Goal: Task Accomplishment & Management: Manage account settings

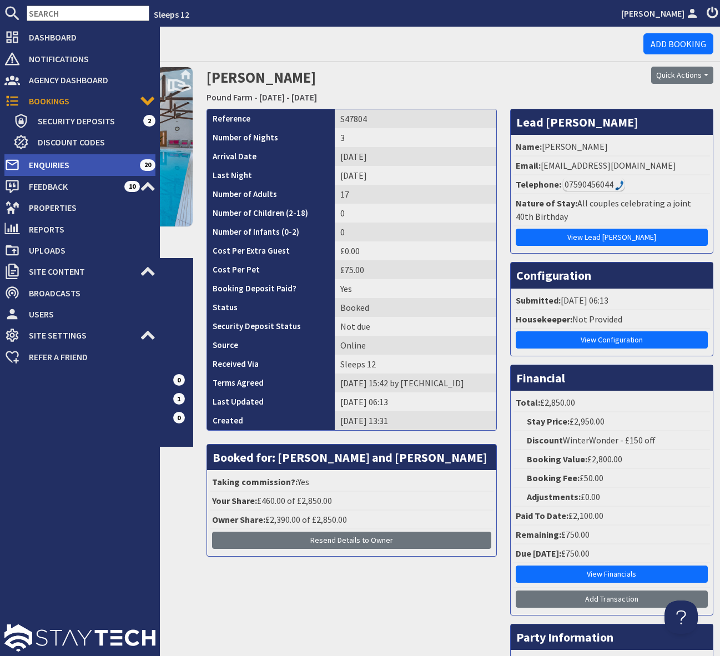
click at [128, 158] on span "Enquiries" at bounding box center [80, 165] width 120 height 18
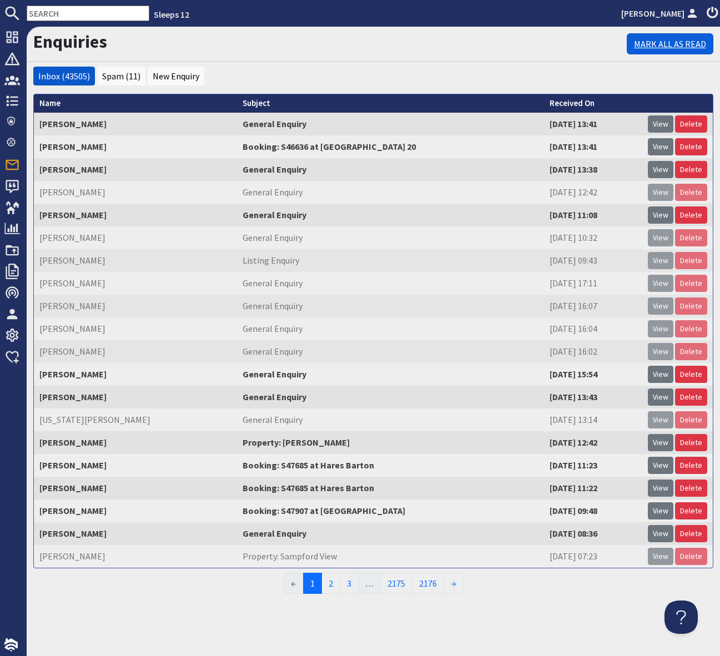
click at [640, 38] on link "Mark All As Read" at bounding box center [670, 43] width 87 height 21
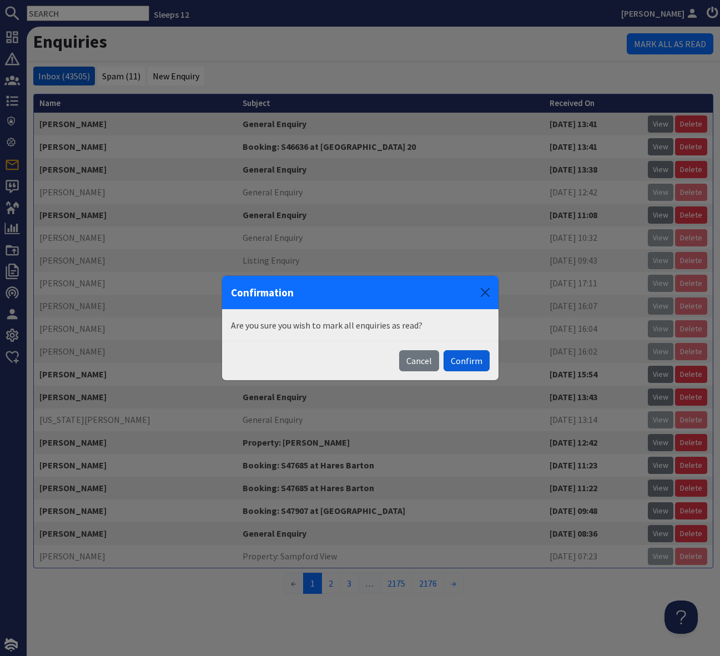
click at [451, 369] on button "Confirm" at bounding box center [466, 360] width 46 height 21
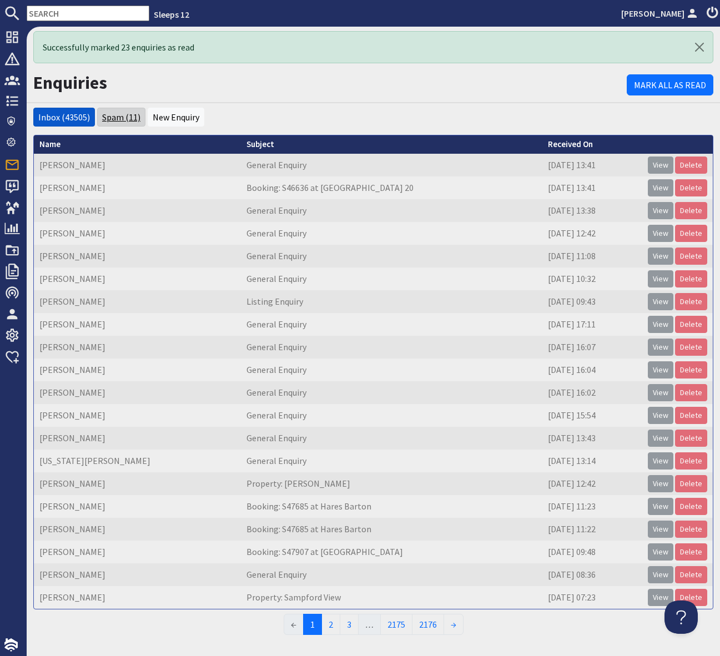
click at [115, 116] on link "Spam (11)" at bounding box center [121, 117] width 38 height 11
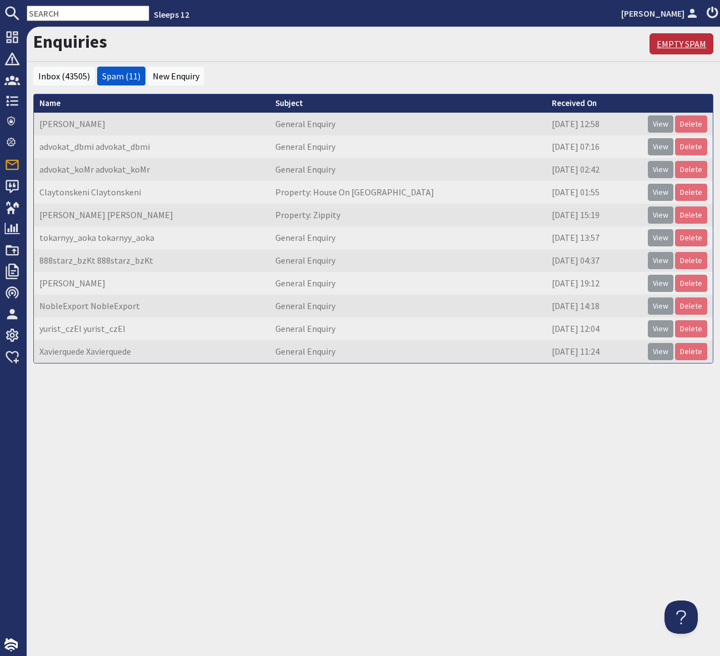
click at [679, 43] on link "Empty Spam" at bounding box center [681, 43] width 64 height 21
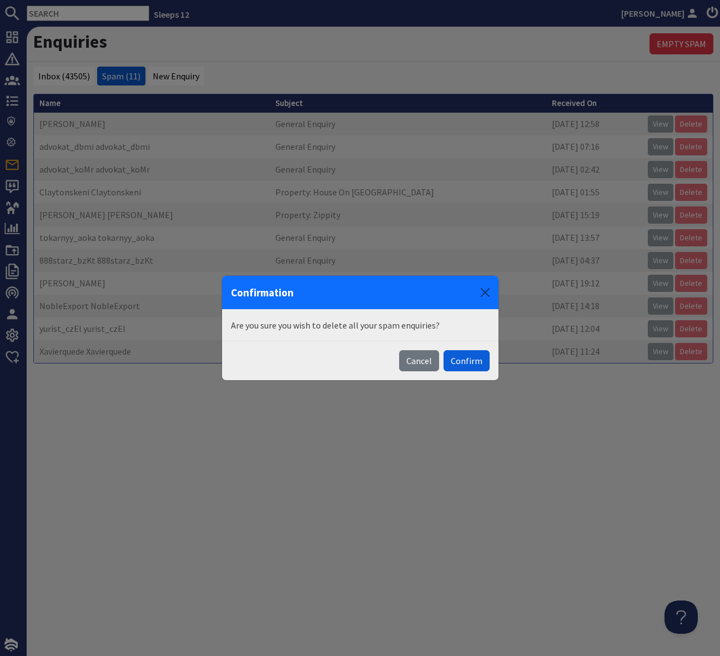
click at [473, 359] on button "Confirm" at bounding box center [466, 360] width 46 height 21
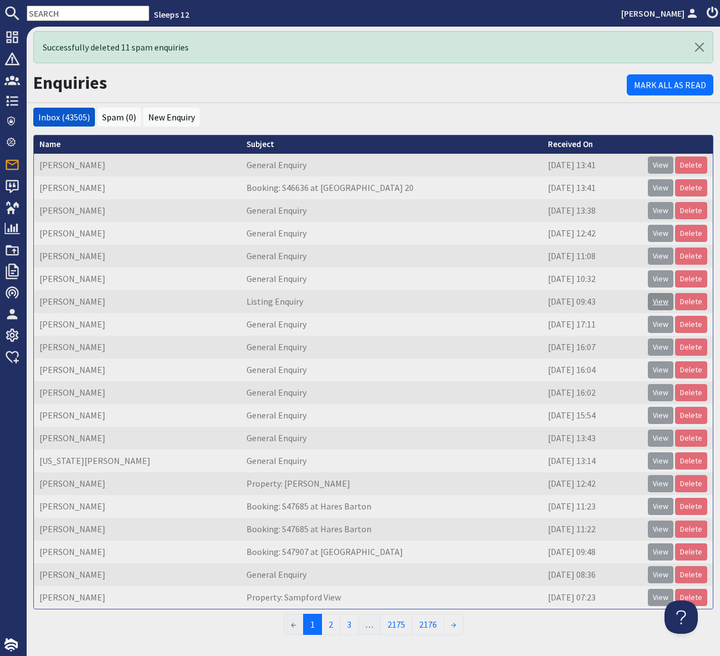
click at [659, 302] on link "View" at bounding box center [661, 301] width 26 height 17
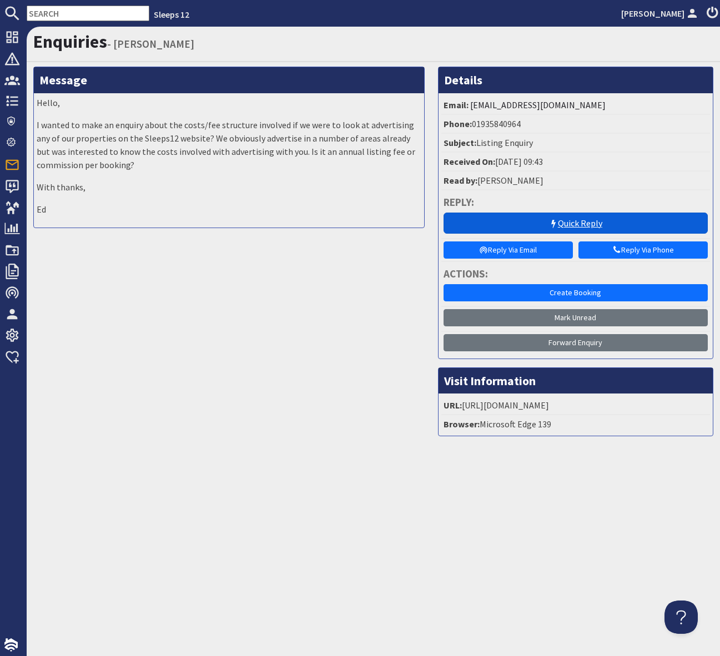
click at [569, 224] on link "Quick Reply" at bounding box center [575, 223] width 264 height 21
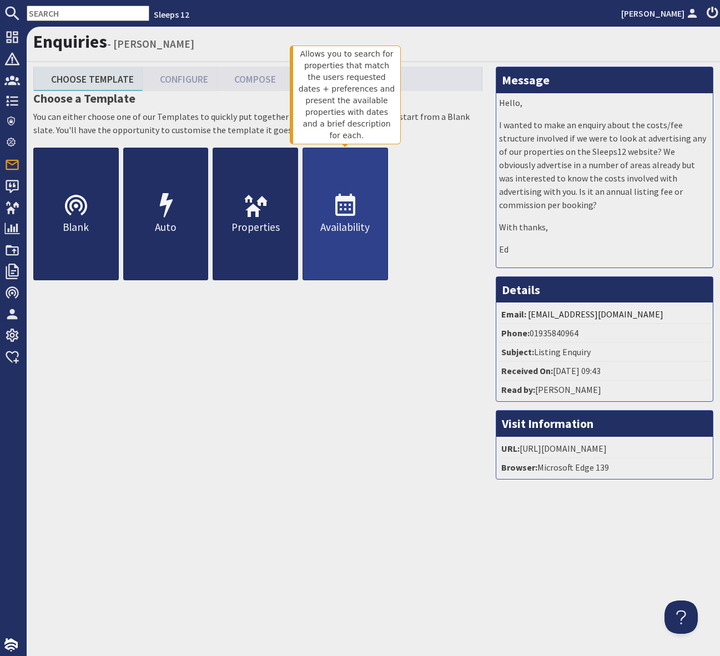
click at [344, 213] on icon at bounding box center [345, 206] width 27 height 27
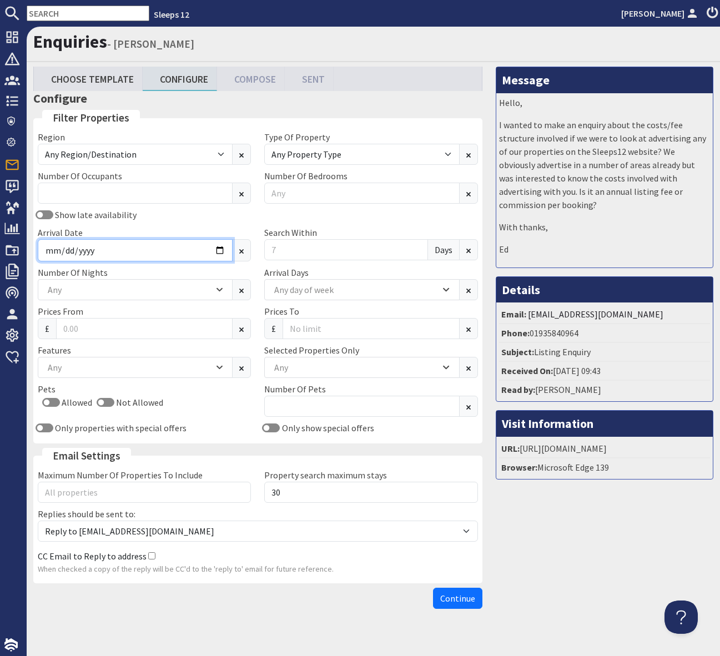
click at [220, 253] on input "Arrival Date" at bounding box center [135, 250] width 195 height 22
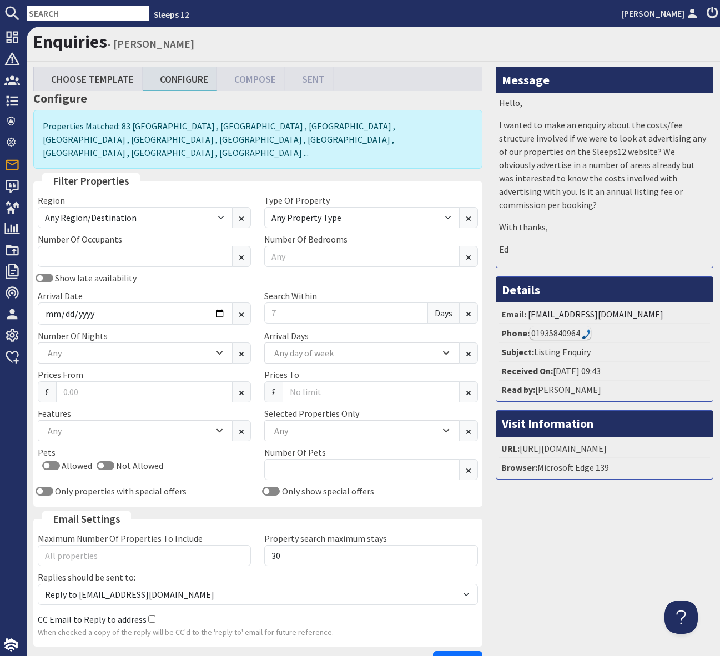
drag, startPoint x: 178, startPoint y: 265, endPoint x: 198, endPoint y: 263, distance: 20.7
click at [178, 271] on div "Show late availability" at bounding box center [144, 277] width 226 height 13
click at [286, 425] on div "Any" at bounding box center [355, 431] width 169 height 12
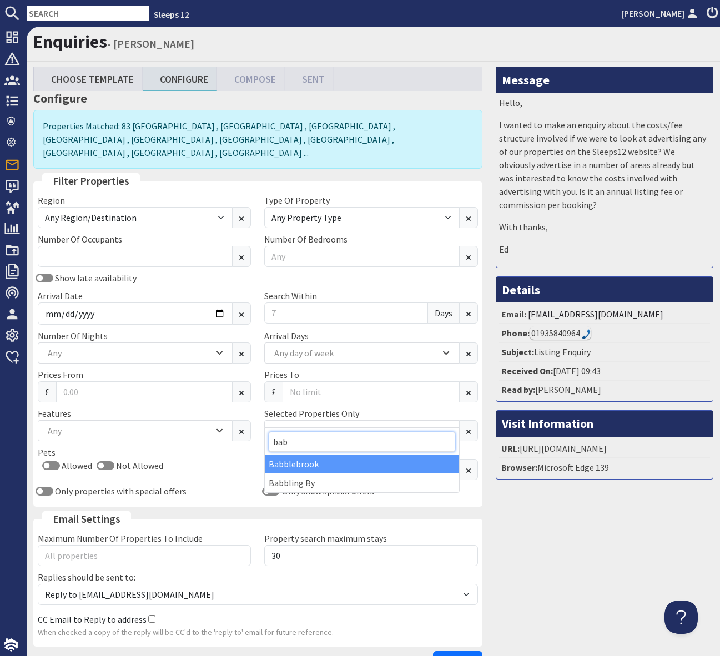
type input "bab"
click at [300, 458] on div "Babblebrook" at bounding box center [362, 464] width 194 height 19
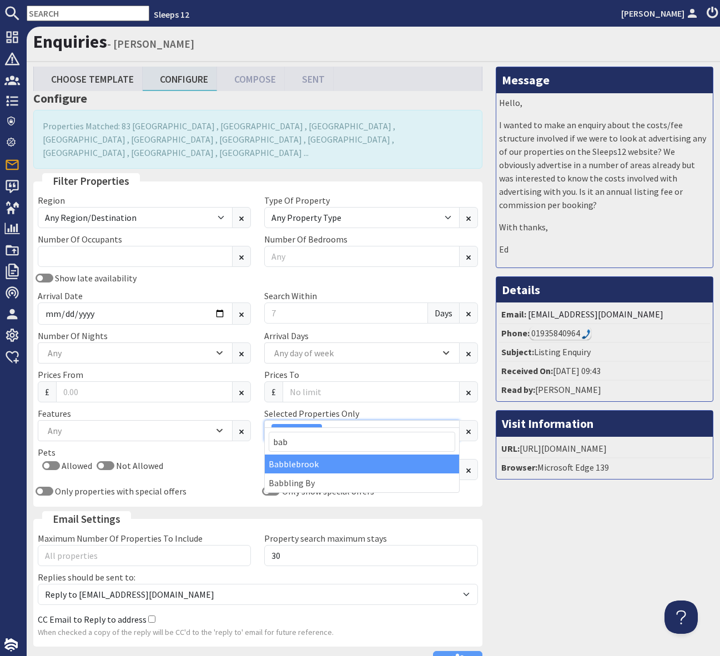
click at [346, 424] on div "Babblebrook" at bounding box center [355, 430] width 169 height 13
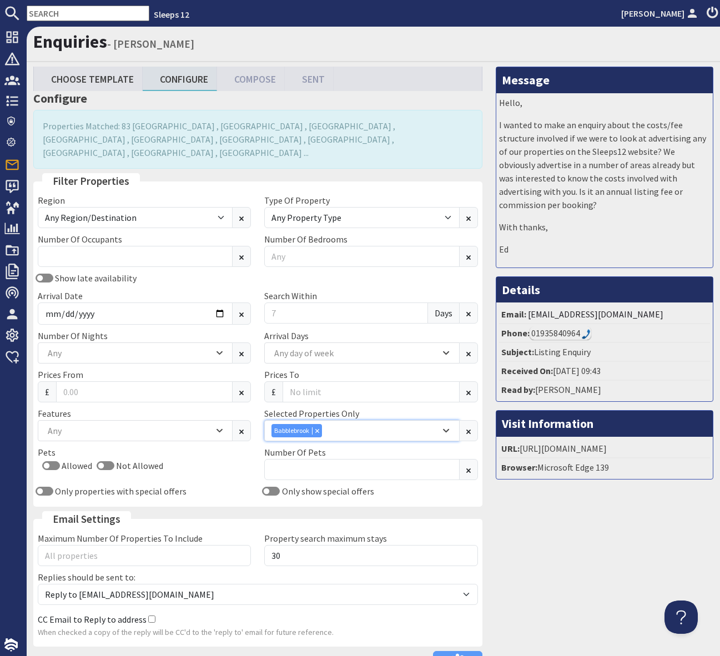
click at [346, 424] on div "Babblebrook" at bounding box center [355, 430] width 169 height 13
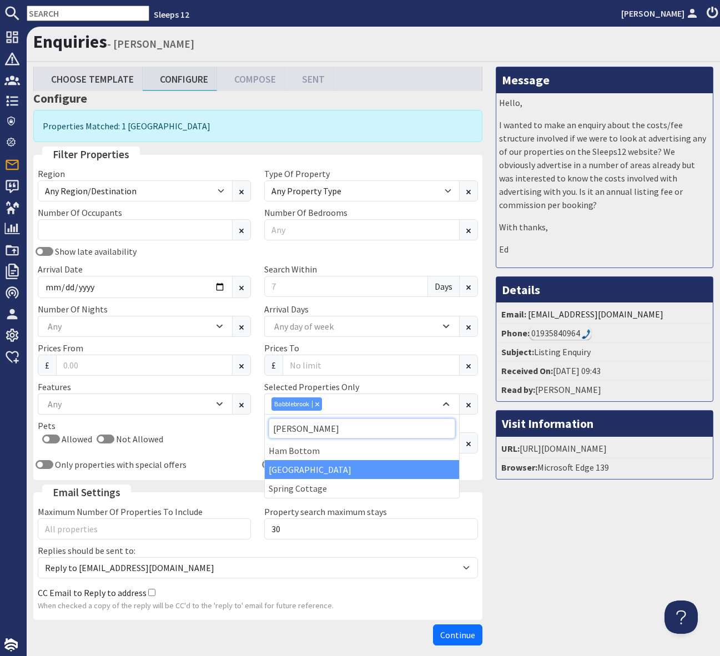
type input "ott"
click at [325, 468] on div "Otterhead House" at bounding box center [362, 469] width 194 height 19
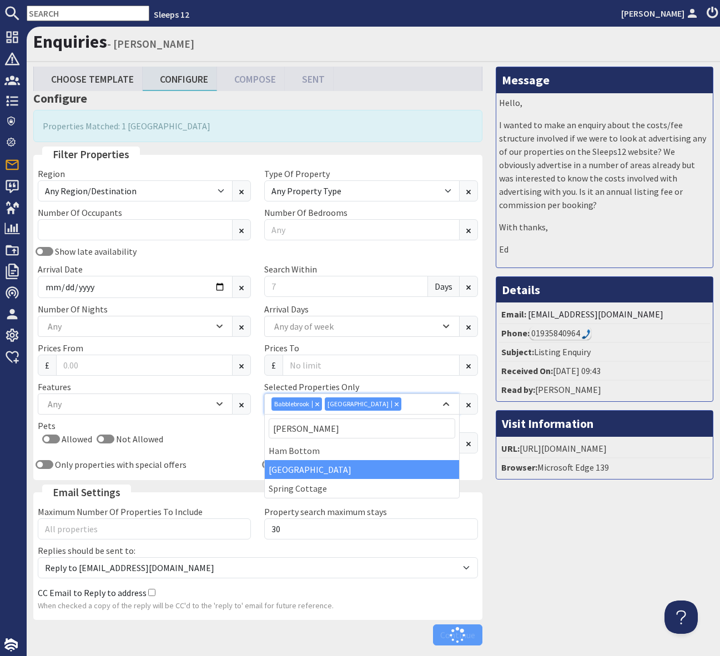
click at [405, 411] on div "Babblebrook Otterhead House" at bounding box center [361, 403] width 195 height 21
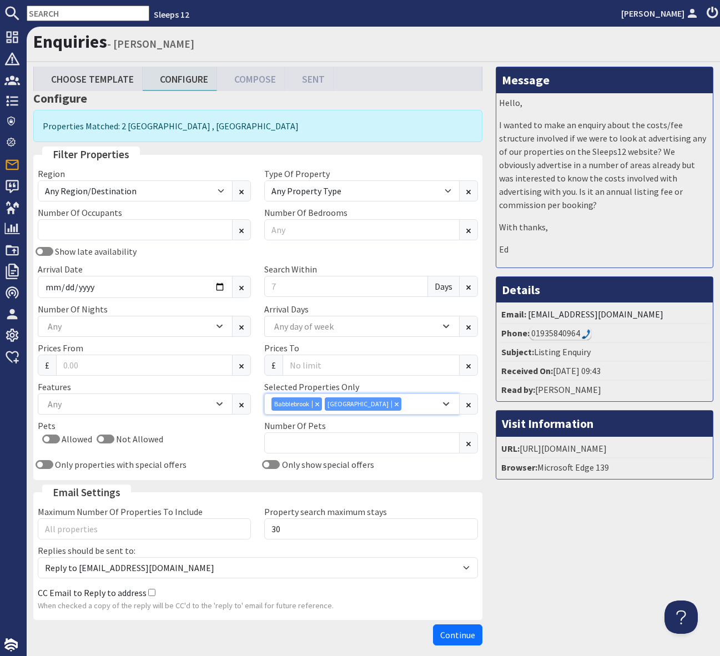
drag, startPoint x: 402, startPoint y: 407, endPoint x: 395, endPoint y: 413, distance: 9.5
click at [402, 407] on div "Babblebrook Otterhead House" at bounding box center [355, 403] width 169 height 13
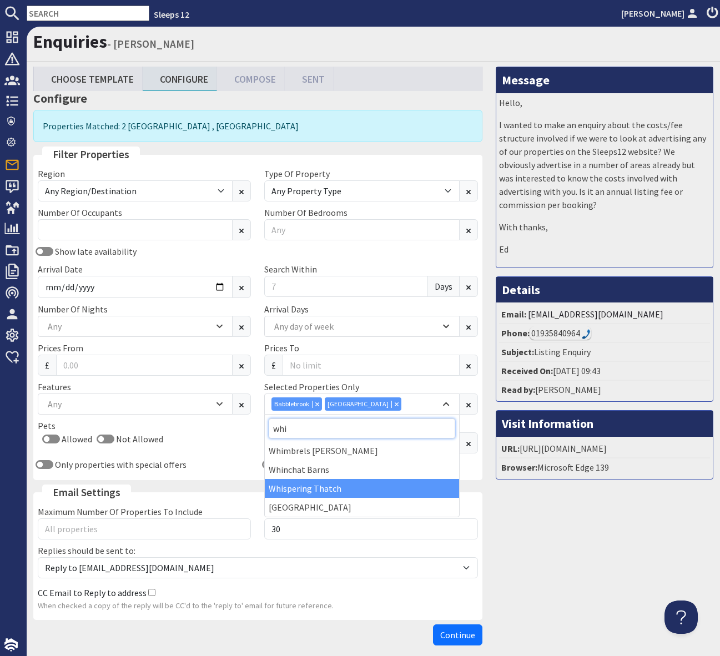
type input "whi"
click at [316, 488] on div "Whispering Thatch" at bounding box center [362, 488] width 194 height 19
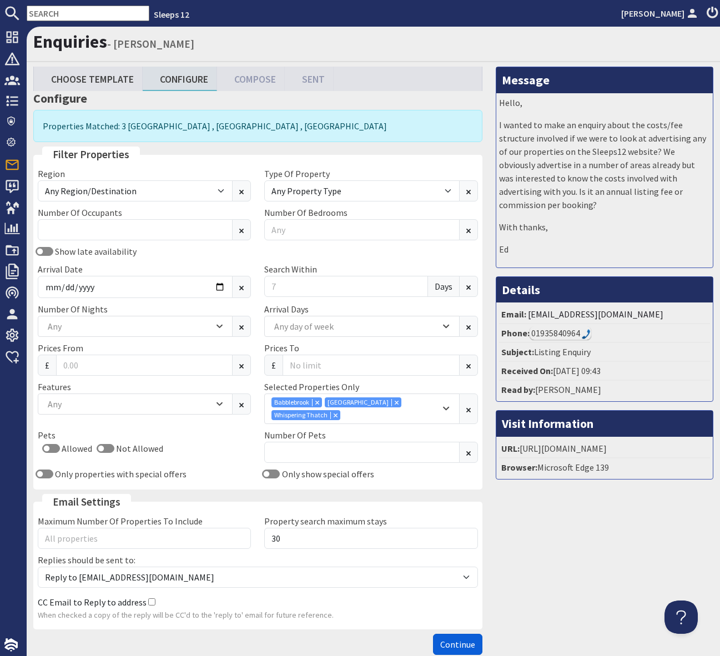
click at [454, 642] on span "Continue" at bounding box center [457, 644] width 35 height 11
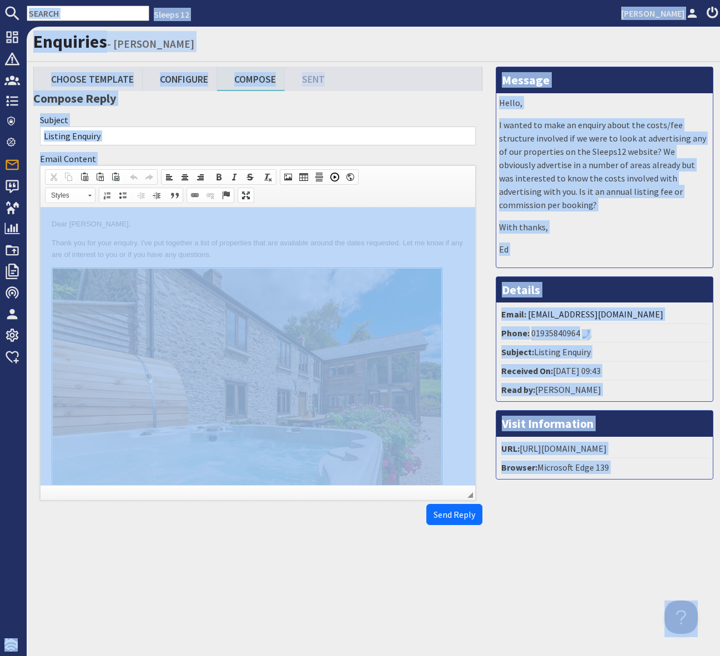
copy body "Sleeps 12 Simone Pocock Dashboard Notifications 0 Agency Dashboard Bookings 0 S…"
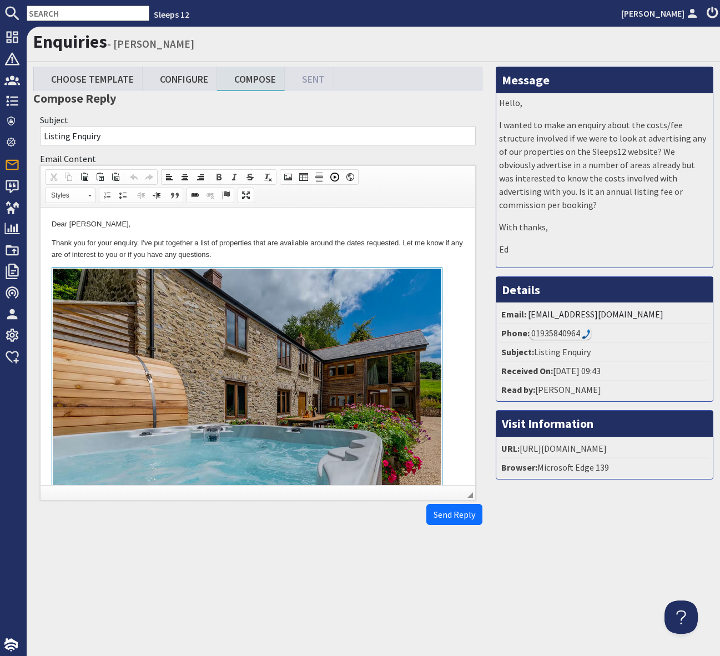
click at [352, 257] on p "Thank you for your enquiry. I've put together a list of properties that are ava…" at bounding box center [258, 249] width 412 height 23
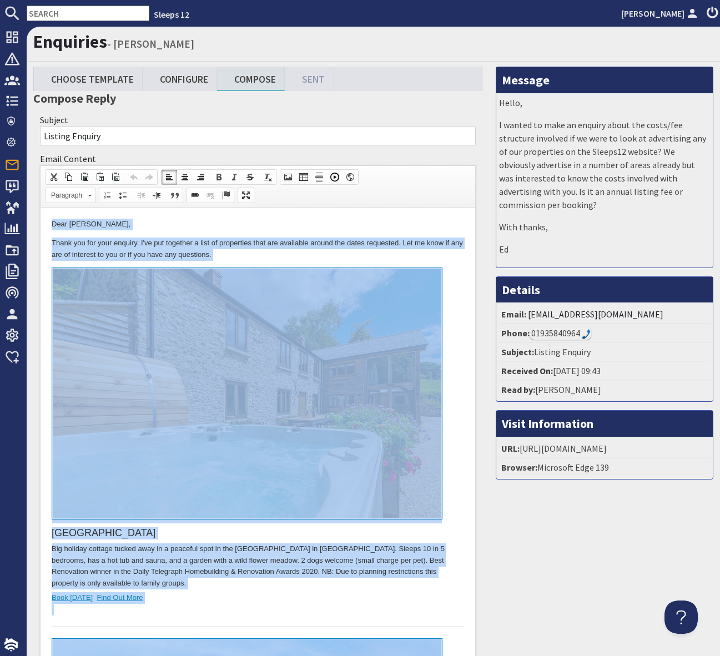
copy body "Dear Ed BROWN, Thank you for your enquiry. I've put together a list of properti…"
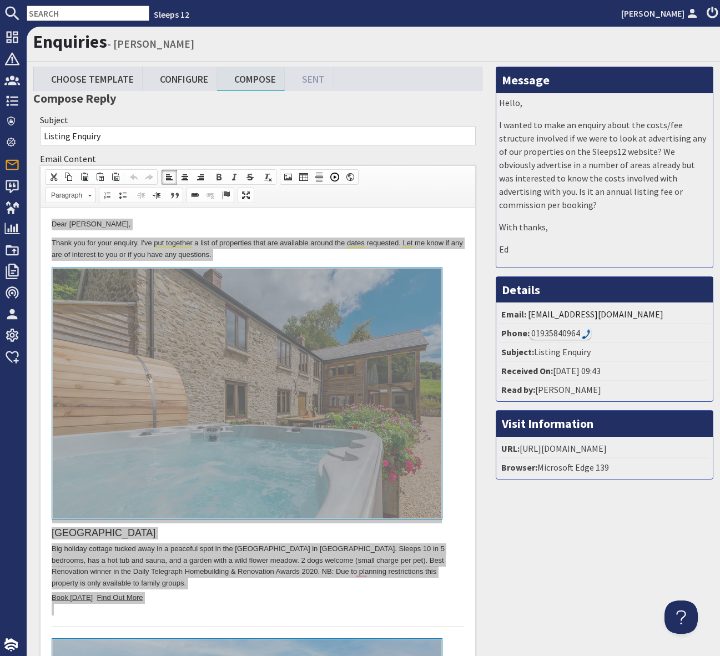
click at [46, 15] on input "text" at bounding box center [88, 14] width 123 height 16
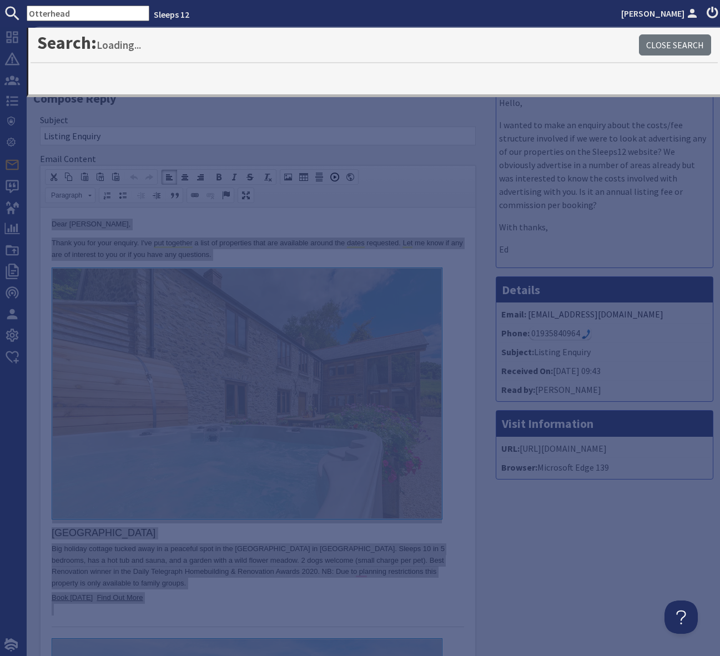
type input "Otterhead"
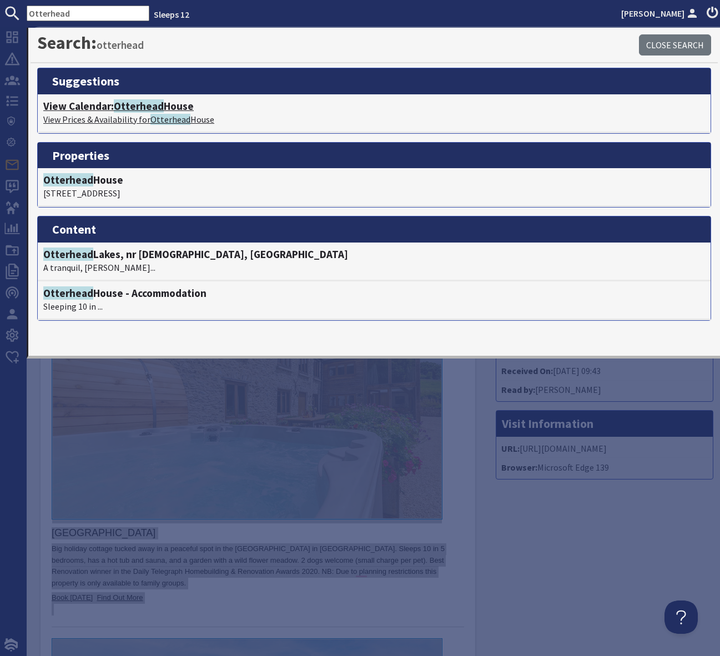
click at [152, 105] on span "Otterhead" at bounding box center [139, 105] width 50 height 13
type textarea "<p>Dear Ed BROWN,</p> <p>Thank you for your enquiry. I&#39;ve put together a li…"
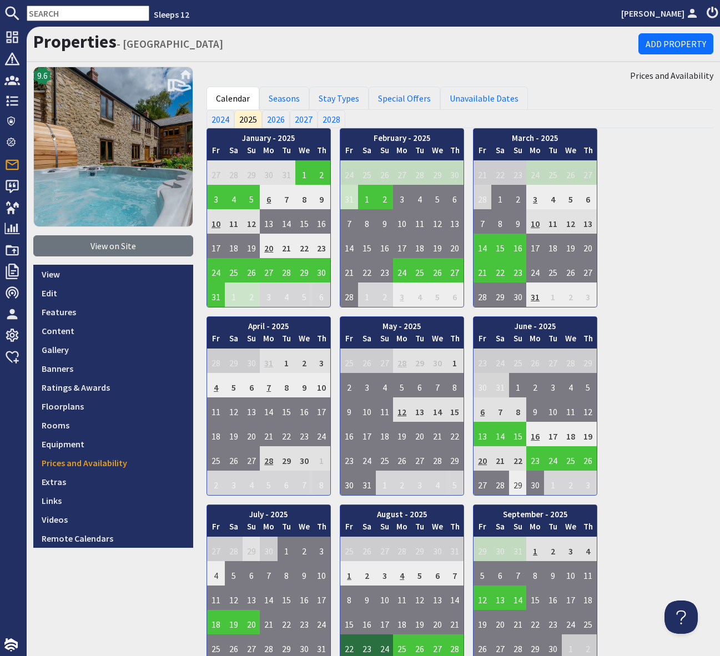
click at [44, 12] on input "text" at bounding box center [88, 14] width 123 height 16
click at [52, 13] on input "text" at bounding box center [88, 14] width 123 height 16
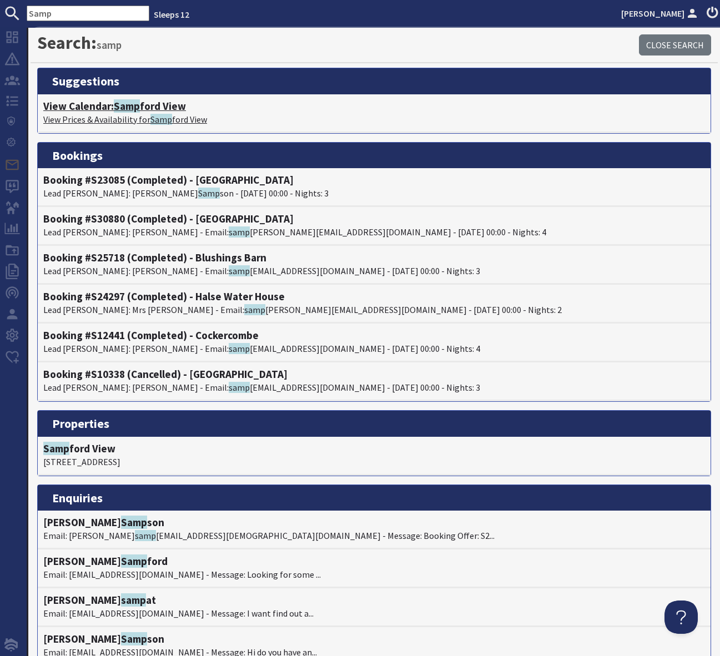
type input "Samp"
click at [155, 107] on h4 "View Calendar: Samp ford View" at bounding box center [374, 106] width 662 height 13
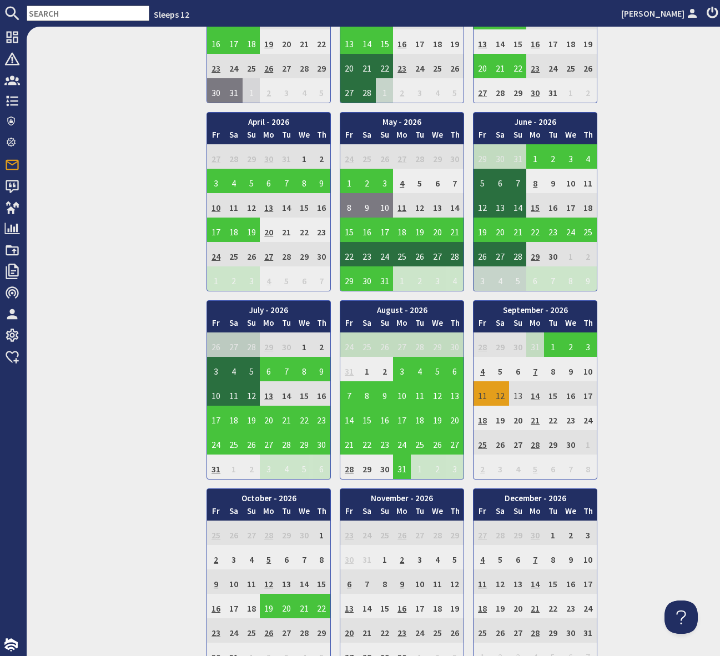
scroll to position [974, 0]
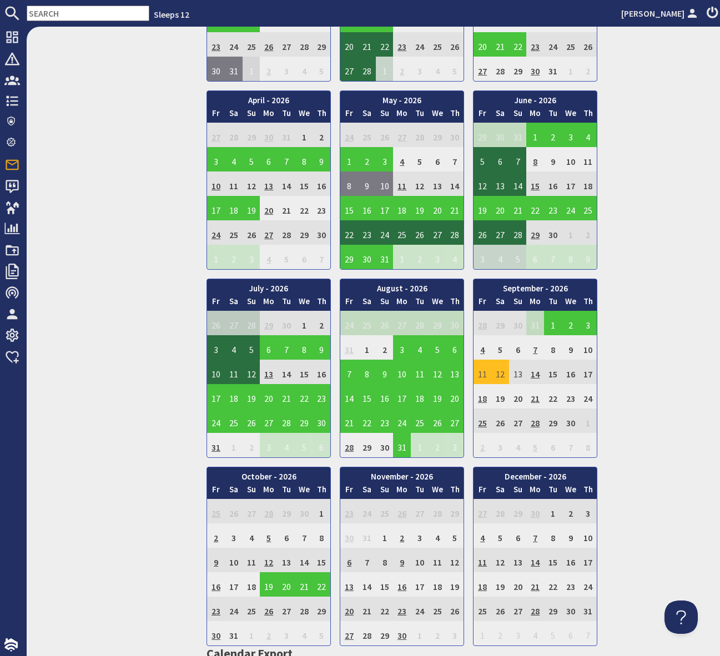
click at [486, 371] on td "11" at bounding box center [482, 372] width 18 height 24
click at [475, 418] on link "View booking" at bounding box center [477, 423] width 58 height 12
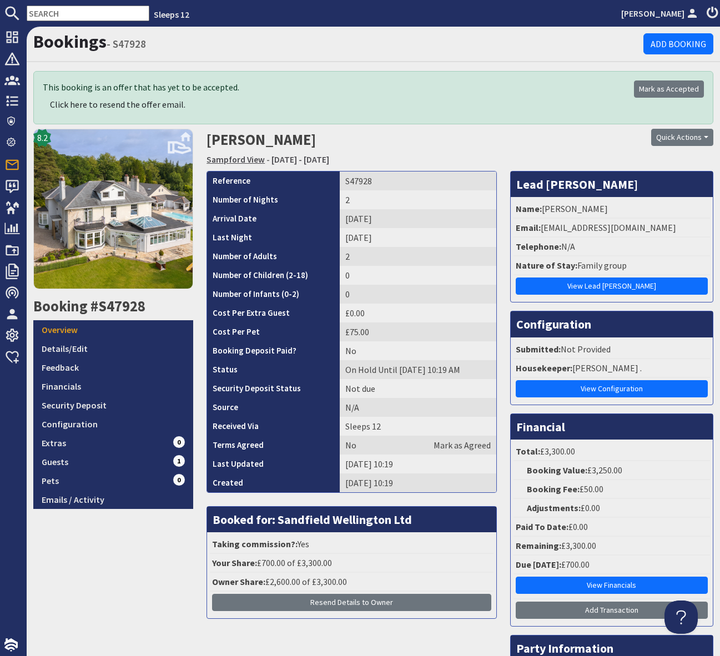
click at [234, 158] on link "Sampford View" at bounding box center [235, 159] width 58 height 11
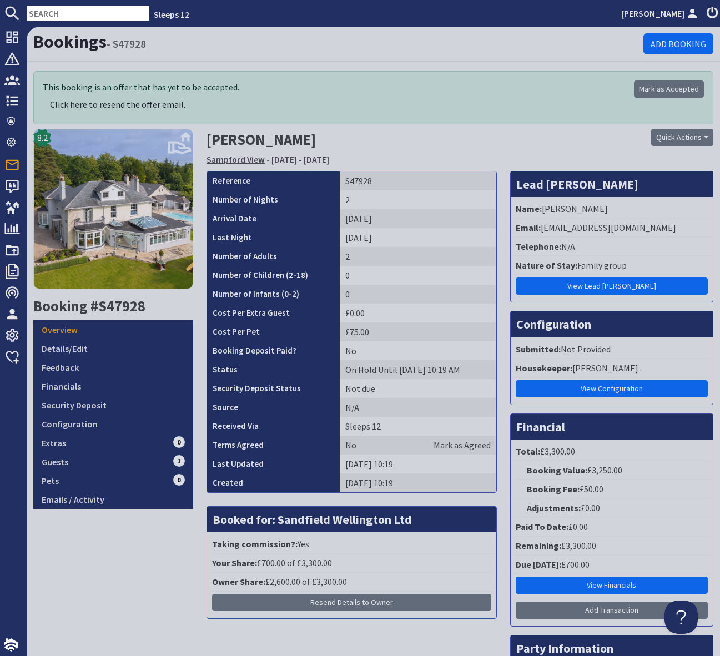
click at [234, 158] on link "Sampford View" at bounding box center [235, 159] width 58 height 11
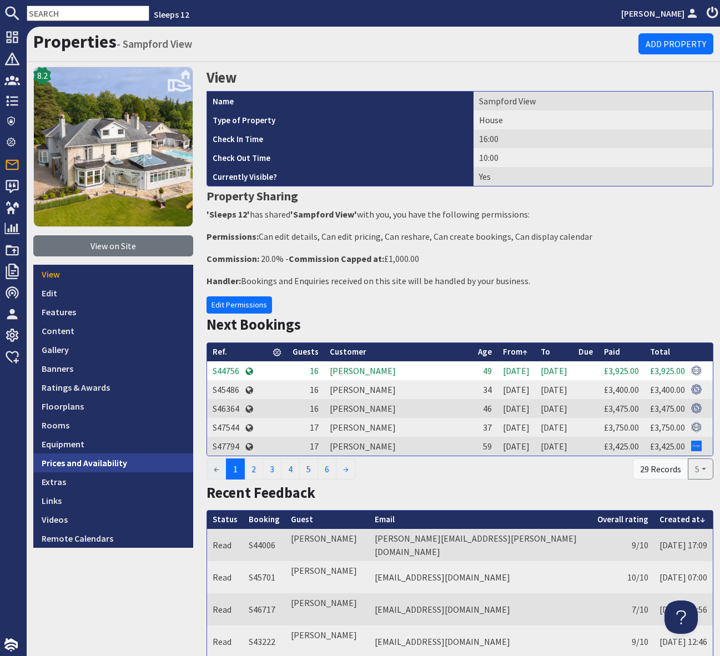
click at [114, 463] on link "Prices and Availability" at bounding box center [113, 462] width 160 height 19
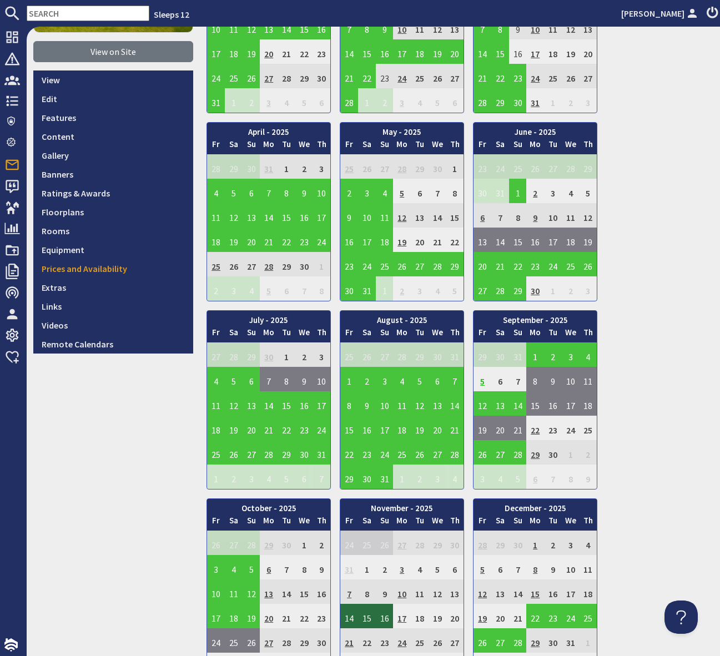
scroll to position [195, 0]
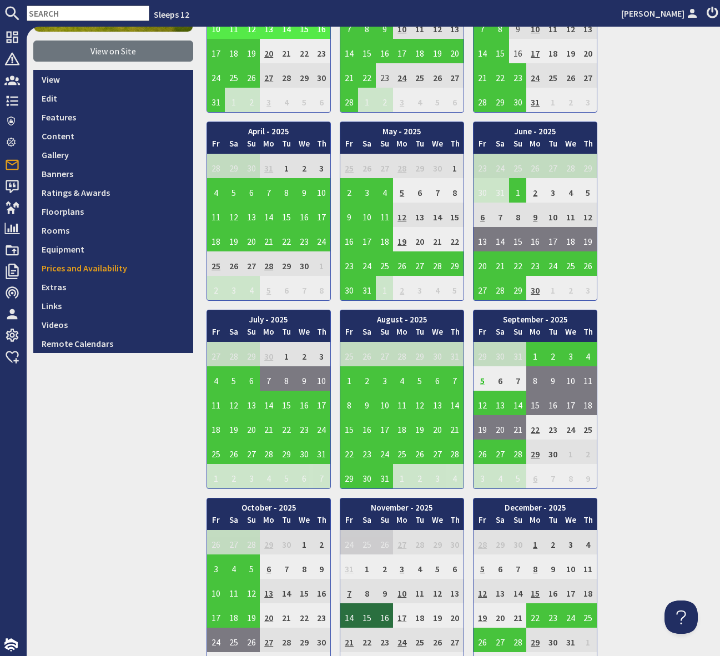
click at [70, 12] on input "text" at bounding box center [88, 14] width 123 height 16
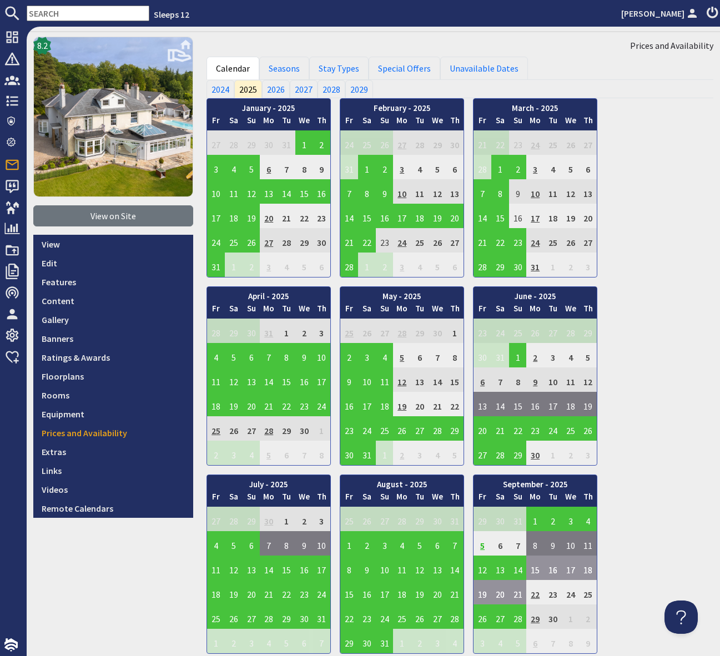
scroll to position [0, 0]
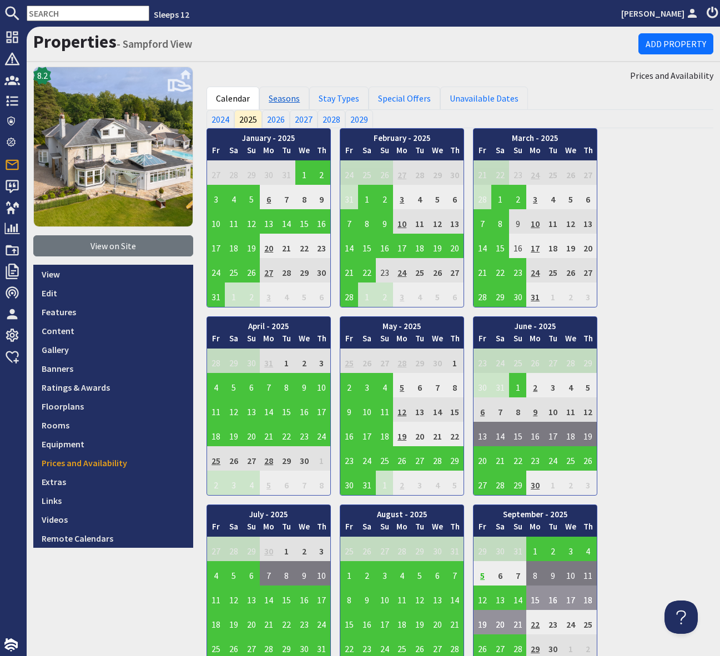
click at [284, 97] on link "Seasons" at bounding box center [284, 98] width 50 height 23
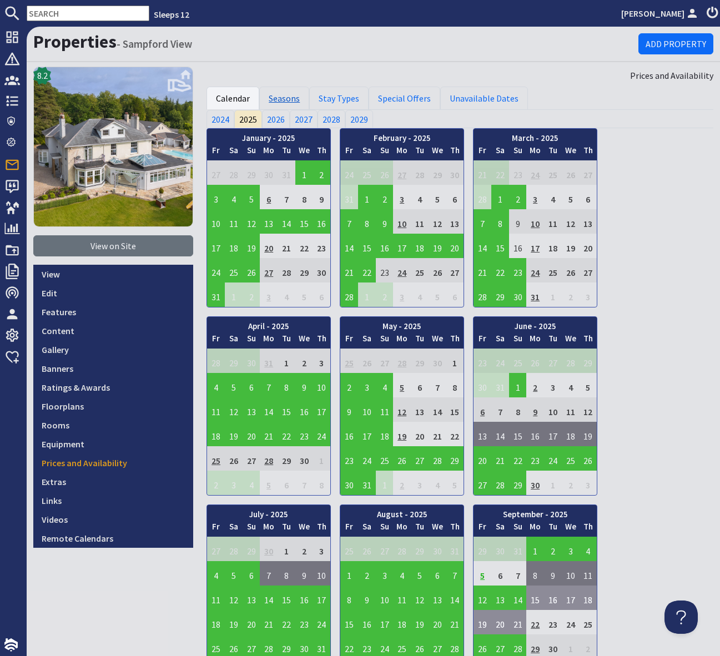
click at [284, 97] on link "Seasons" at bounding box center [284, 98] width 50 height 23
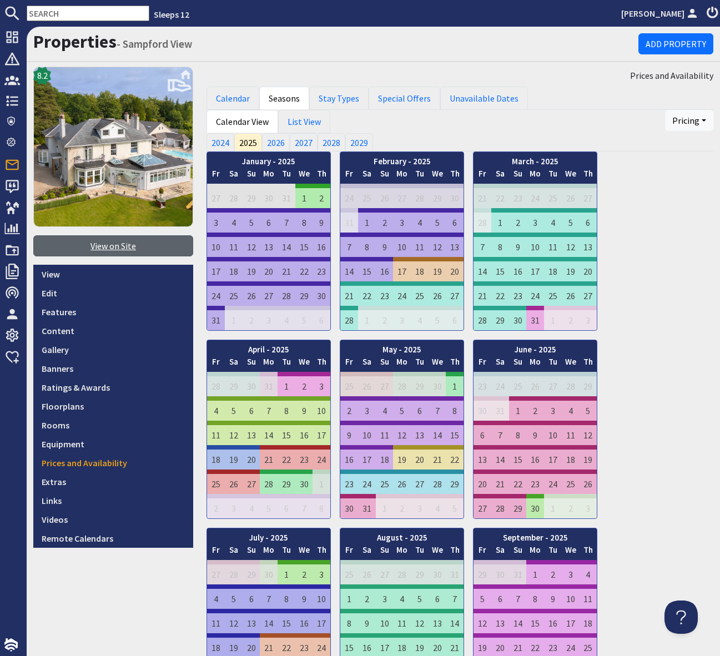
click at [101, 246] on link "View on Site" at bounding box center [113, 245] width 160 height 21
click at [74, 16] on input "text" at bounding box center [88, 14] width 123 height 16
click at [70, 11] on input "text" at bounding box center [88, 14] width 123 height 16
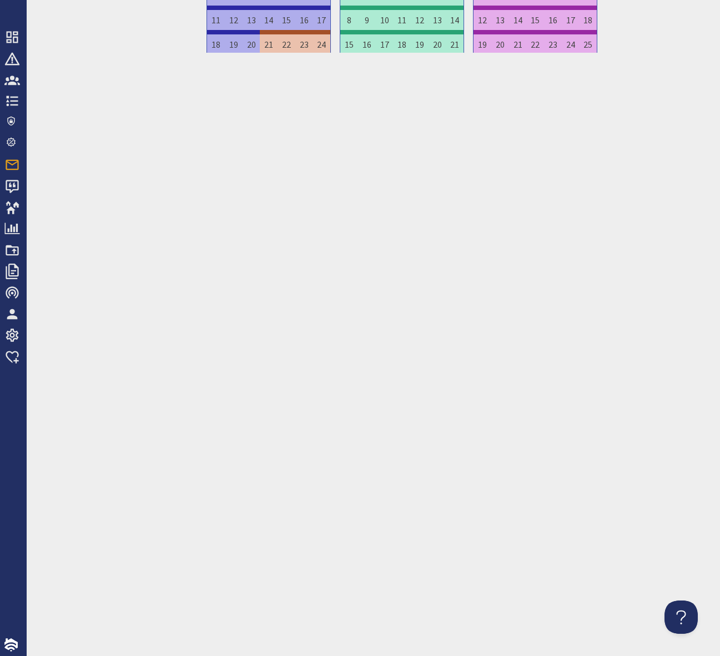
scroll to position [645, 0]
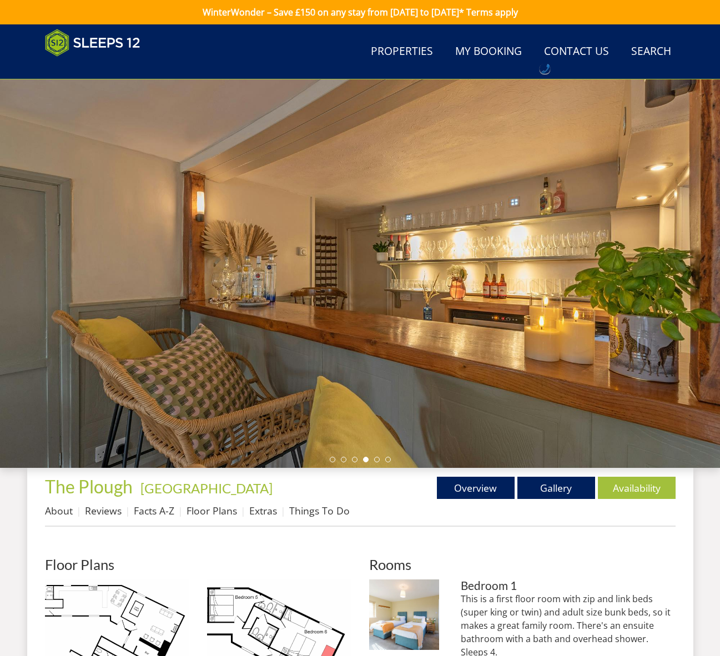
scroll to position [407, 0]
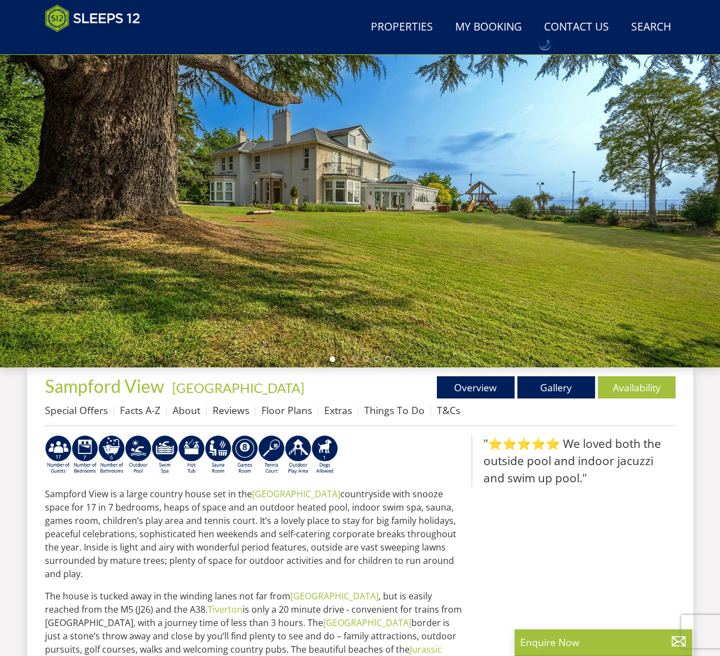
scroll to position [102, 0]
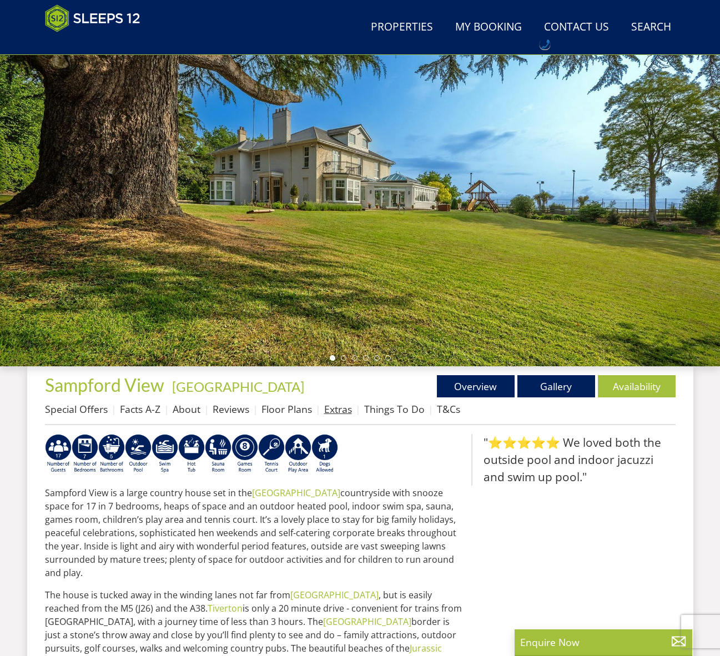
click at [346, 411] on link "Extras" at bounding box center [338, 408] width 28 height 13
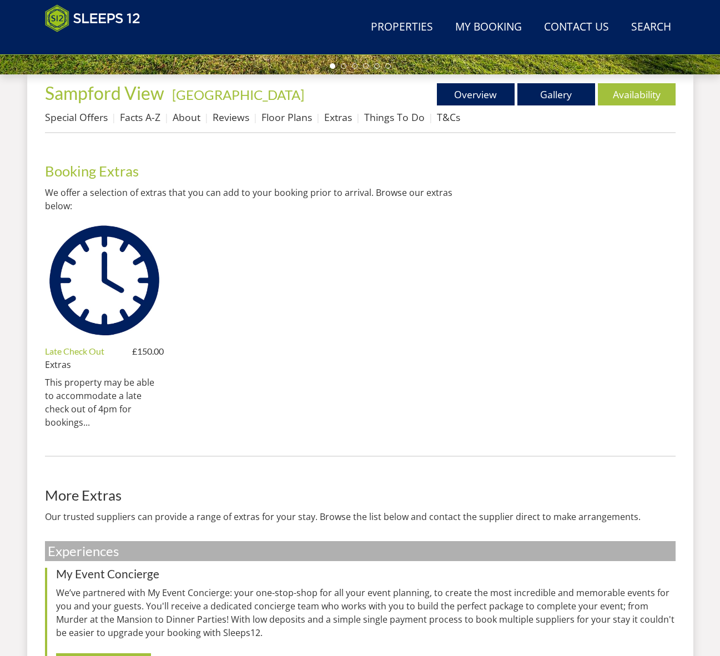
scroll to position [394, 0]
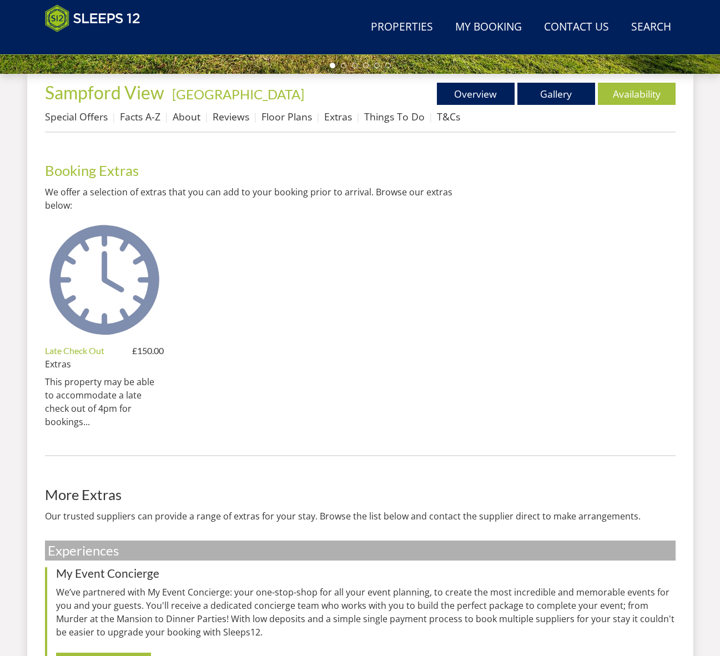
click at [119, 294] on img at bounding box center [104, 280] width 119 height 119
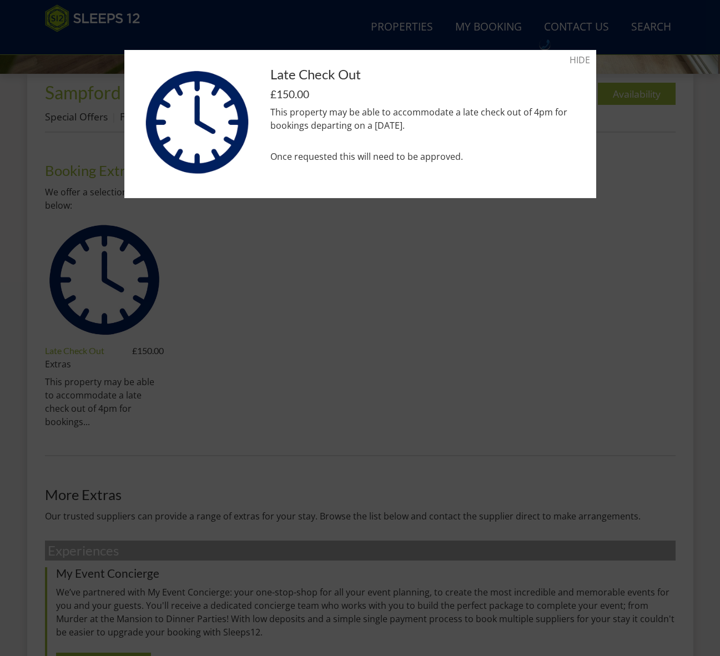
click at [64, 147] on div at bounding box center [360, 328] width 720 height 656
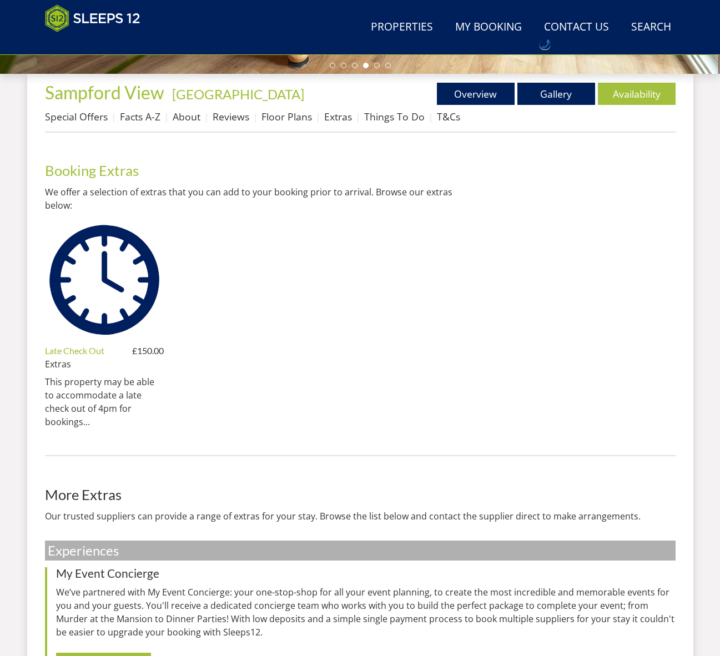
click at [286, 261] on ul "Late Check Out Extras £150.00 This property may be able to accommodate a late c…" at bounding box center [252, 329] width 415 height 216
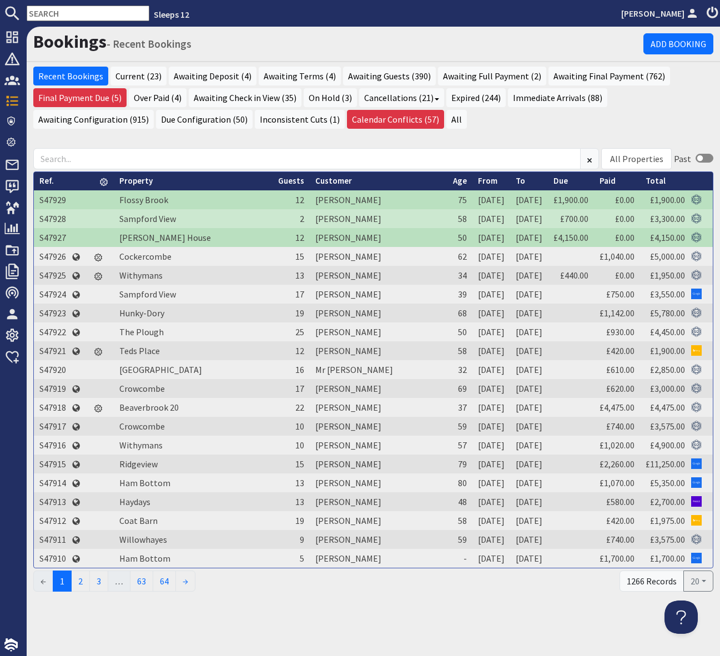
click at [35, 13] on input "text" at bounding box center [88, 14] width 123 height 16
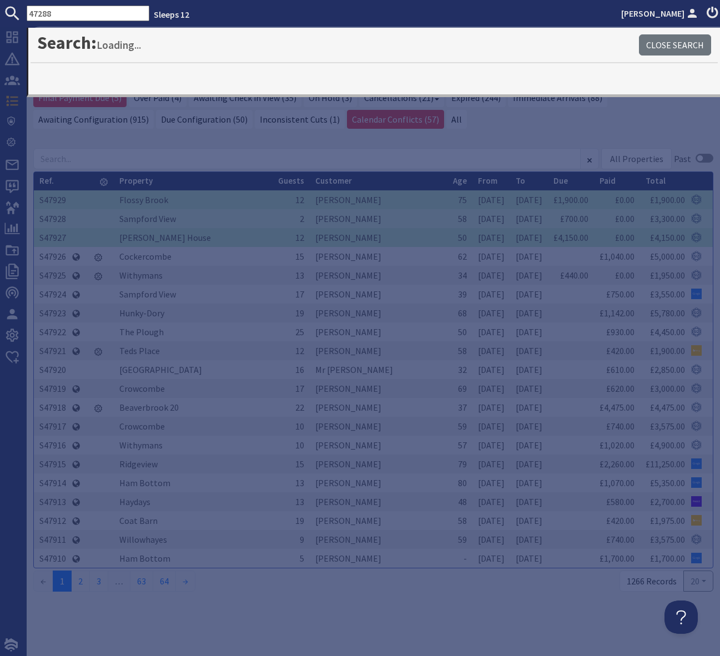
type input "47288"
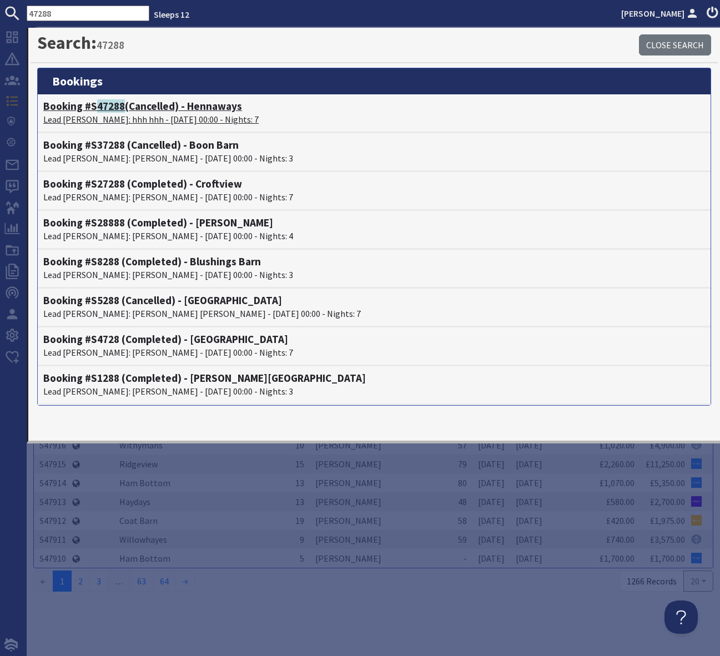
click at [215, 104] on h4 "Booking #S 47288 (Cancelled) - Hennaways" at bounding box center [374, 106] width 662 height 13
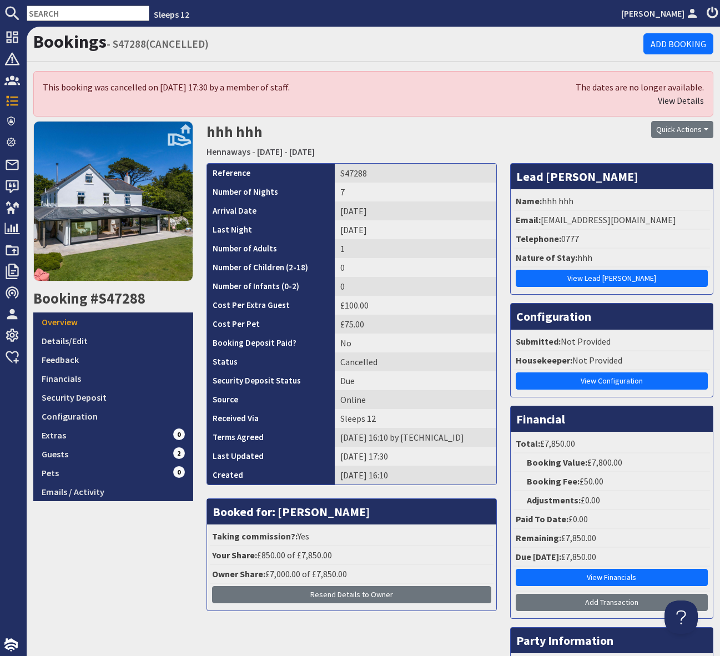
click at [455, 133] on h2 "hhh hhh Hennaways - Friday 05/09/2025 - Thursday 11/09/2025" at bounding box center [372, 140] width 333 height 39
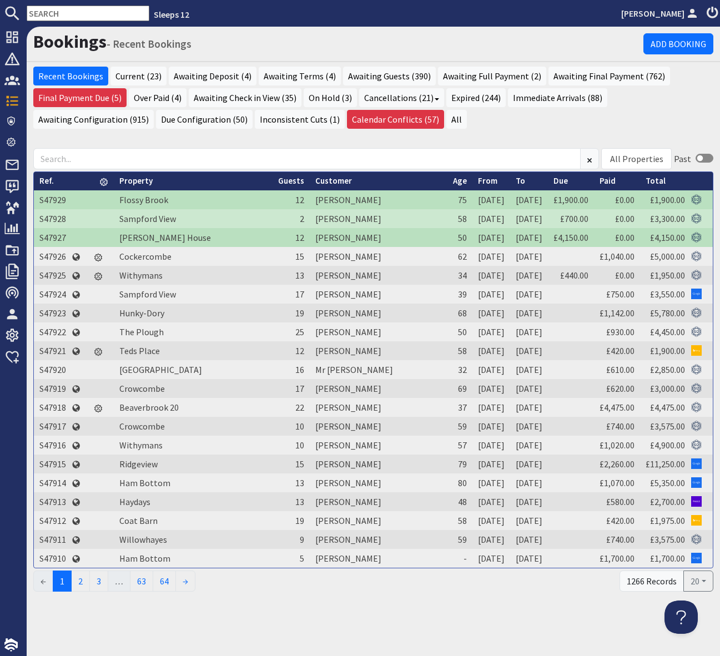
click at [51, 17] on input "text" at bounding box center [88, 14] width 123 height 16
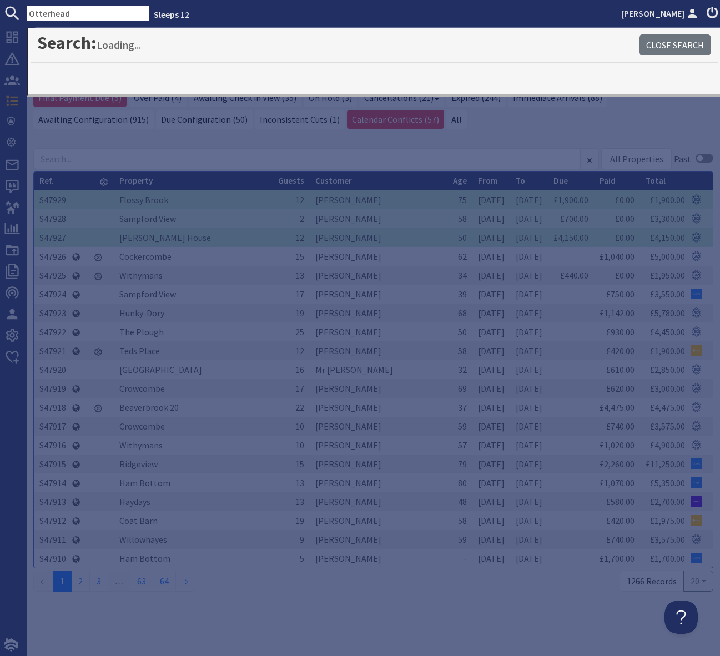
type input "Otterhead"
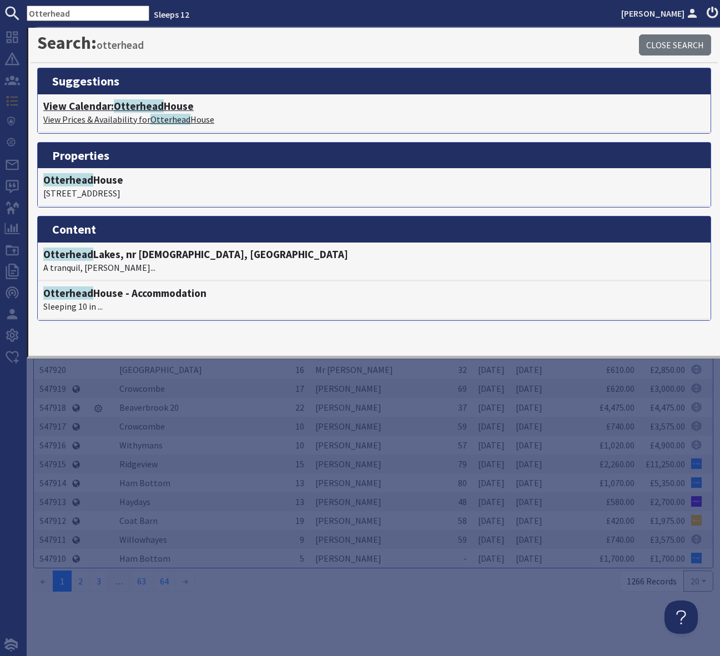
click at [152, 107] on span "Otterhead" at bounding box center [139, 105] width 50 height 13
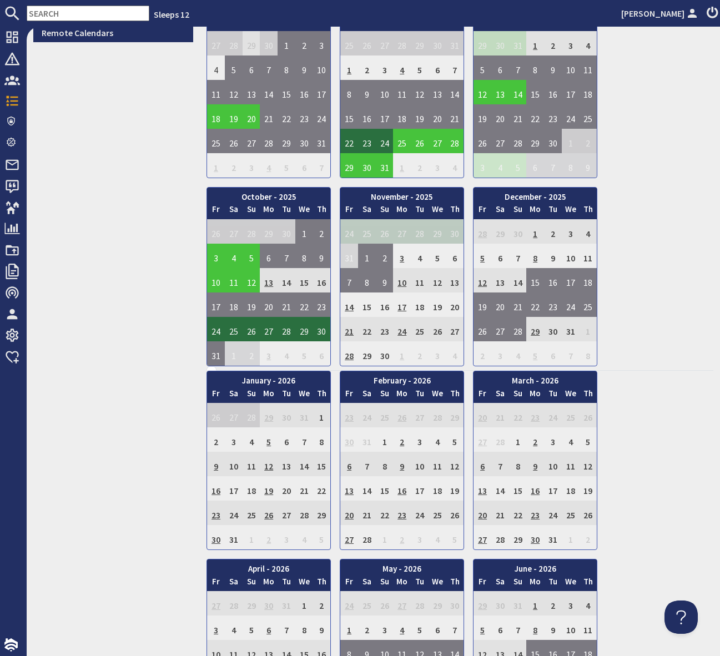
scroll to position [509, 0]
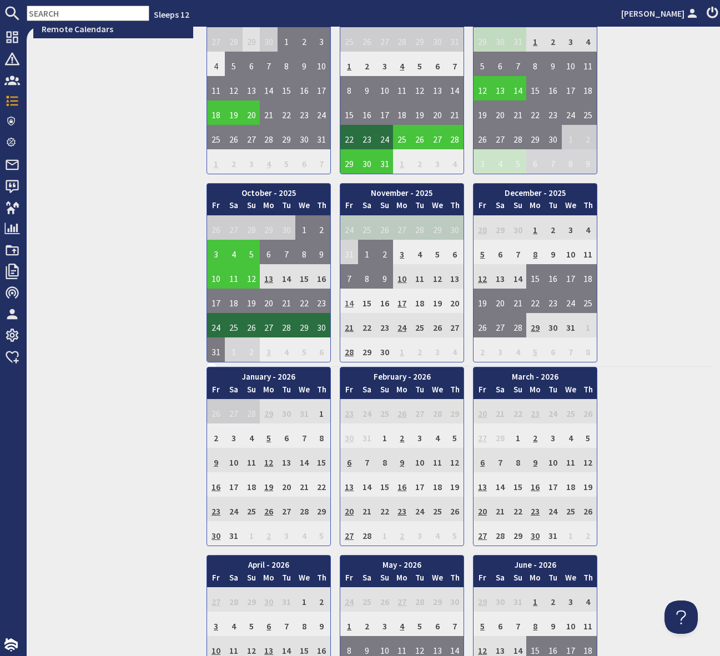
click at [349, 304] on td "14" at bounding box center [349, 301] width 18 height 24
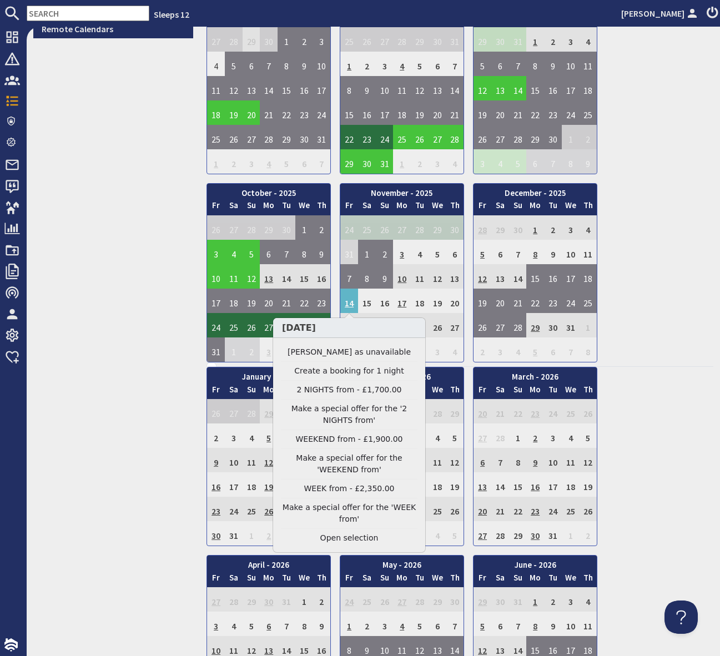
click at [346, 320] on h3 "Fri Nov 14 2025" at bounding box center [349, 328] width 152 height 20
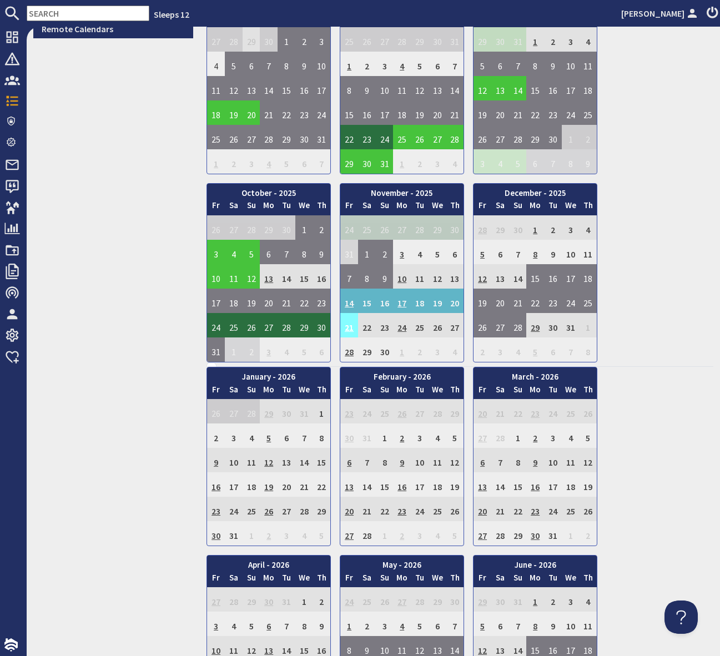
click at [352, 330] on td "21" at bounding box center [349, 325] width 18 height 24
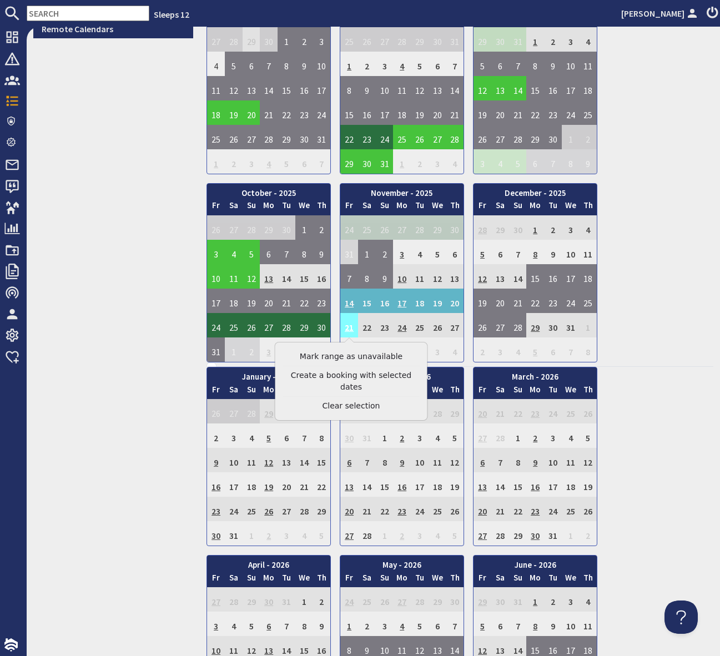
click at [352, 329] on td "21" at bounding box center [349, 325] width 18 height 24
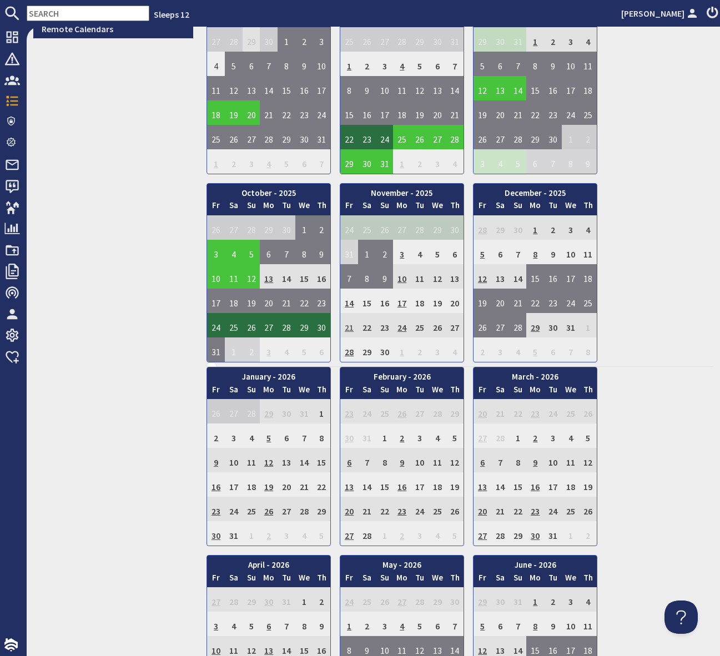
scroll to position [529, 0]
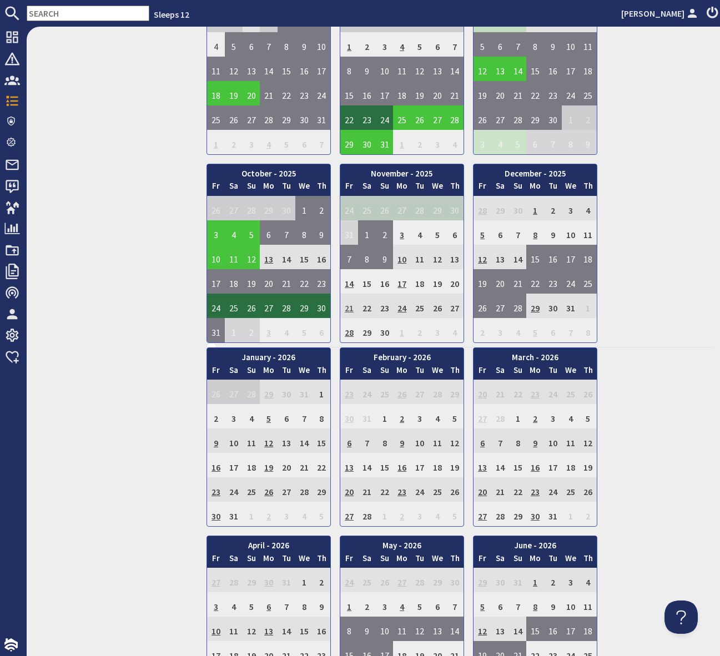
click at [355, 307] on td "21" at bounding box center [349, 306] width 18 height 24
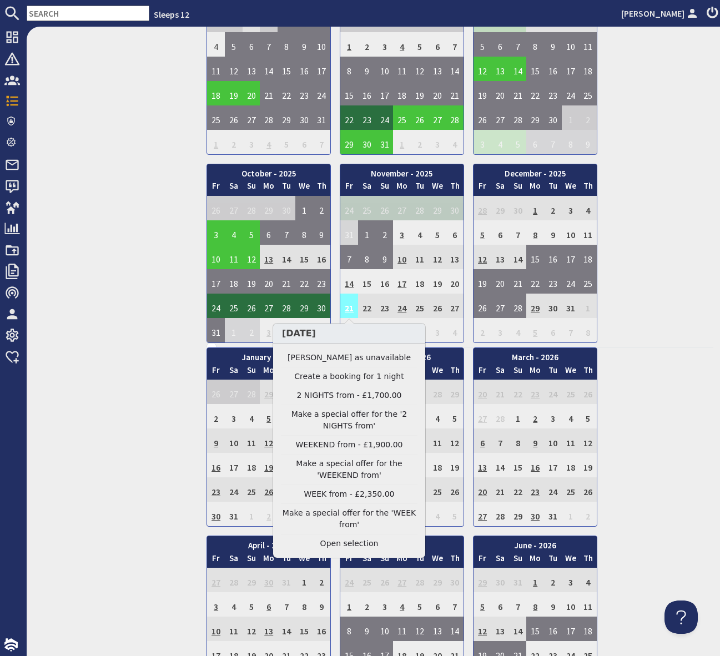
scroll to position [528, 0]
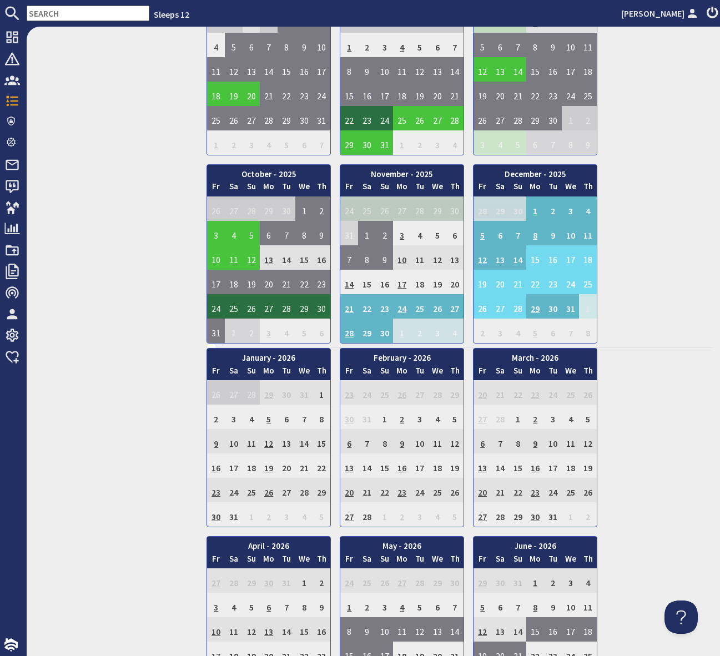
click at [581, 313] on td "1" at bounding box center [588, 306] width 18 height 24
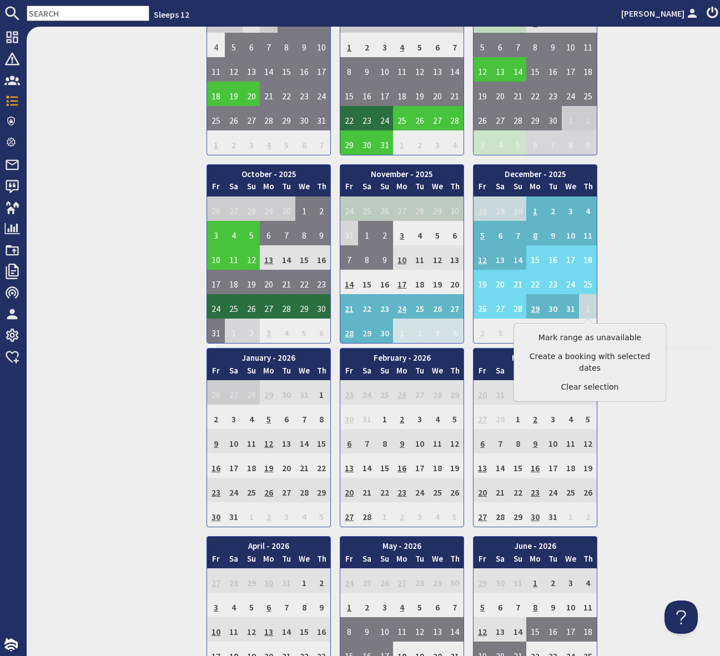
drag, startPoint x: 658, startPoint y: 312, endPoint x: 507, endPoint y: 296, distance: 151.9
click at [408, 261] on td "10" at bounding box center [402, 257] width 18 height 24
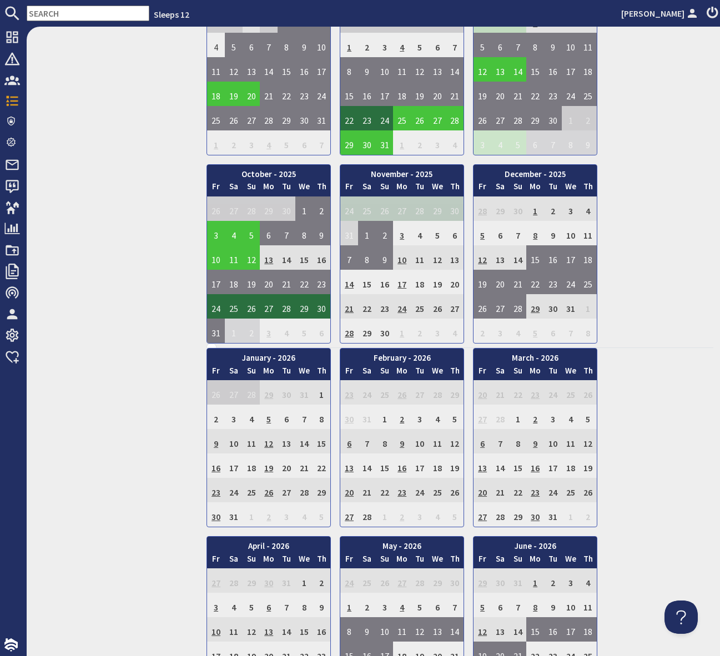
click at [49, 14] on input "text" at bounding box center [88, 14] width 123 height 16
click at [71, 8] on input "text" at bounding box center [88, 14] width 123 height 16
click at [65, 11] on input "text" at bounding box center [88, 14] width 123 height 16
paste input "S47084"
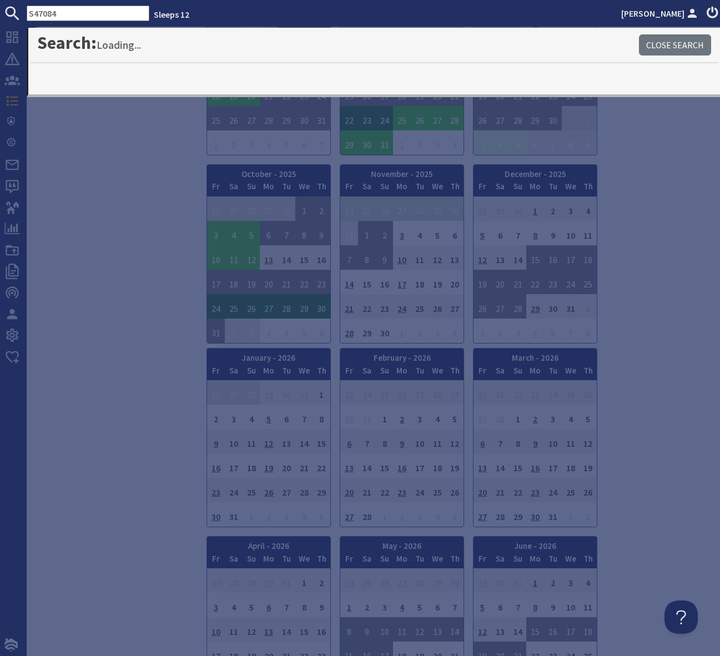
type input "S47084"
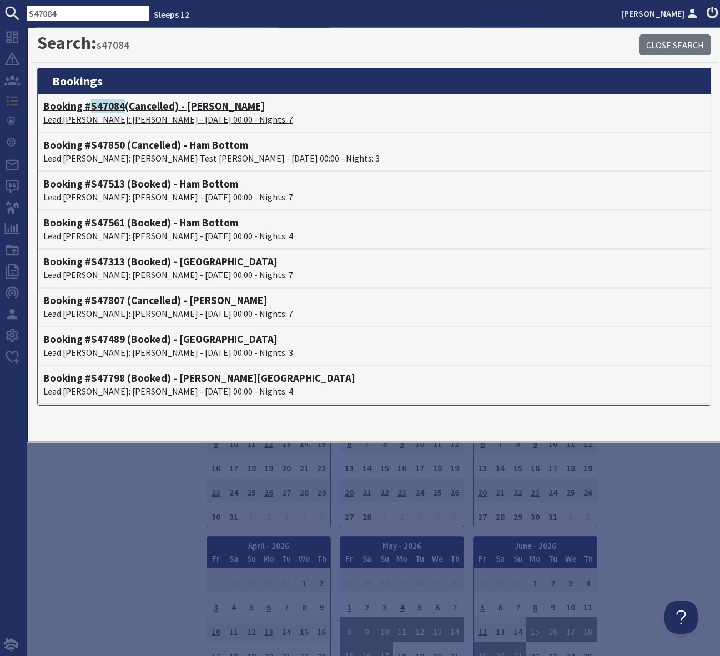
click at [219, 109] on h4 "Booking # S47084 (Cancelled) - Kennard Hall" at bounding box center [374, 106] width 662 height 13
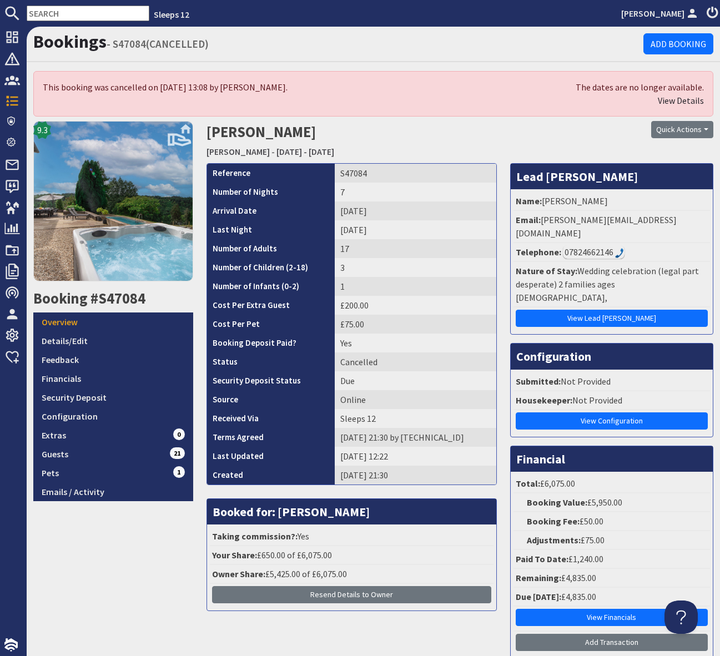
click at [60, 12] on input "text" at bounding box center [88, 14] width 123 height 16
paste input "S46119"
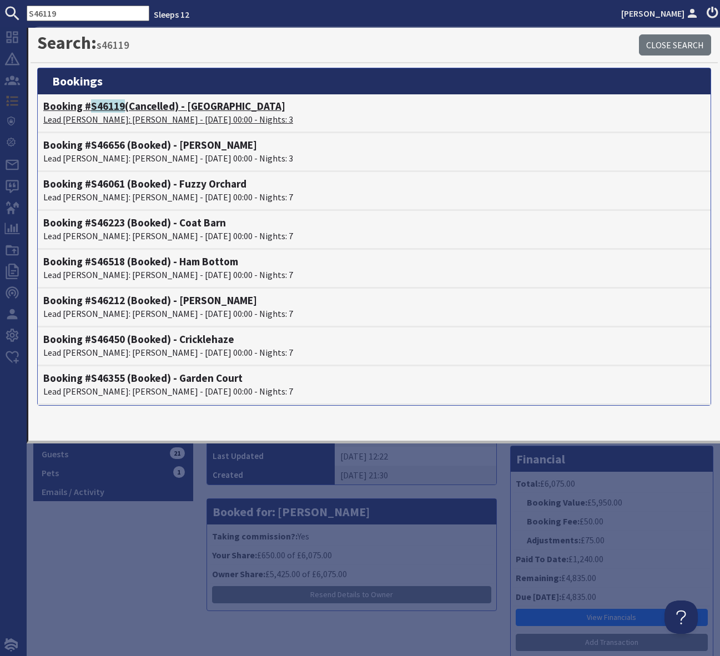
type input "S46119"
click at [152, 109] on h4 "Booking # S46119 (Cancelled) - Foxcombe" at bounding box center [374, 106] width 662 height 13
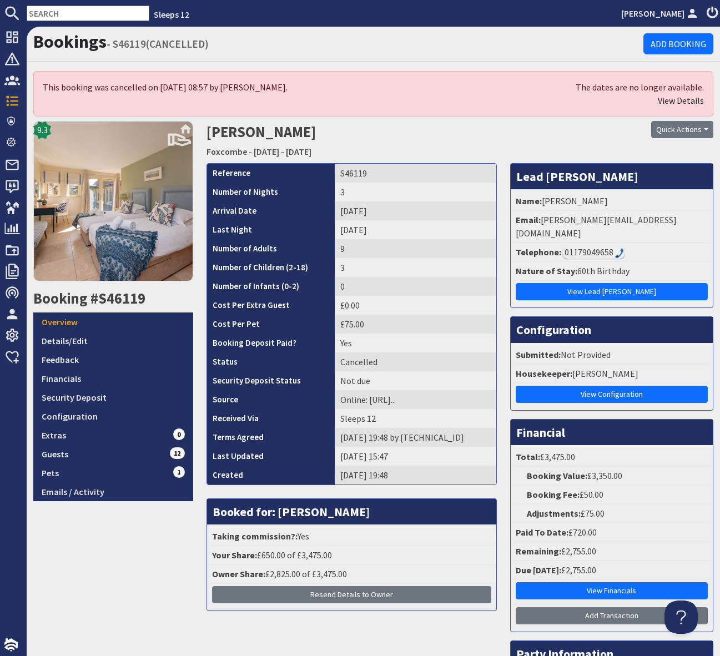
click at [32, 16] on input "text" at bounding box center [88, 14] width 123 height 16
paste input "S44982"
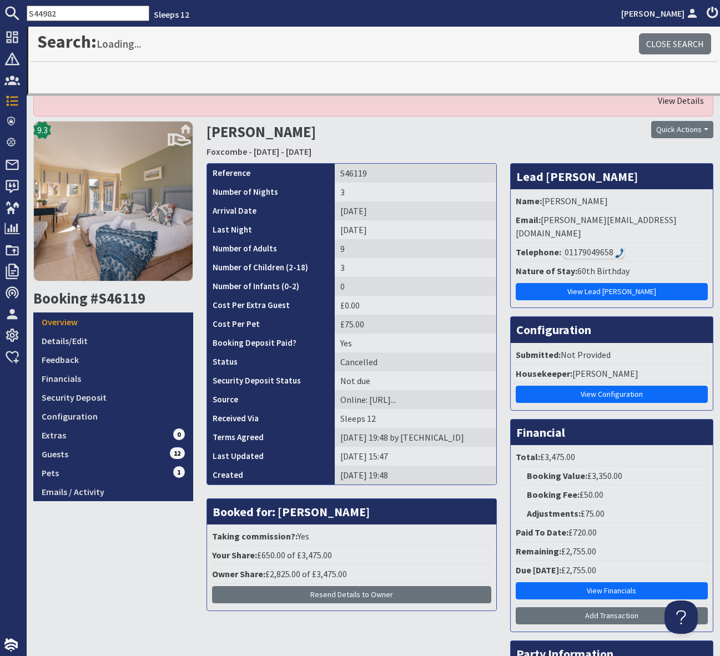
type input "S44982"
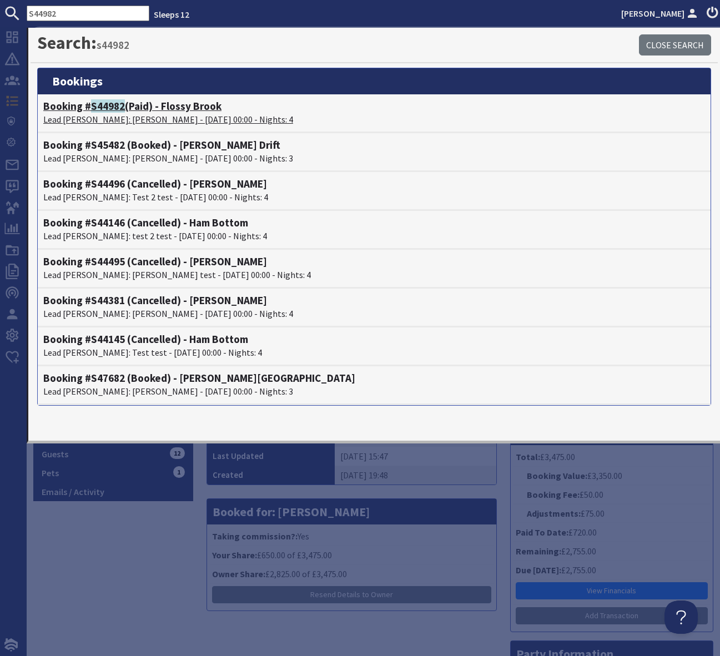
click at [199, 104] on h4 "Booking # S44982 (Paid) - Flossy Brook" at bounding box center [374, 106] width 662 height 13
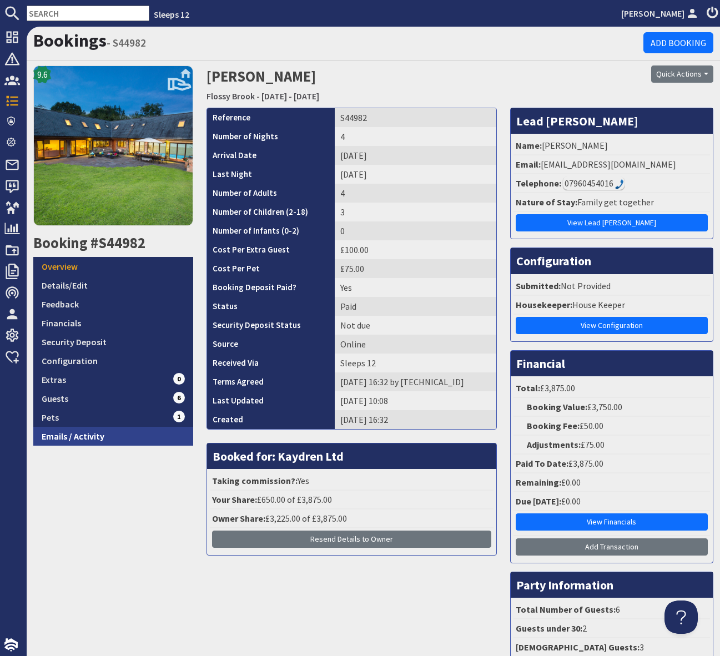
click at [88, 432] on link "Emails / Activity" at bounding box center [113, 436] width 160 height 19
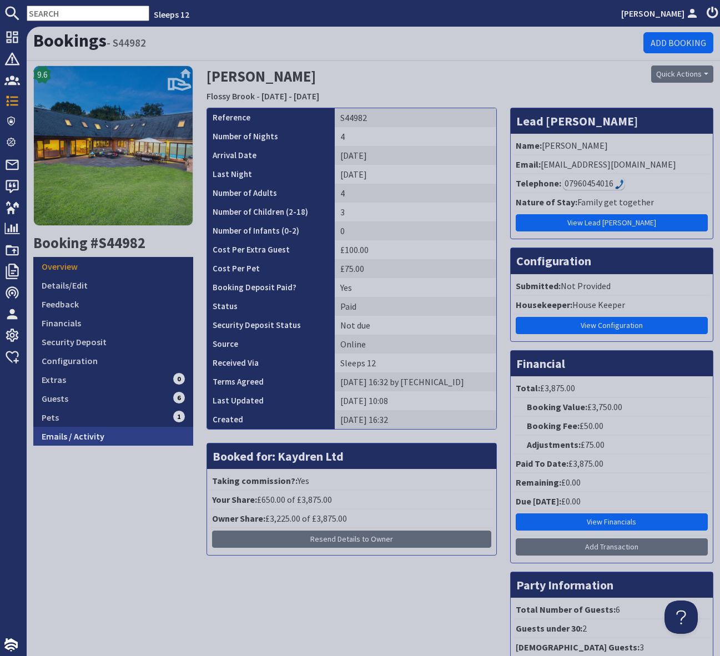
click at [88, 432] on link "Emails / Activity" at bounding box center [113, 436] width 160 height 19
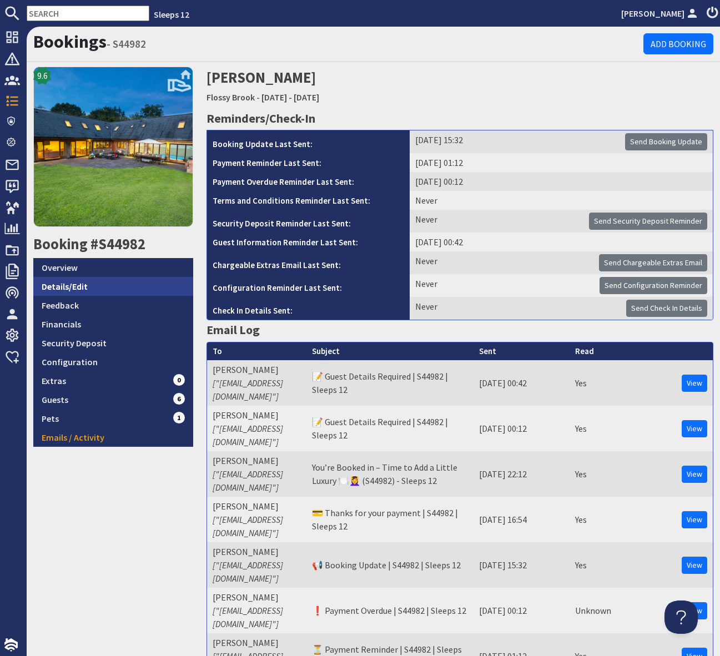
click at [124, 286] on link "Details/Edit" at bounding box center [113, 286] width 160 height 19
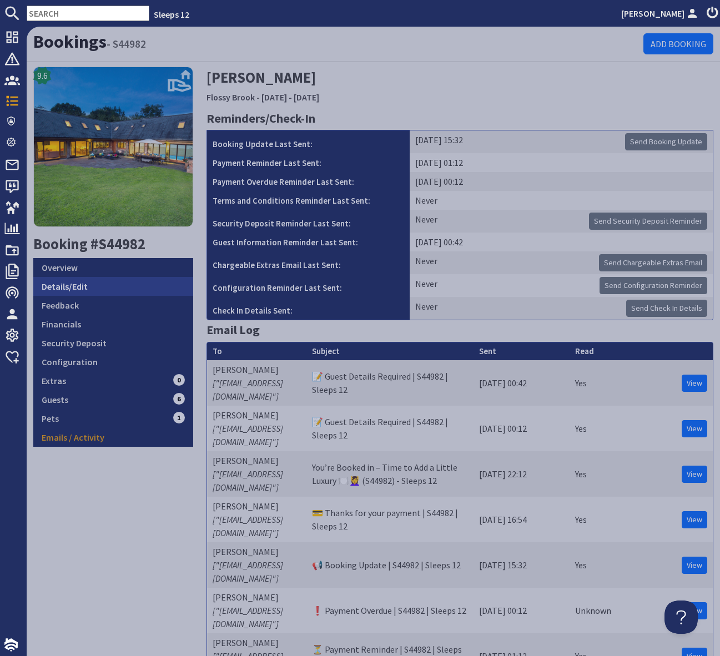
click at [124, 286] on link "Details/Edit" at bounding box center [113, 286] width 160 height 19
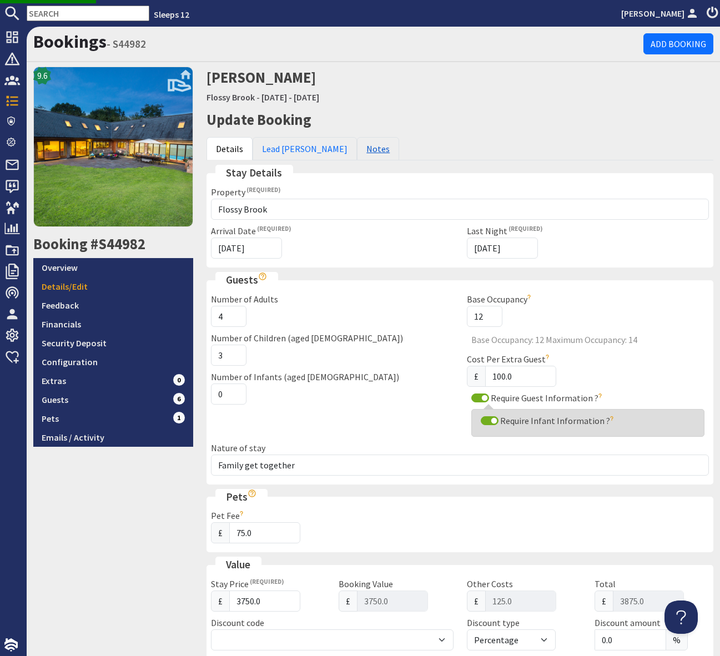
click at [357, 154] on link "Notes" at bounding box center [378, 148] width 42 height 23
click at [357, 147] on link "Notes" at bounding box center [378, 148] width 42 height 23
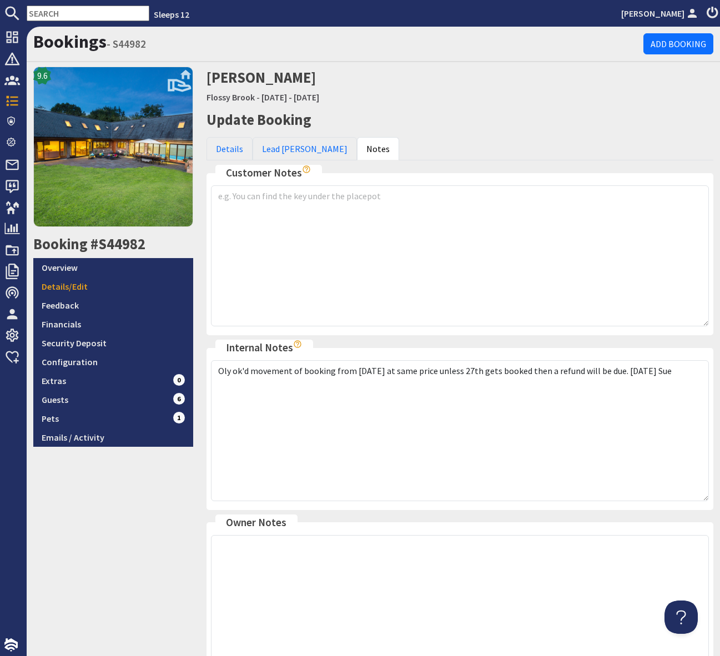
click at [44, 11] on input "text" at bounding box center [88, 14] width 123 height 16
paste input "S46830"
type input "S46830"
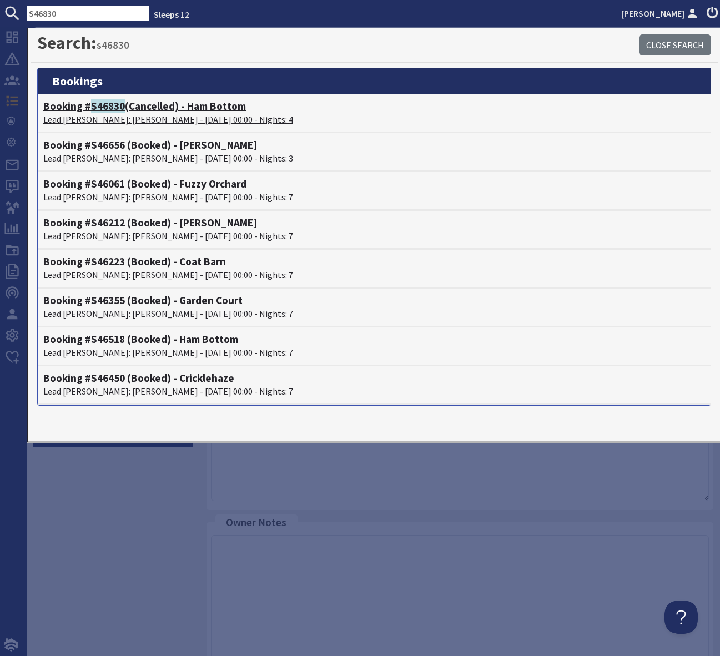
click at [208, 108] on h4 "Booking # S46830 (Cancelled) - Ham Bottom" at bounding box center [374, 106] width 662 height 13
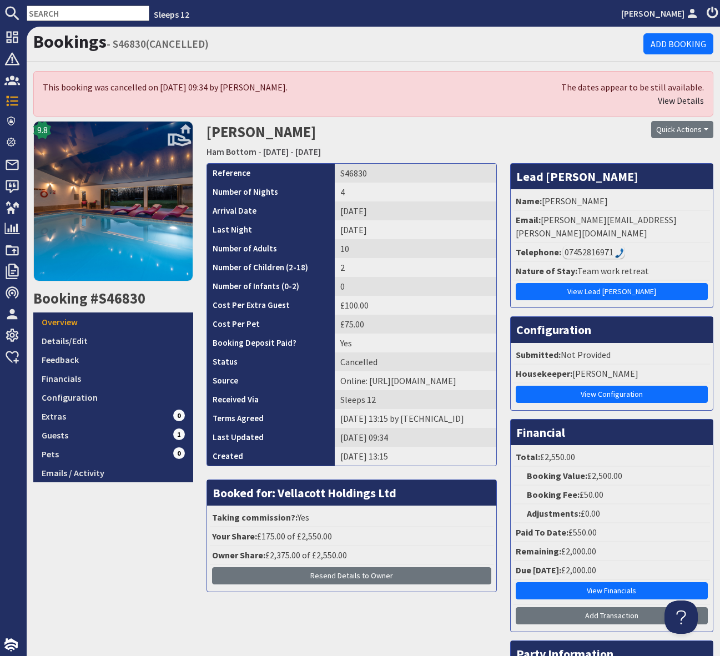
click at [57, 13] on input "text" at bounding box center [88, 14] width 123 height 16
paste input "S45660"
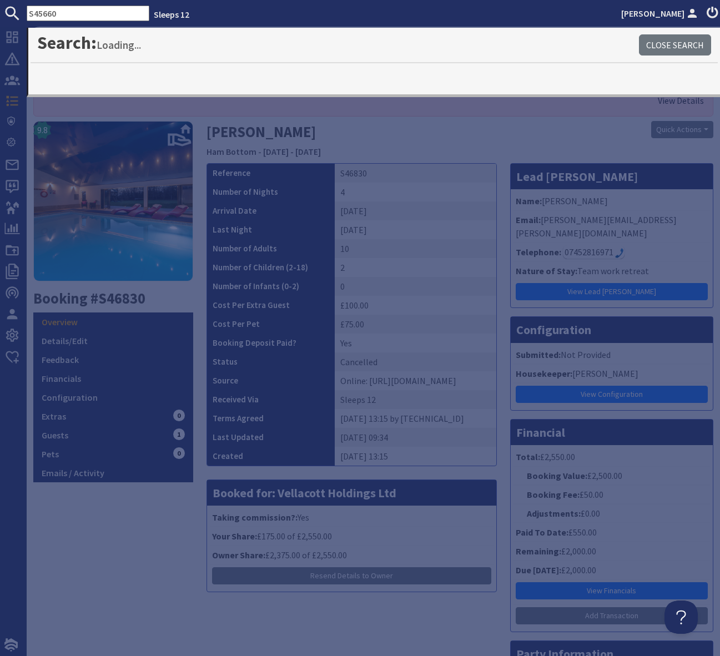
type input "S45660"
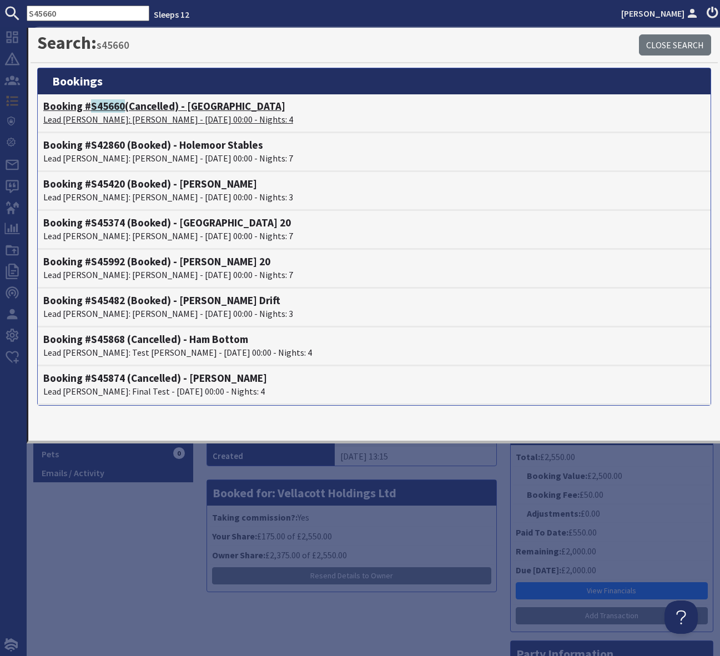
click at [205, 108] on h4 "Booking # S45660 (Cancelled) - Bluewater" at bounding box center [374, 106] width 662 height 13
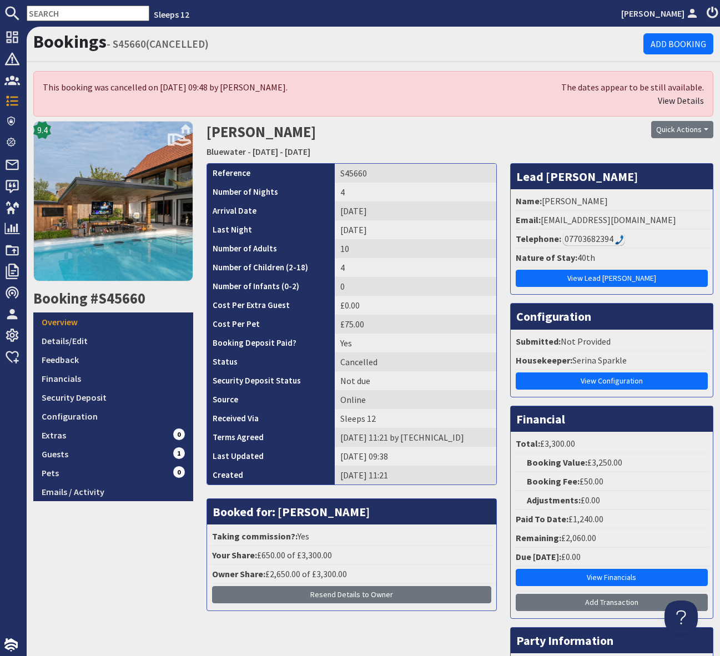
click at [48, 15] on input "text" at bounding box center [88, 14] width 123 height 16
click at [45, 14] on input "text" at bounding box center [88, 14] width 123 height 16
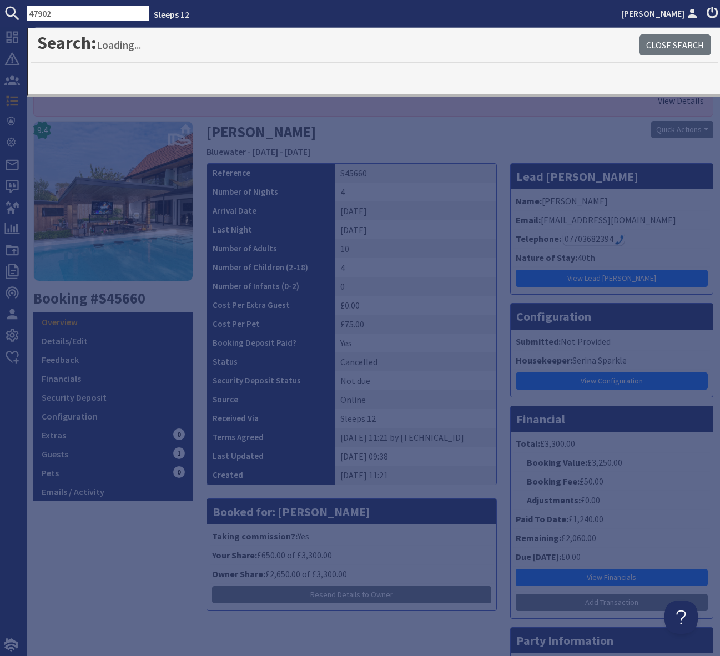
type input "47902"
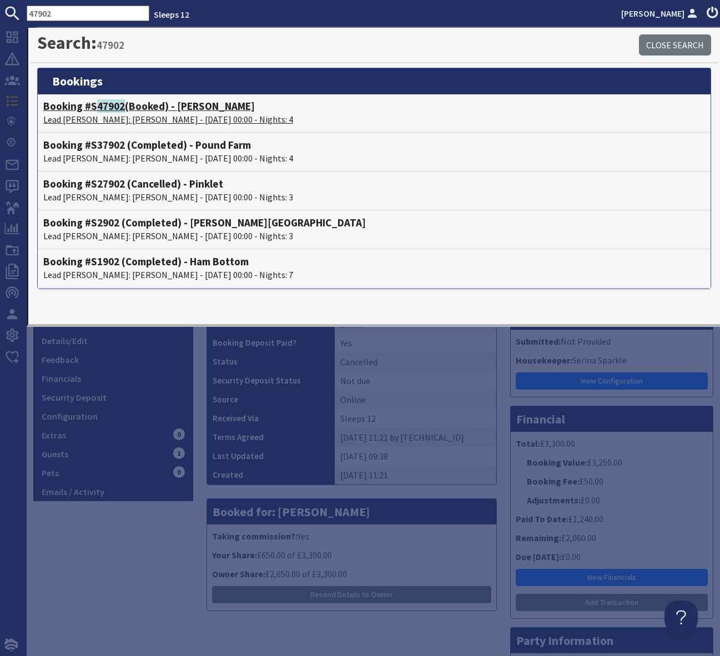
click at [192, 107] on h4 "Booking #S 47902 (Booked) - Princehay Barton" at bounding box center [374, 106] width 662 height 13
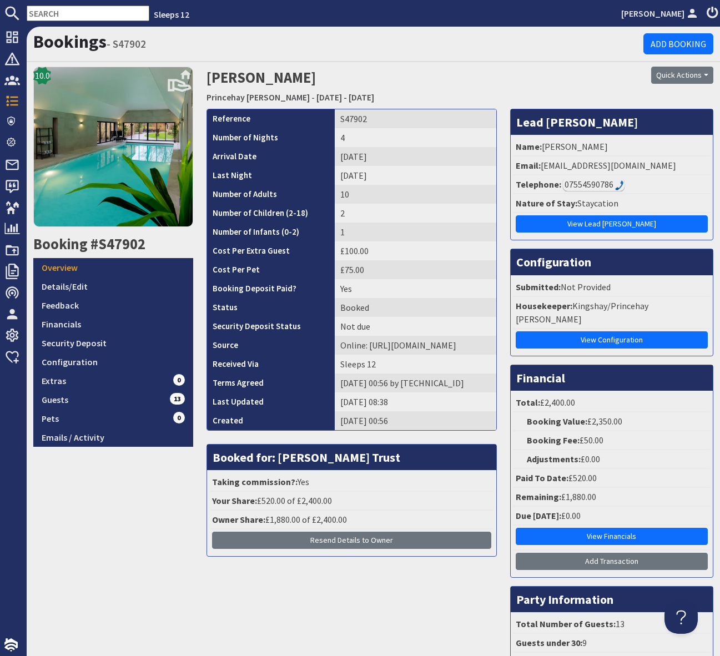
click at [615, 181] on img at bounding box center [619, 185] width 9 height 10
click at [615, 186] on img at bounding box center [619, 185] width 9 height 10
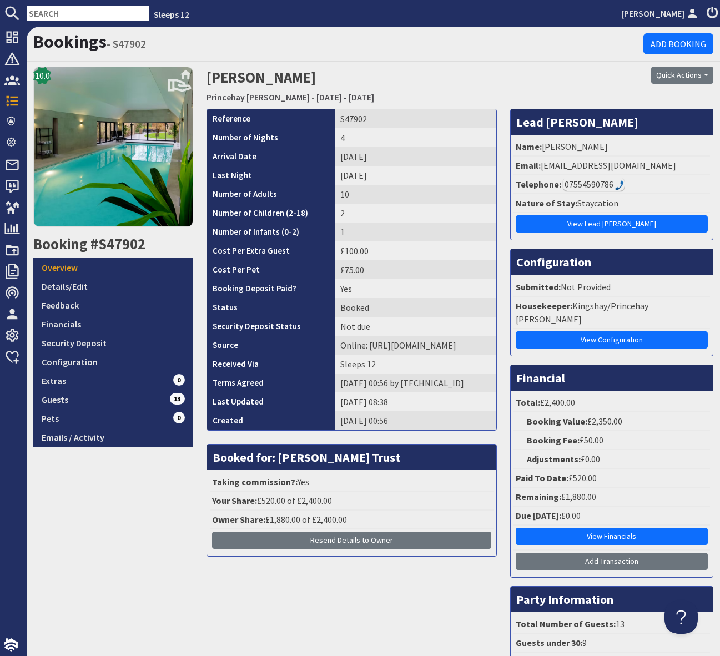
click at [615, 186] on img at bounding box center [619, 185] width 9 height 10
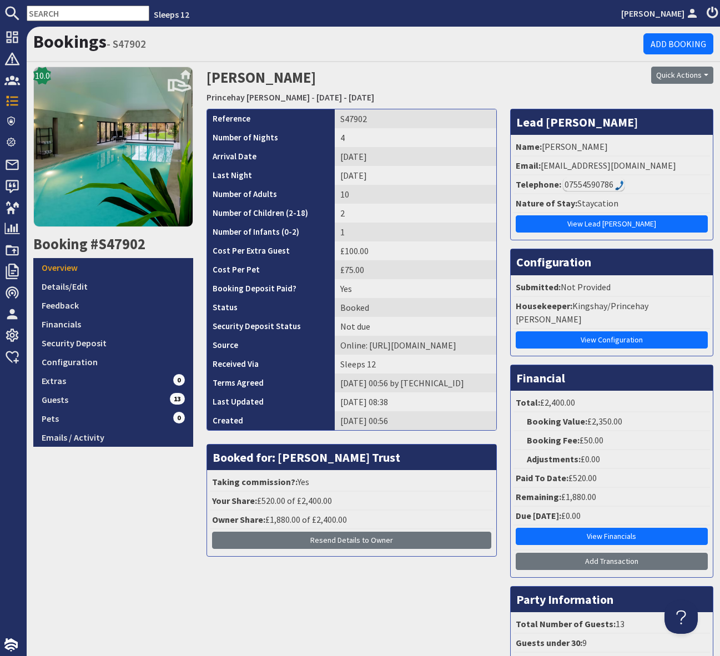
click at [615, 186] on img at bounding box center [619, 185] width 9 height 10
click at [513, 54] on div "Bookings - S47902 Add Booking" at bounding box center [373, 45] width 693 height 36
click at [643, 190] on li "Telephone: 07554590786" at bounding box center [611, 184] width 196 height 19
click at [576, 83] on div "Quick Actions Send Booking Update Rebook Cancel Booking Print" at bounding box center [633, 75] width 160 height 17
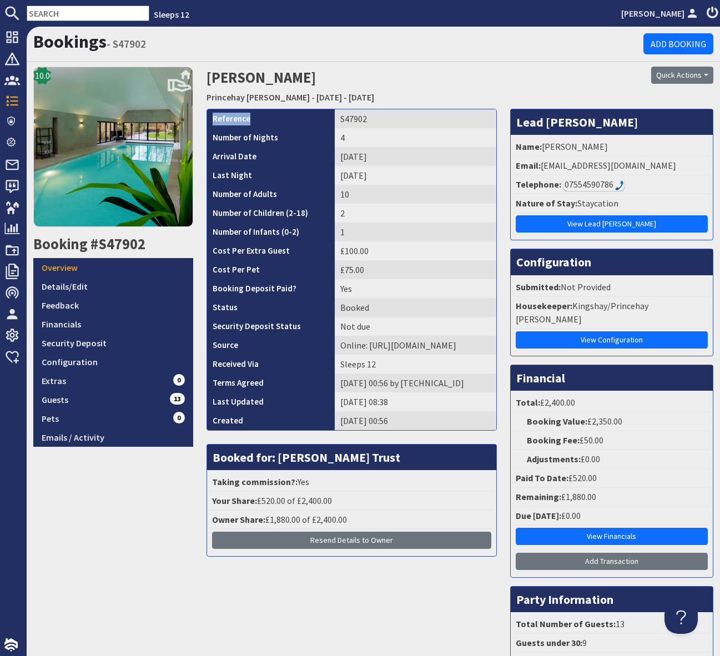
click at [576, 83] on div "Quick Actions Send Booking Update Rebook Cancel Booking Print" at bounding box center [633, 75] width 160 height 17
click at [575, 83] on div "Quick Actions Send Booking Update Rebook Cancel Booking Print" at bounding box center [633, 75] width 160 height 17
click at [618, 185] on img at bounding box center [619, 185] width 9 height 10
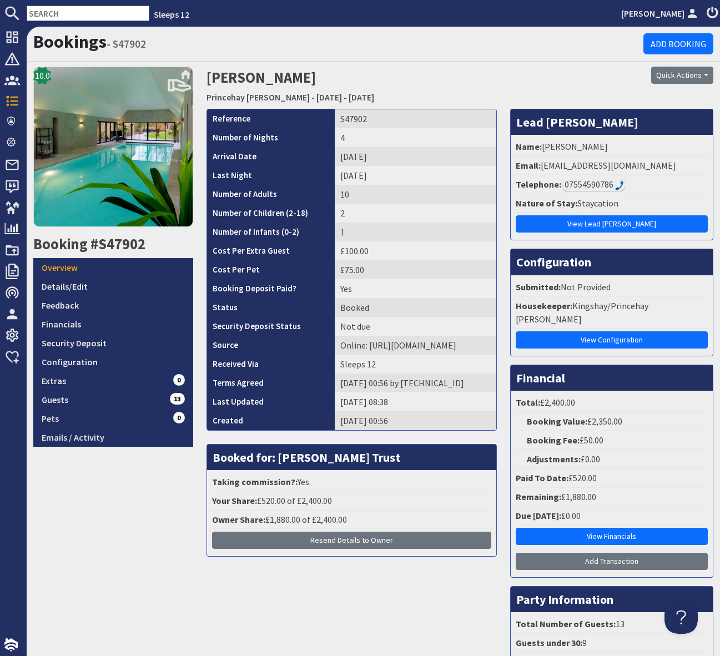
click at [596, 183] on div "07554590786" at bounding box center [594, 184] width 62 height 13
drag, startPoint x: 596, startPoint y: 183, endPoint x: 628, endPoint y: 181, distance: 32.2
click at [596, 183] on div "07554590786" at bounding box center [594, 184] width 62 height 13
click at [631, 180] on li "Telephone: 07554590786" at bounding box center [611, 184] width 196 height 19
click at [618, 183] on img at bounding box center [619, 185] width 9 height 10
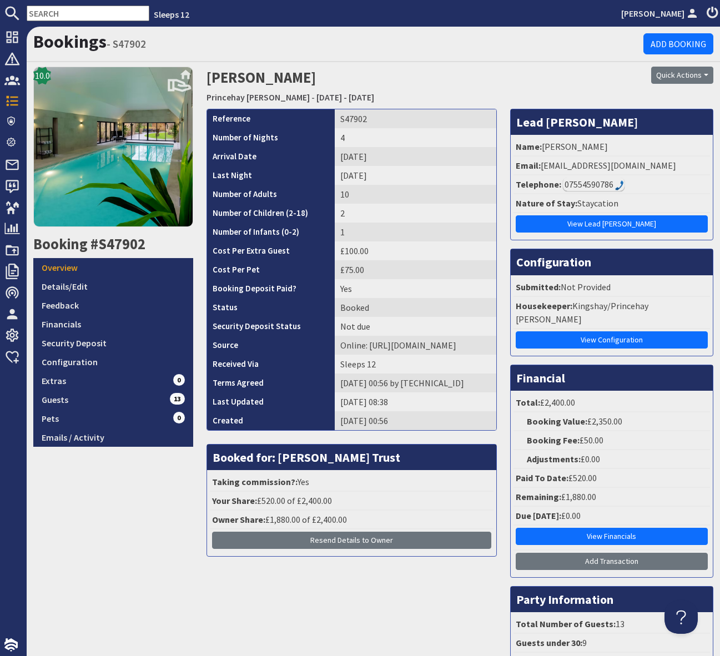
click at [644, 179] on li "Telephone: 07554590786" at bounding box center [611, 184] width 196 height 19
click at [96, 285] on link "Details/Edit" at bounding box center [113, 286] width 160 height 19
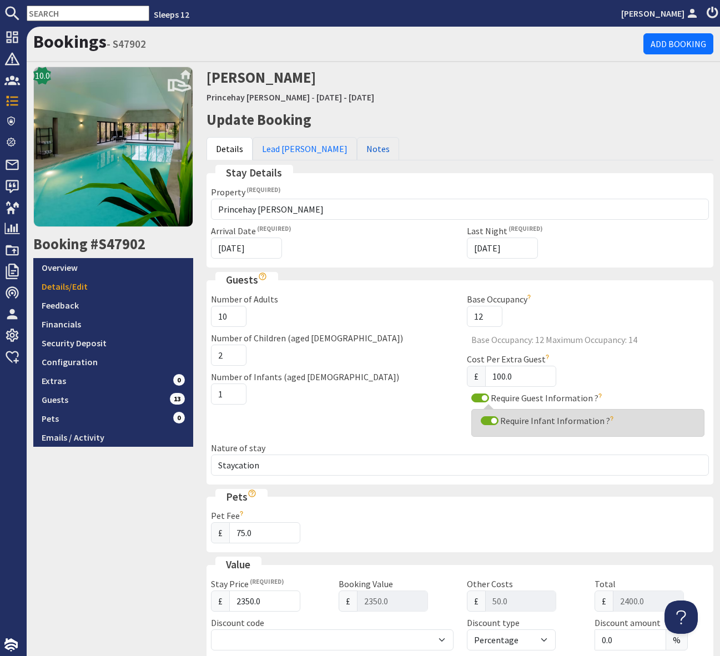
drag, startPoint x: 329, startPoint y: 149, endPoint x: 407, endPoint y: 214, distance: 101.3
click at [357, 149] on link "Notes" at bounding box center [378, 148] width 42 height 23
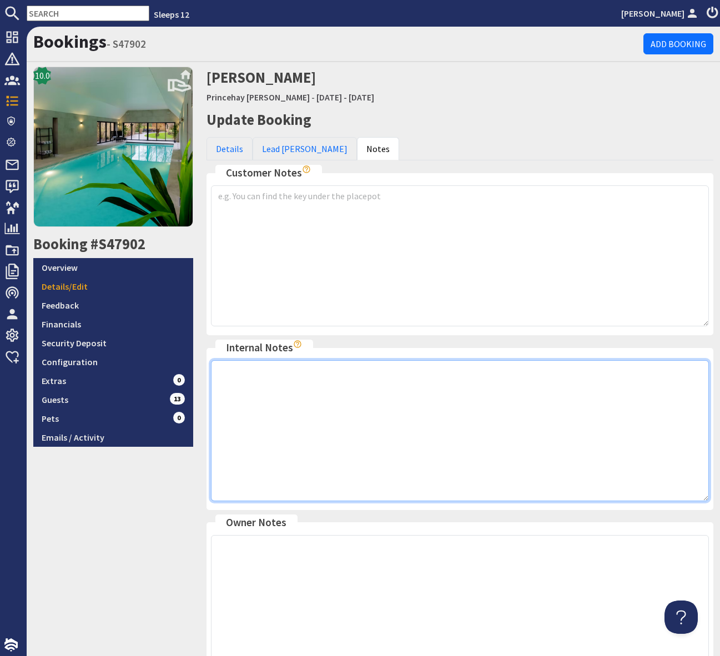
click at [256, 379] on textarea at bounding box center [460, 430] width 498 height 141
click at [342, 370] on textarea "Simone agreed that Zainab could ay" at bounding box center [460, 430] width 498 height 141
click at [375, 377] on textarea "Simone agreed that Zainab could pay" at bounding box center [460, 430] width 498 height 141
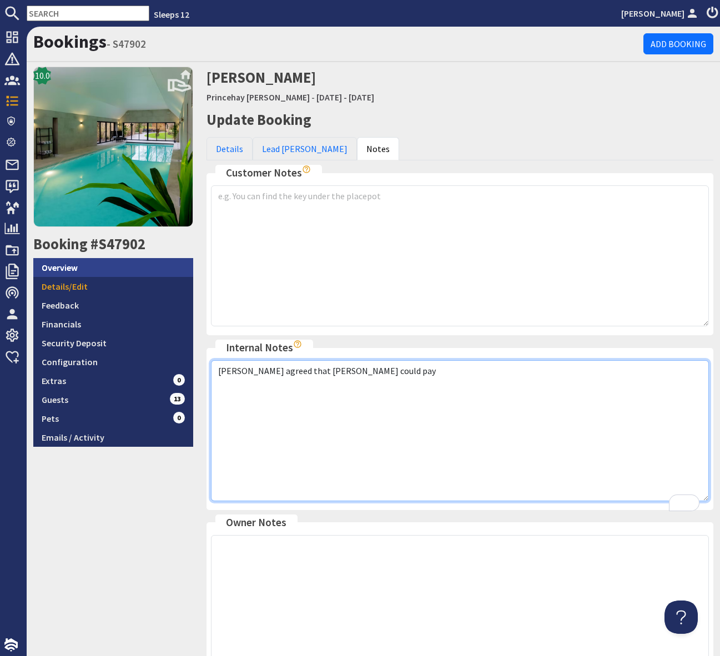
type textarea "Simone agreed that Zainab could pay"
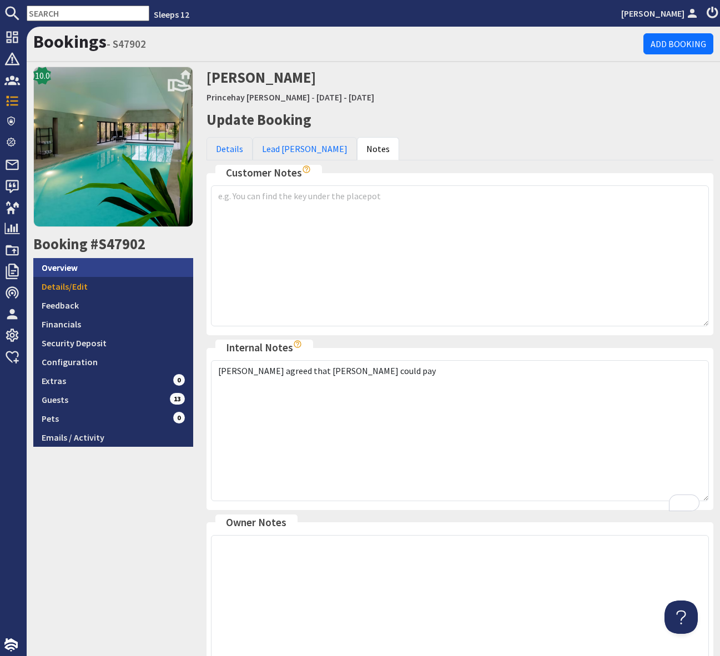
click at [77, 269] on link "Overview" at bounding box center [113, 267] width 160 height 19
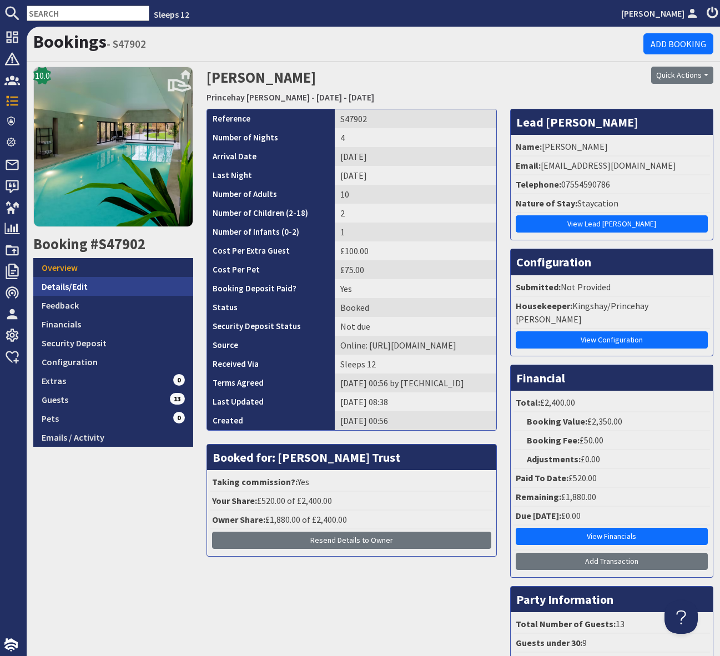
click at [85, 282] on link "Details/Edit" at bounding box center [113, 286] width 160 height 19
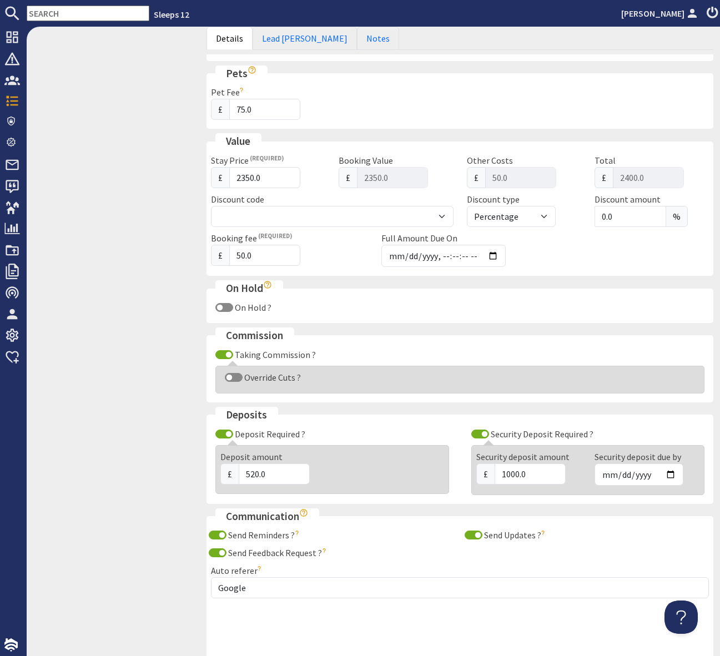
scroll to position [461, 0]
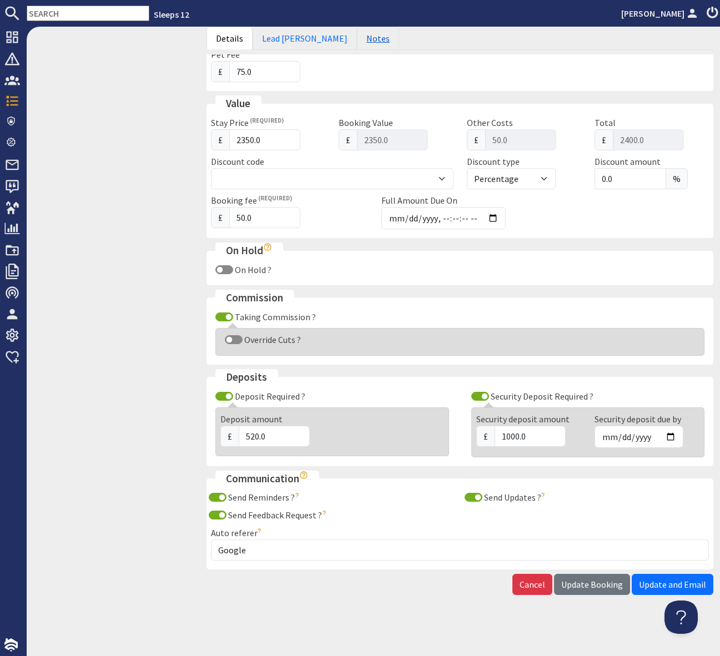
click at [357, 37] on link "Notes" at bounding box center [378, 38] width 42 height 23
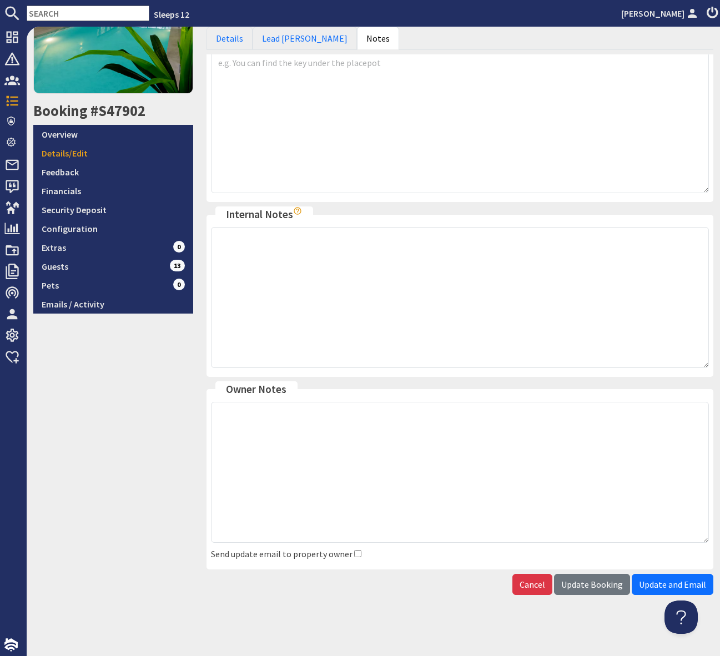
scroll to position [133, 0]
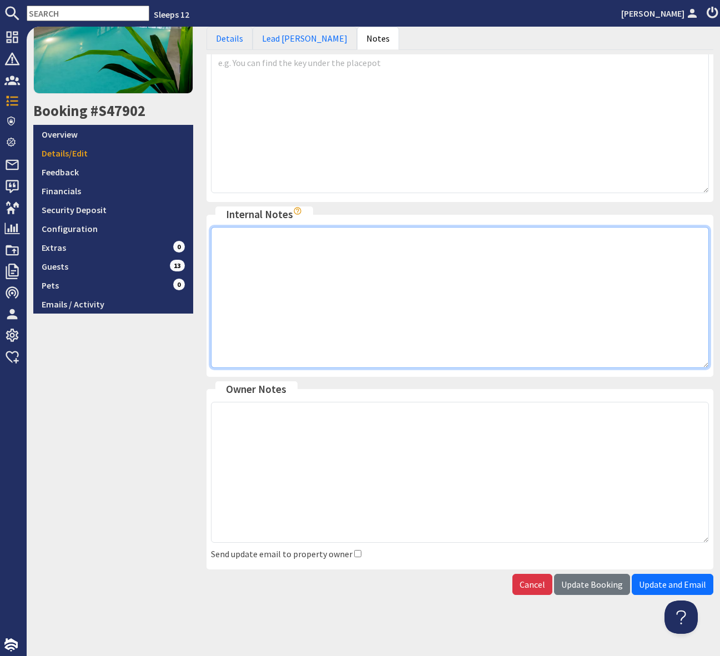
click at [244, 238] on textarea at bounding box center [460, 297] width 498 height 141
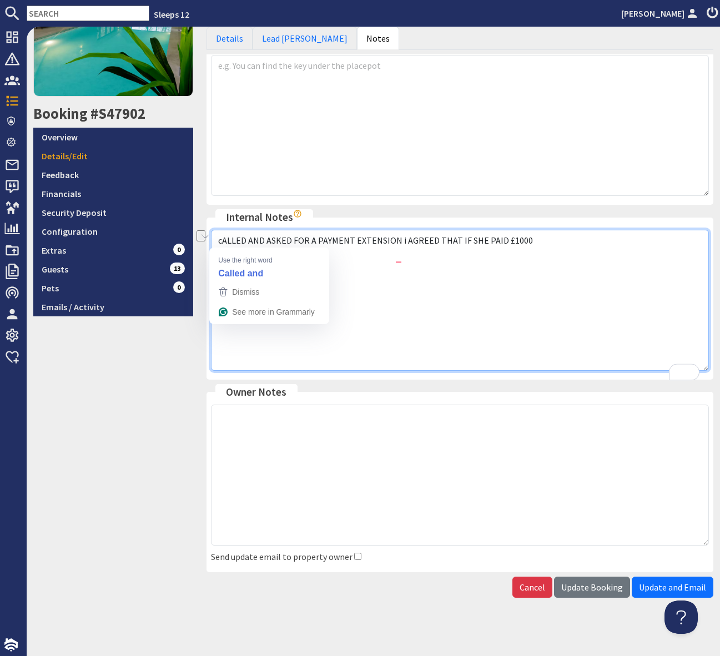
drag, startPoint x: 465, startPoint y: 244, endPoint x: 210, endPoint y: 238, distance: 254.3
click at [209, 238] on div "Bookings - S47902 Add Booking 10.0 Booking #S47902 Overview Details/Edit Feedba…" at bounding box center [373, 341] width 693 height 629
click at [542, 245] on textarea "cALLED AND ASKED FOR A PAYMENT EXTENSION i AGREED THAT IF SHE PAID £1000" at bounding box center [460, 300] width 498 height 141
drag, startPoint x: 541, startPoint y: 245, endPoint x: 206, endPoint y: 244, distance: 335.2
click at [206, 244] on div "Customer Notes Customer notes will be displayed to the customer in email corres…" at bounding box center [459, 302] width 507 height 537
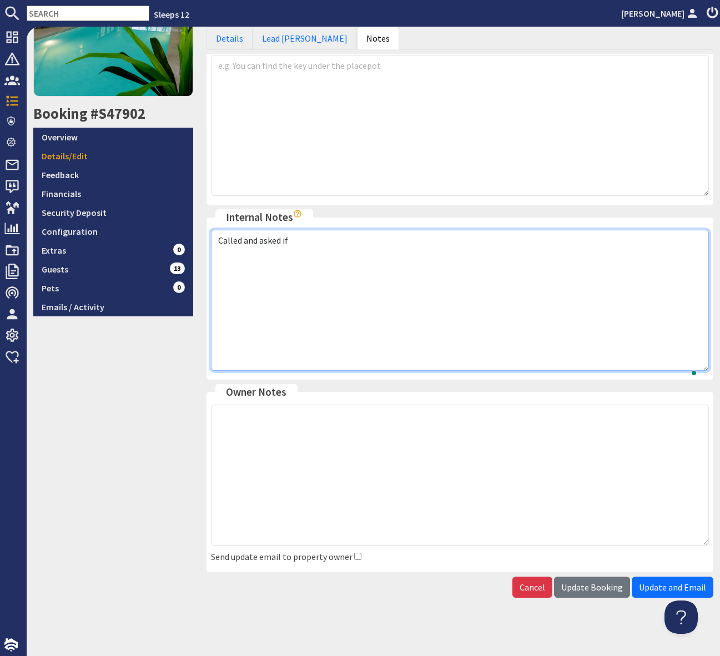
scroll to position [130, 0]
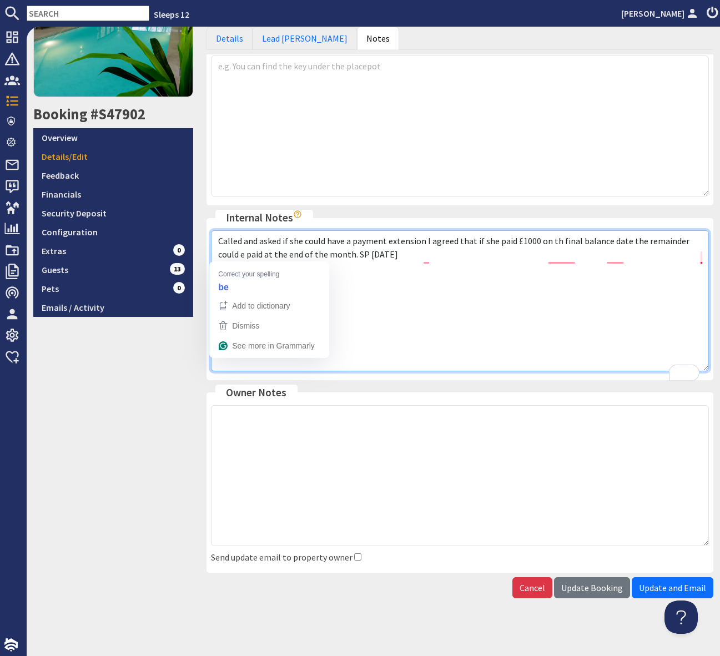
click at [219, 253] on textarea "Called and asked if she could have a payment extension I agreed that if she pai…" at bounding box center [460, 300] width 498 height 141
drag, startPoint x: 433, startPoint y: 307, endPoint x: 528, endPoint y: 440, distance: 163.4
click at [446, 316] on textarea "Called and asked if she could have a payment extension I agreed that if she pai…" at bounding box center [460, 300] width 498 height 141
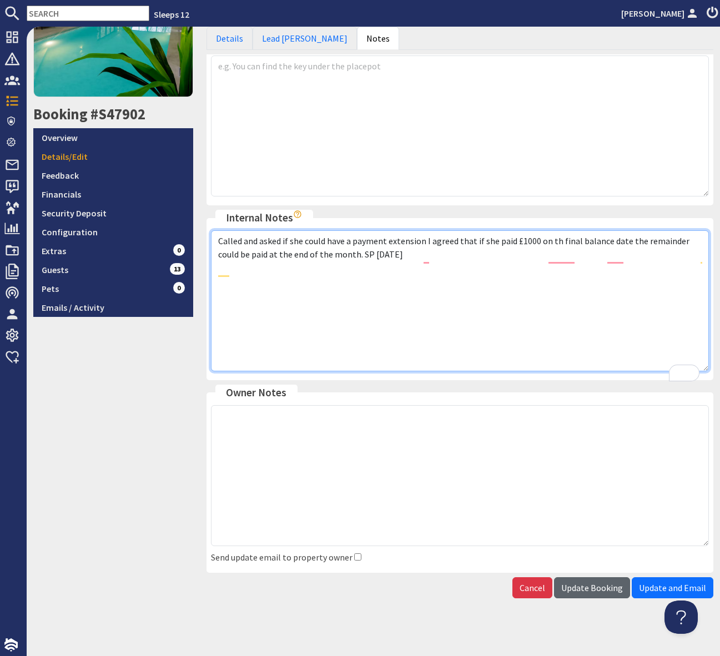
type textarea "Called and asked if she could have a payment extension I agreed that if she pai…"
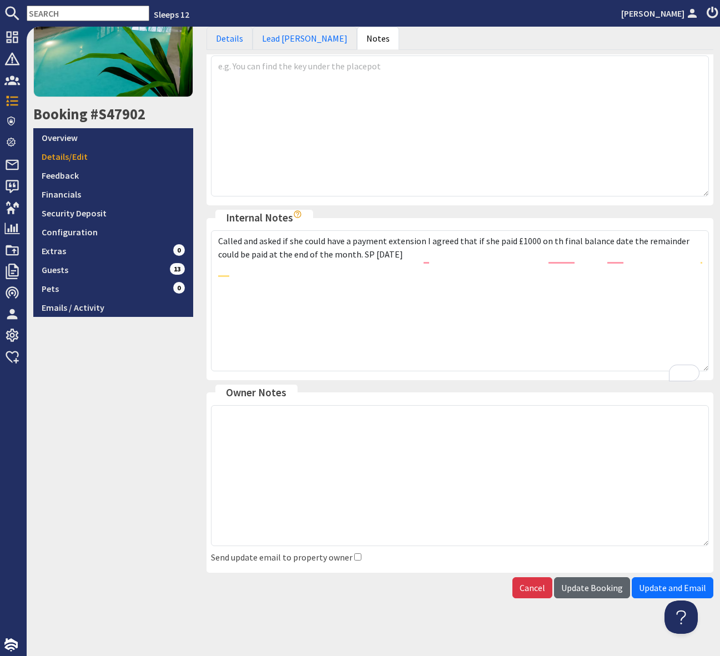
click at [581, 591] on span "Update Booking" at bounding box center [592, 587] width 62 height 11
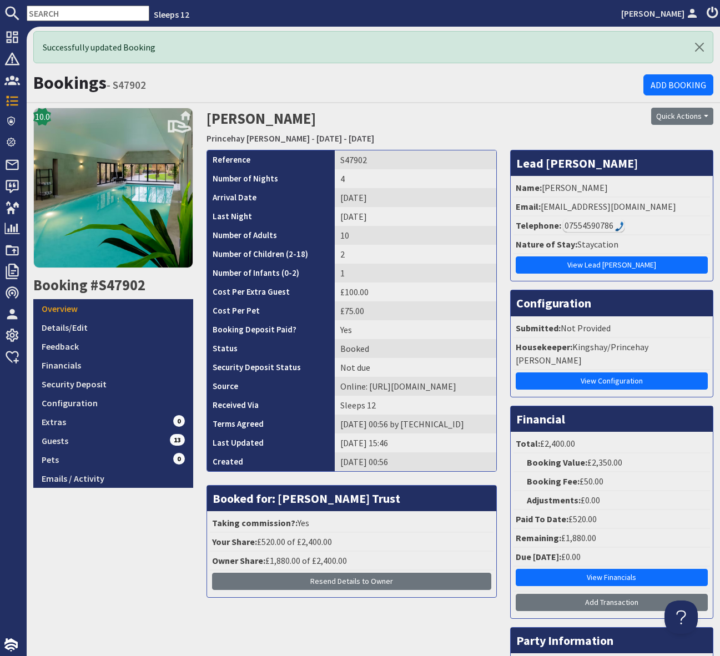
click at [281, 67] on div "Successfully updated Booking Bookings - S47902 Add Booking 10.0 Booking #S47902…" at bounding box center [373, 341] width 693 height 629
click at [113, 320] on link "Details/Edit" at bounding box center [113, 327] width 160 height 19
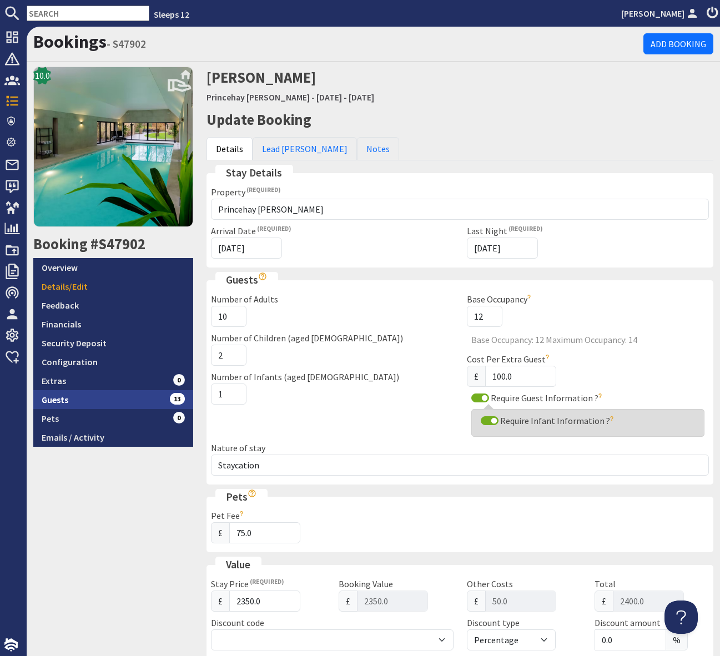
click at [114, 400] on link "Guests 13" at bounding box center [113, 399] width 160 height 19
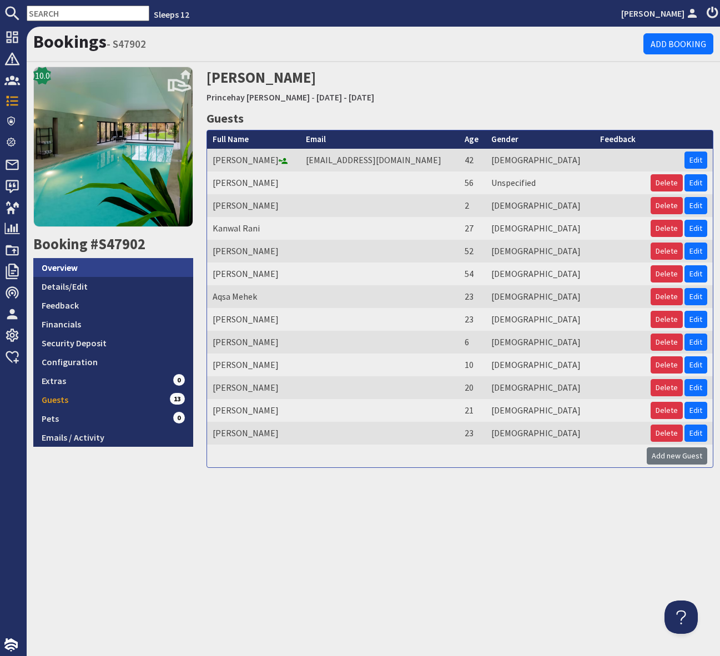
click at [102, 276] on link "Overview" at bounding box center [113, 267] width 160 height 19
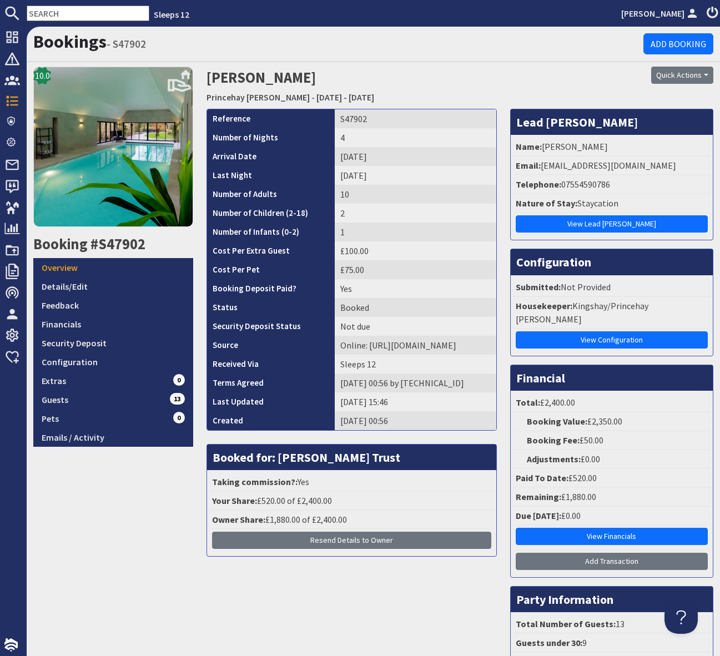
click at [103, 285] on link "Details/Edit" at bounding box center [113, 286] width 160 height 19
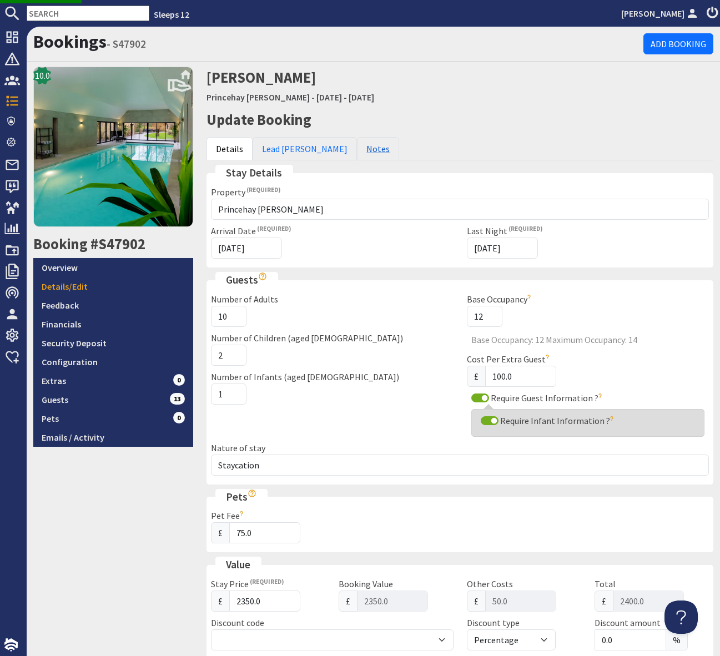
click at [357, 153] on link "Notes" at bounding box center [378, 148] width 42 height 23
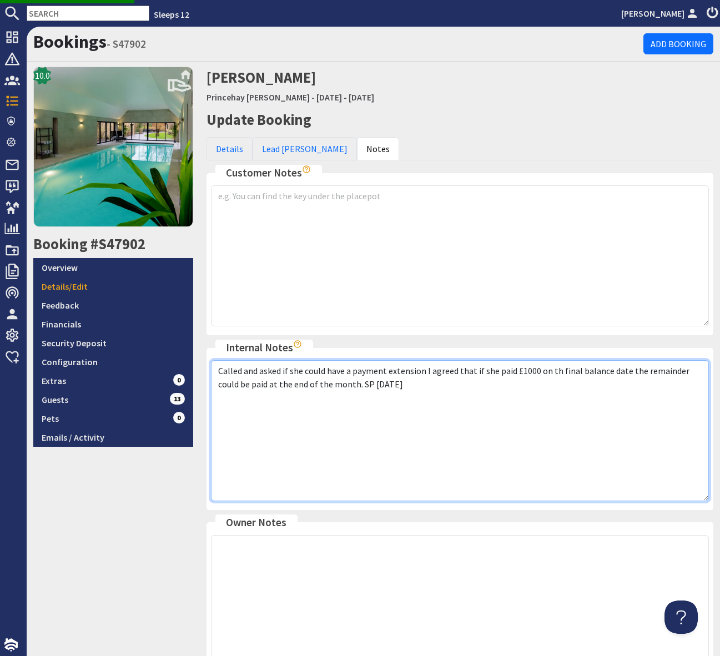
click at [403, 394] on textarea "Called and asked if she could have a payment extension I agreed that if she pai…" at bounding box center [460, 430] width 498 height 141
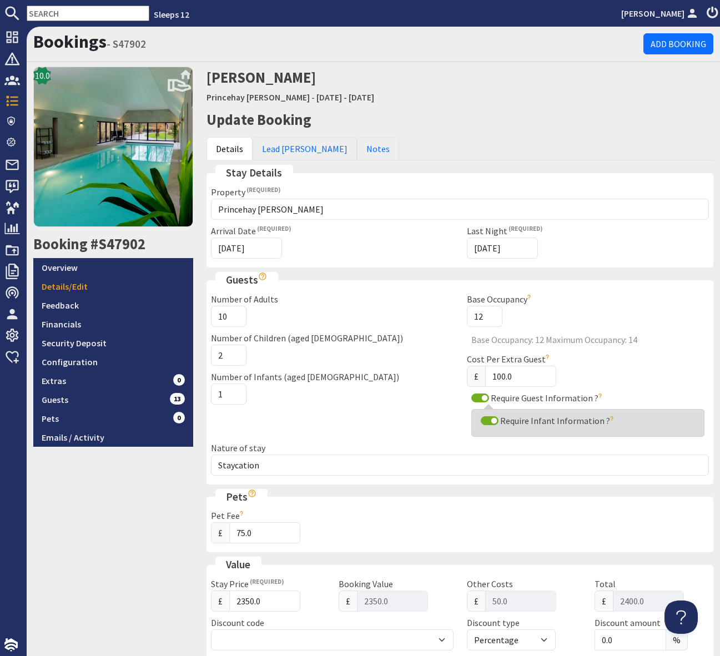
drag, startPoint x: 59, startPoint y: 3, endPoint x: 56, endPoint y: 9, distance: 6.2
click at [57, 7] on nav "Sleeps 12 Simone Pocock" at bounding box center [360, 13] width 720 height 27
click at [54, 13] on input "text" at bounding box center [88, 14] width 123 height 16
paste input "S46428"
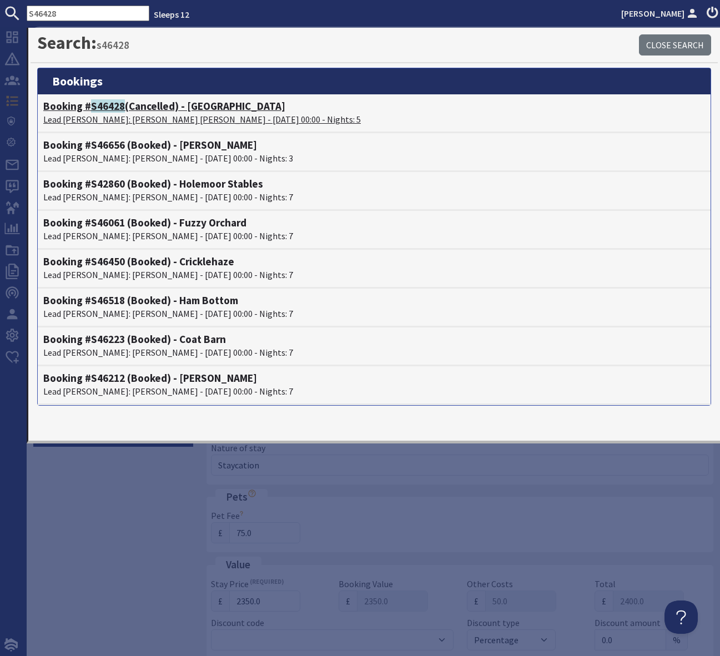
type input "S46428"
click at [220, 113] on p "Lead Booker: Susan Heather - 23/12/2025 00:00 - Nights: 5" at bounding box center [374, 119] width 662 height 13
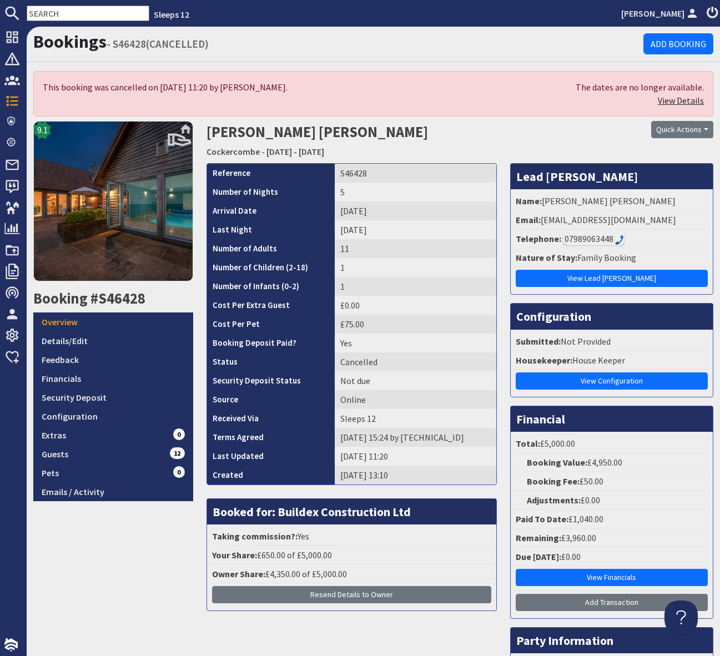
click at [677, 101] on link "View Details" at bounding box center [681, 100] width 46 height 11
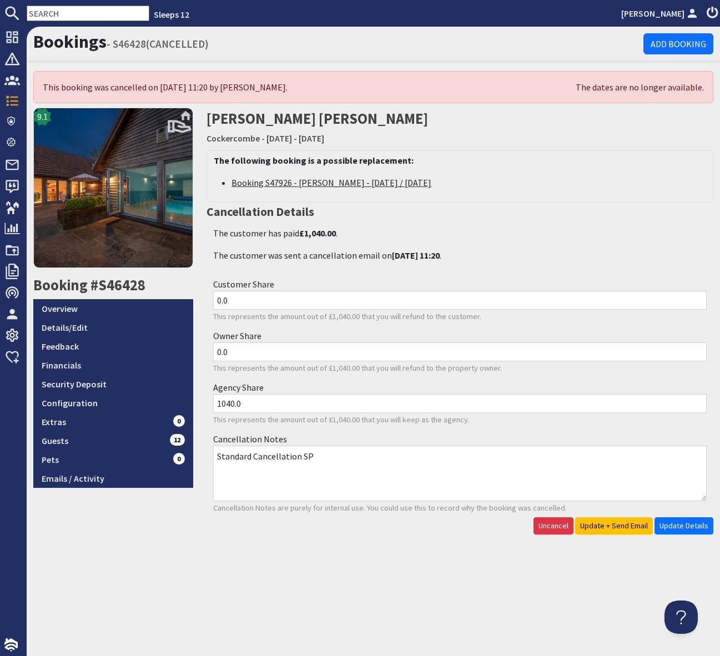
click at [431, 183] on link "Booking S47926 - Sylvana Cummings - Tuesday 23/12/2025 / Saturday 27/12/2025" at bounding box center [331, 182] width 200 height 11
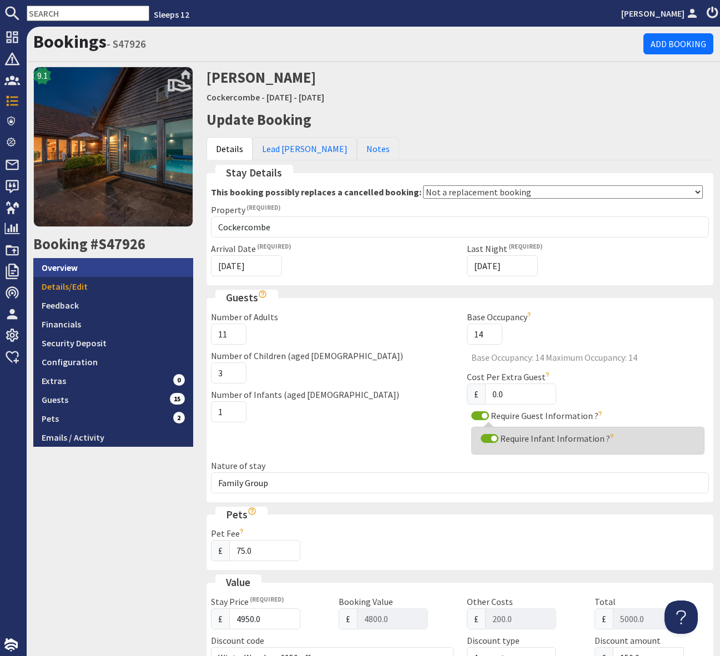
click at [166, 269] on link "Overview" at bounding box center [113, 267] width 160 height 19
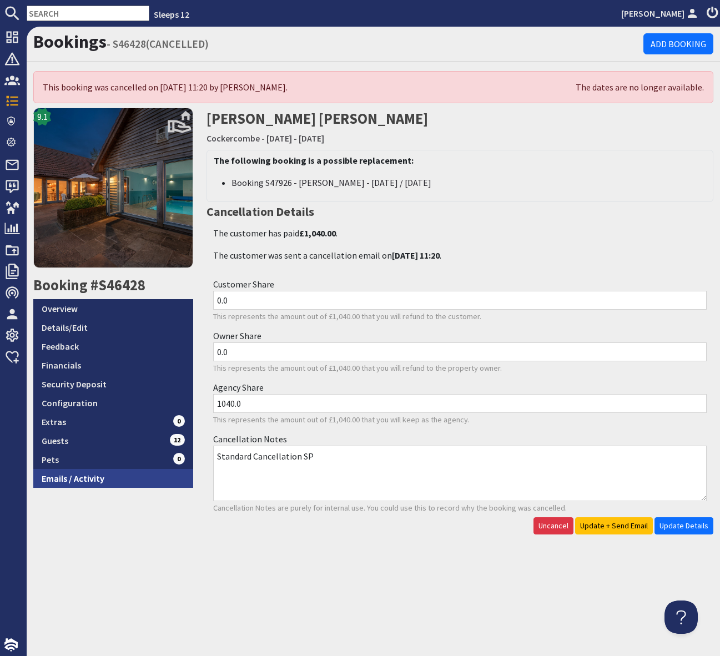
click at [97, 483] on link "Emails / Activity" at bounding box center [113, 478] width 160 height 19
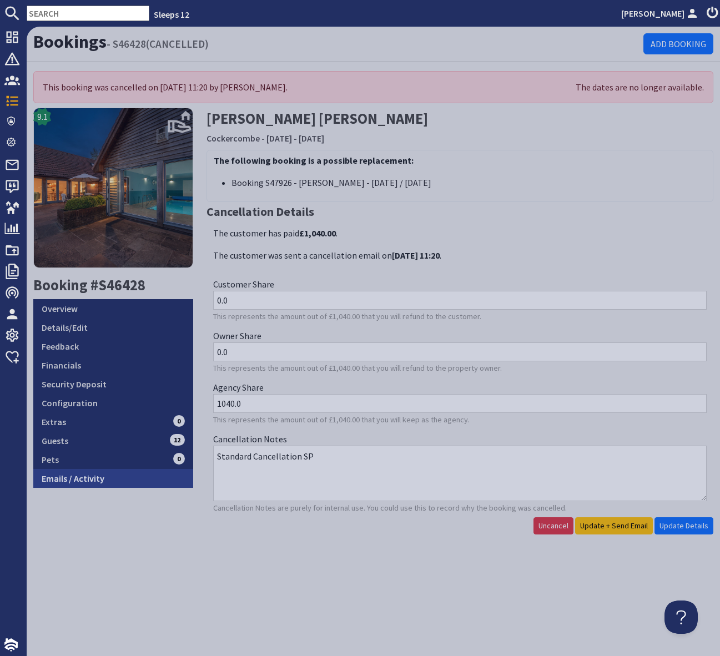
click at [97, 483] on link "Emails / Activity" at bounding box center [113, 478] width 160 height 19
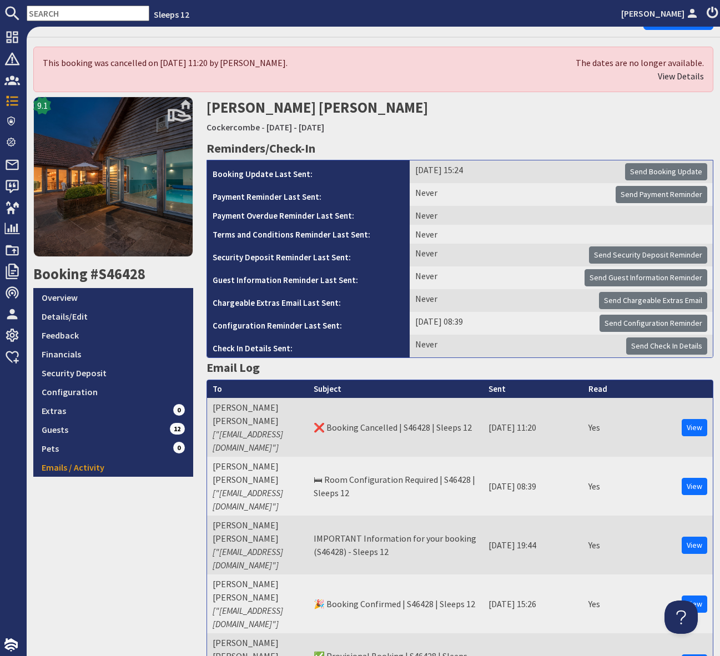
scroll to position [25, 0]
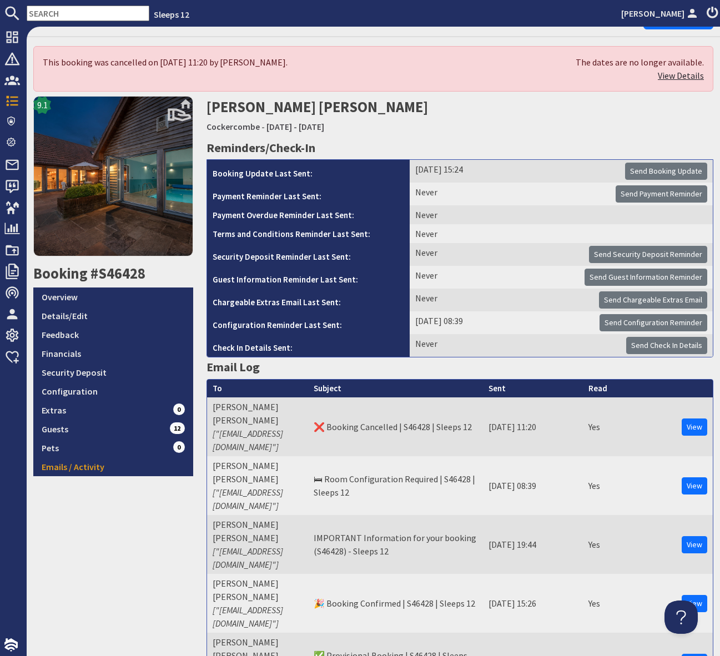
click at [680, 73] on link "View Details" at bounding box center [681, 75] width 46 height 11
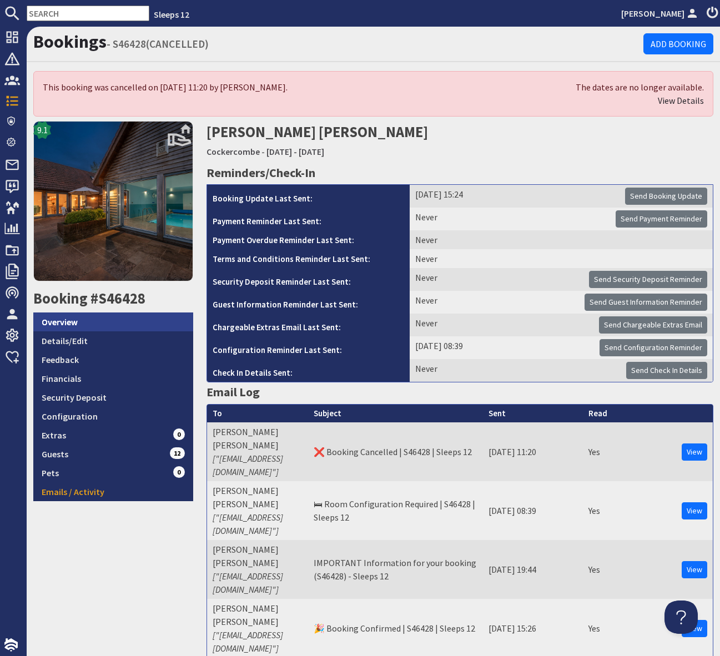
click at [86, 322] on link "Overview" at bounding box center [113, 321] width 160 height 19
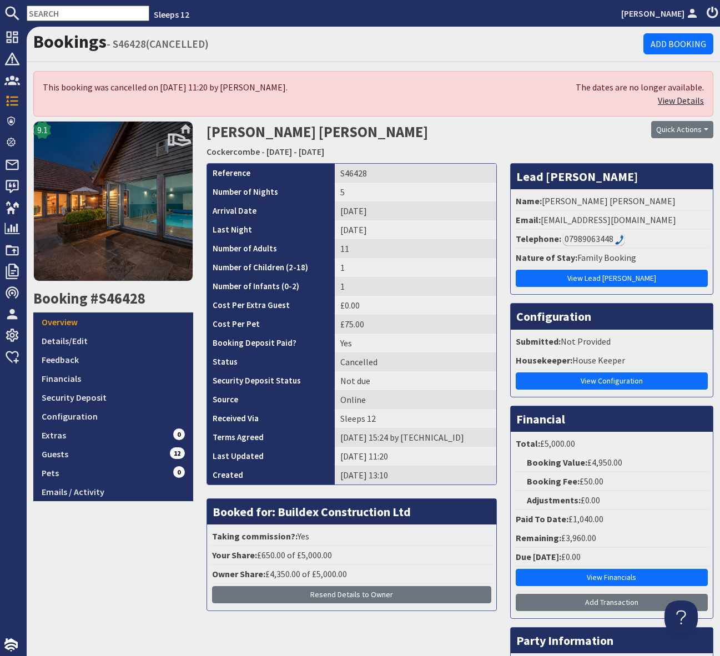
click at [673, 100] on link "View Details" at bounding box center [681, 100] width 46 height 11
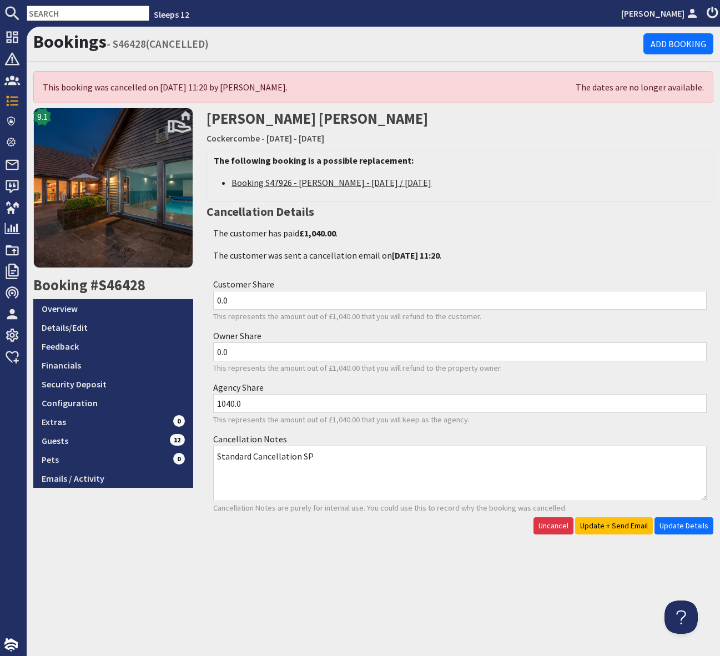
click at [419, 185] on link "Booking S47926 - Sylvana Cummings - Tuesday 23/12/2025 / Saturday 27/12/2025" at bounding box center [331, 182] width 200 height 11
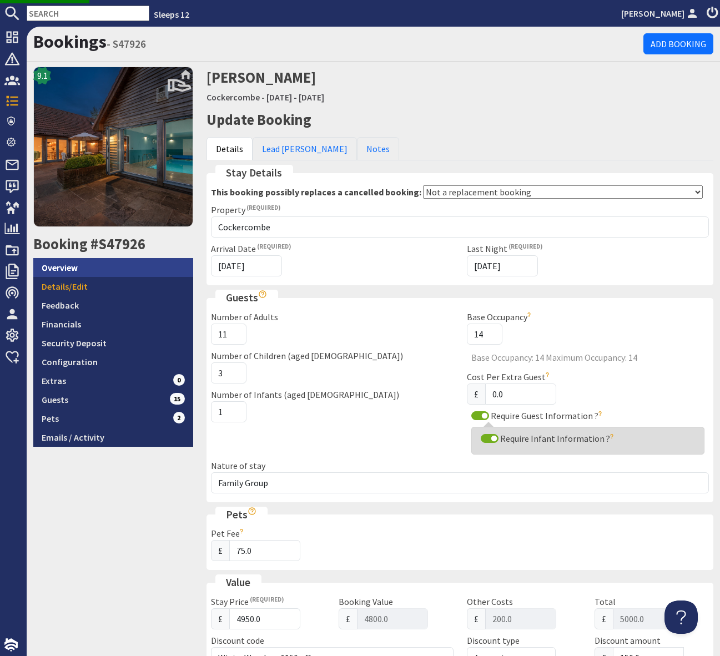
click at [114, 265] on link "Overview" at bounding box center [113, 267] width 160 height 19
click at [594, 120] on h2 "Update Booking" at bounding box center [459, 120] width 507 height 18
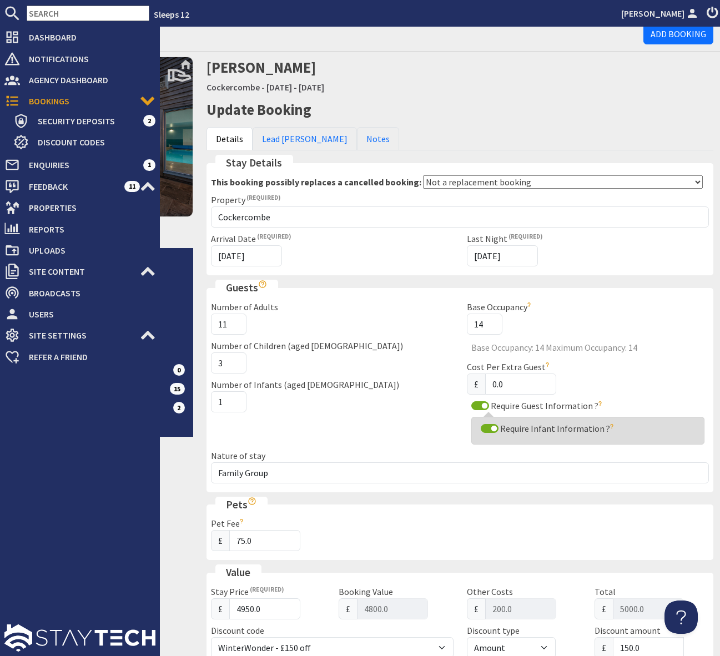
scroll to position [29, 0]
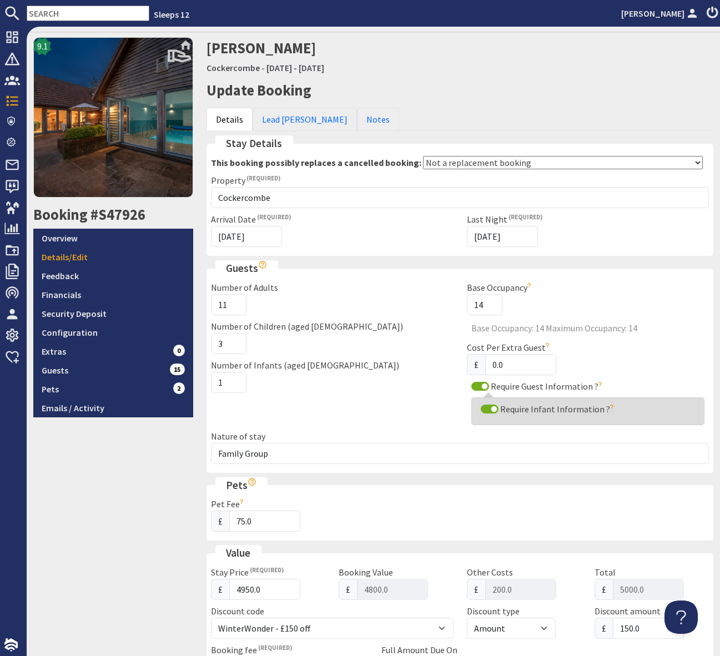
click at [41, 12] on input "text" at bounding box center [88, 14] width 123 height 16
click at [41, 14] on input "text" at bounding box center [88, 14] width 123 height 16
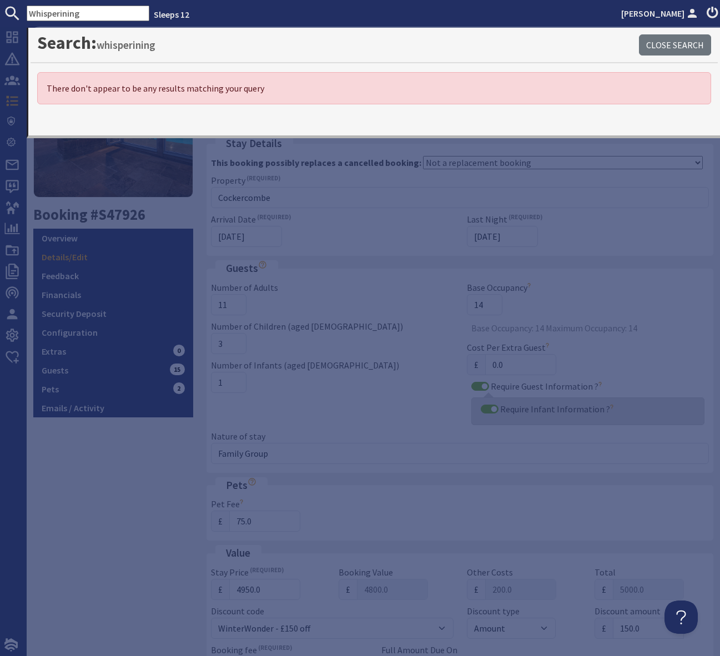
drag, startPoint x: 83, startPoint y: 21, endPoint x: 0, endPoint y: 15, distance: 82.9
click at [0, 15] on nav "Whisperining Sleeps 12 Simone Pocock" at bounding box center [360, 13] width 720 height 27
drag, startPoint x: 87, startPoint y: 16, endPoint x: 0, endPoint y: 15, distance: 86.6
click at [0, 15] on form "Whisperining" at bounding box center [74, 14] width 149 height 16
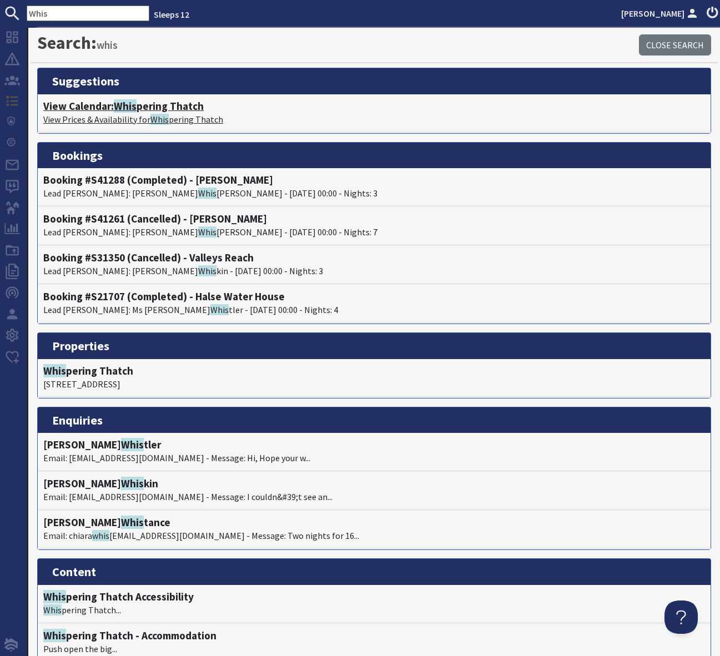
type input "Whis"
click at [164, 103] on h4 "View Calendar: Whis pering Thatch" at bounding box center [374, 106] width 662 height 13
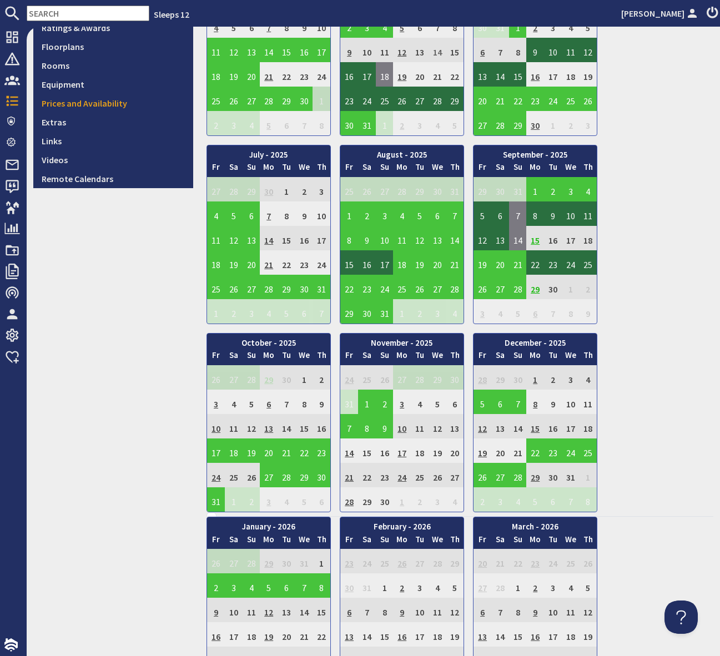
scroll to position [362, 0]
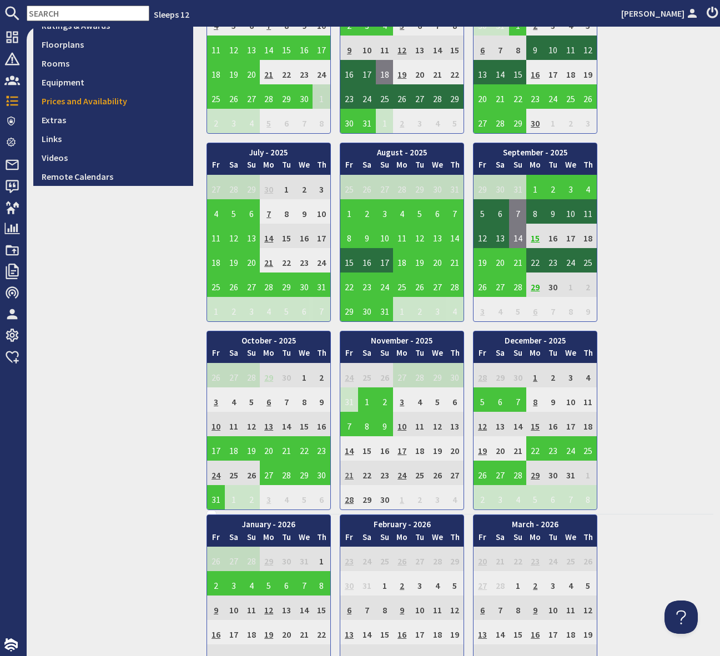
click at [345, 476] on td "21" at bounding box center [349, 473] width 18 height 24
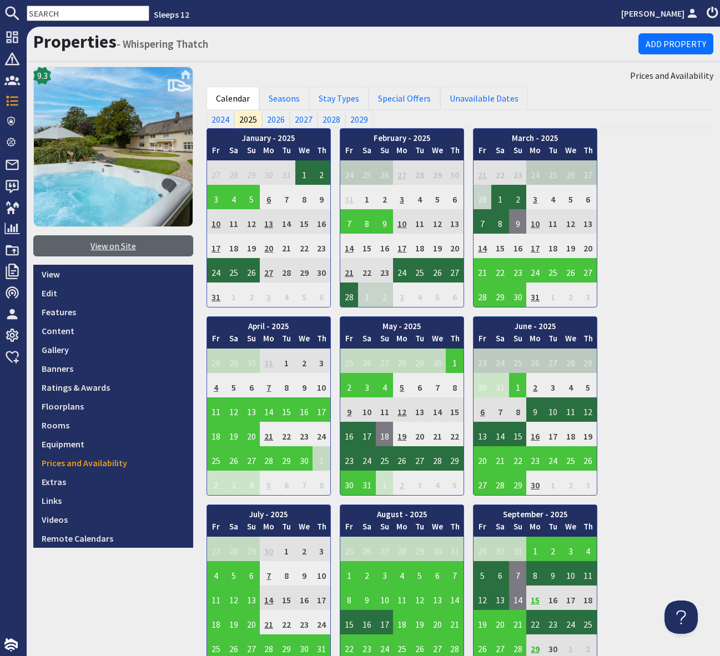
click at [113, 244] on link "View on Site" at bounding box center [113, 245] width 160 height 21
click at [41, 13] on input "text" at bounding box center [88, 14] width 123 height 16
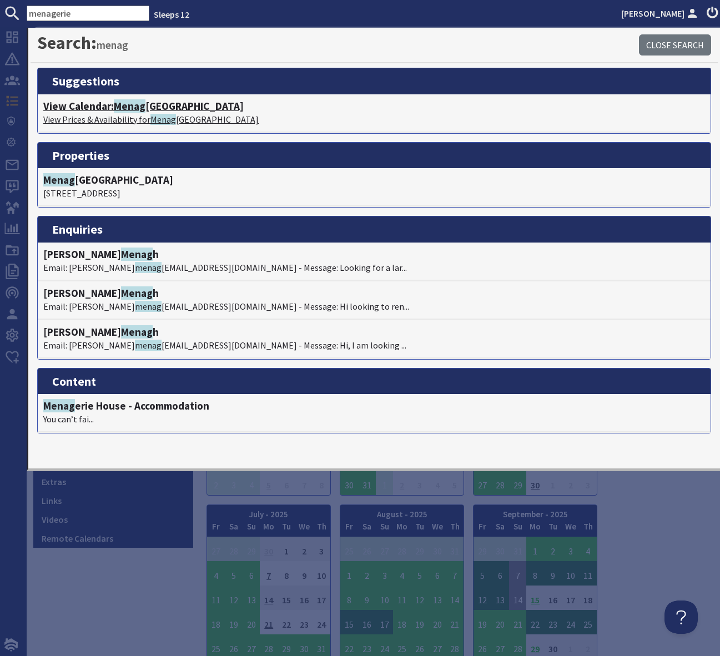
type input "menagerie"
click at [147, 108] on h4 "View Calendar: Menag erie House" at bounding box center [374, 106] width 662 height 13
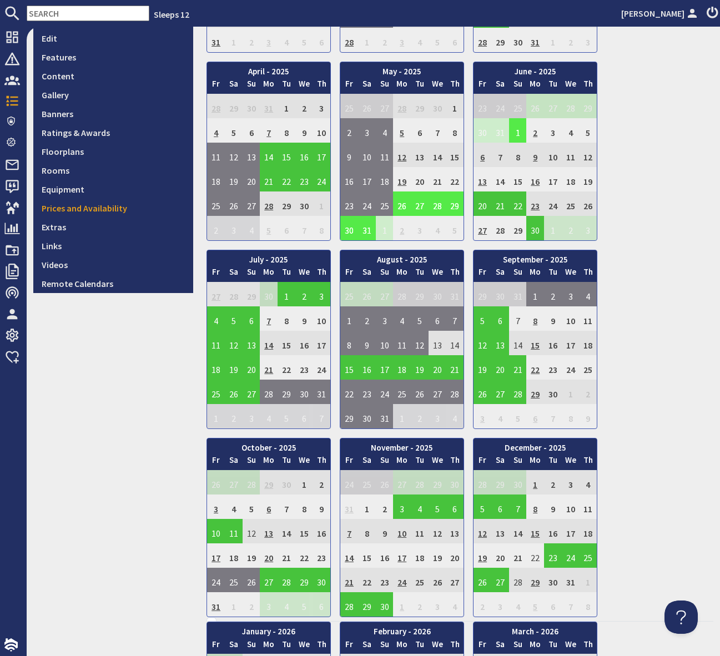
scroll to position [258, 0]
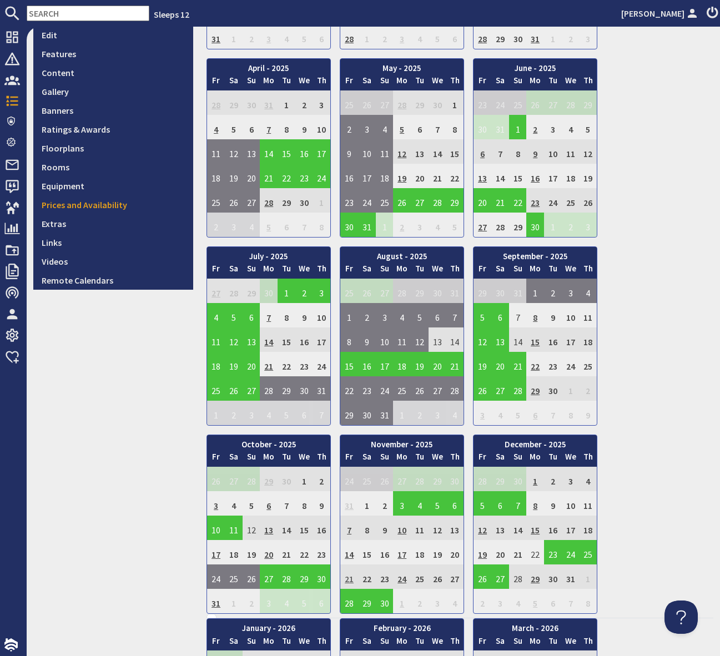
click at [348, 577] on td "21" at bounding box center [349, 576] width 18 height 24
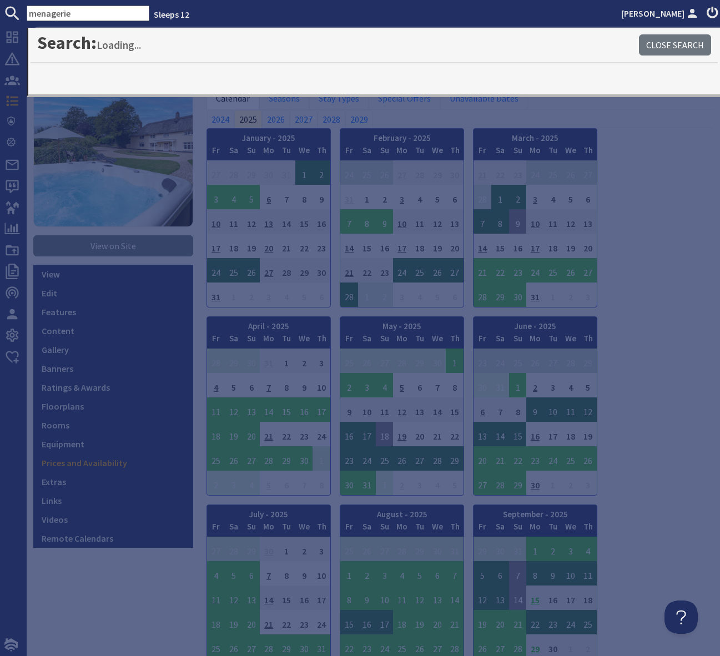
click at [187, 58] on div "Search: Loading... Close Search" at bounding box center [374, 46] width 687 height 36
click at [154, 16] on link "Sleeps 12" at bounding box center [172, 14] width 36 height 11
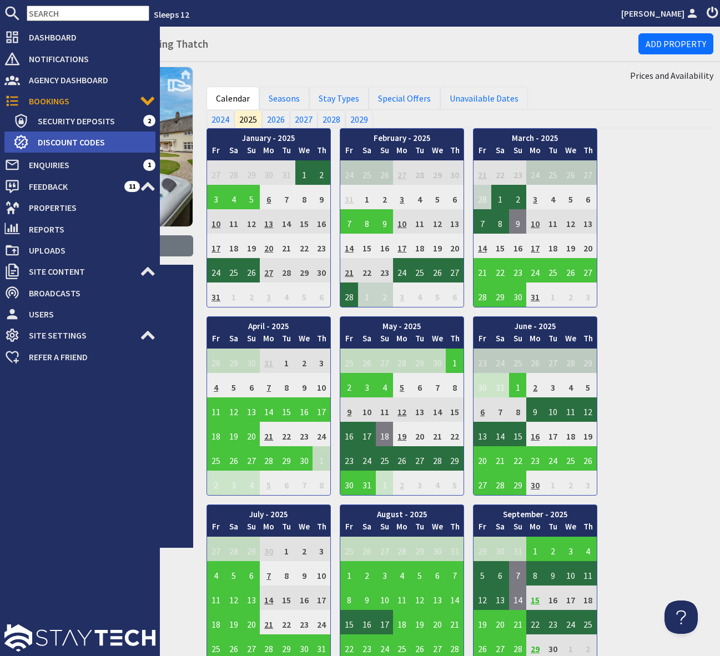
click at [87, 135] on span "Discount Codes" at bounding box center [92, 142] width 127 height 18
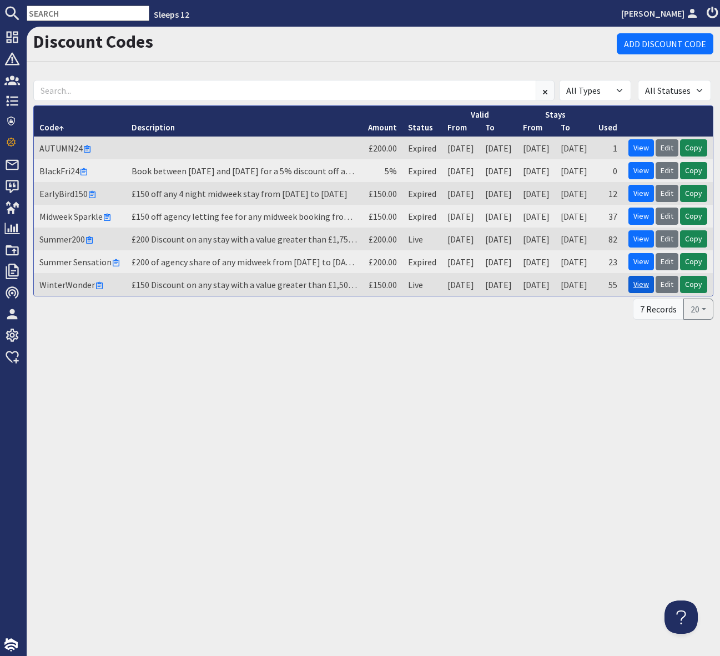
click at [639, 283] on link "View" at bounding box center [641, 284] width 26 height 17
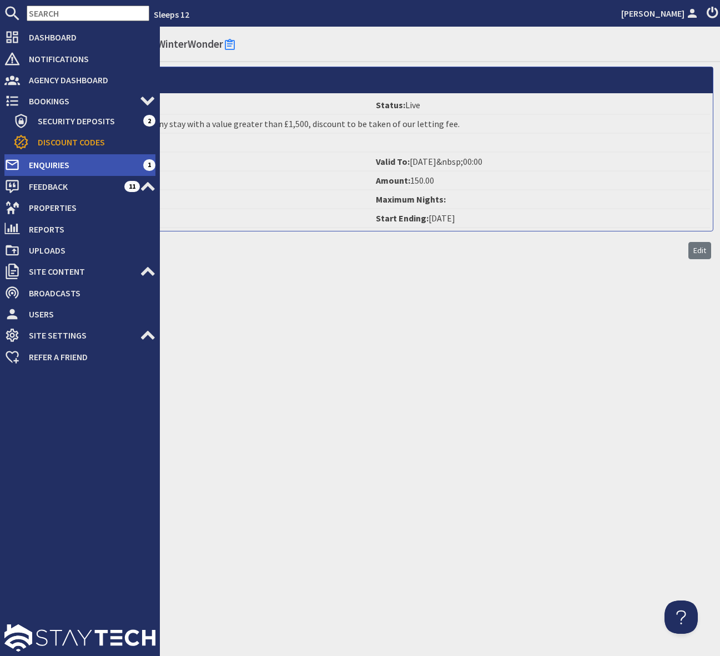
click at [72, 163] on span "Enquiries" at bounding box center [81, 165] width 123 height 18
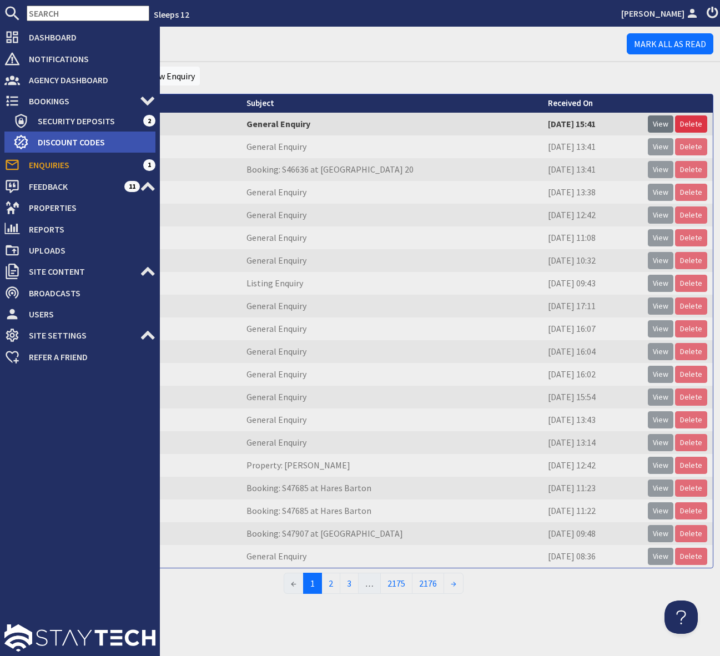
click at [116, 140] on span "Discount Codes" at bounding box center [92, 142] width 127 height 18
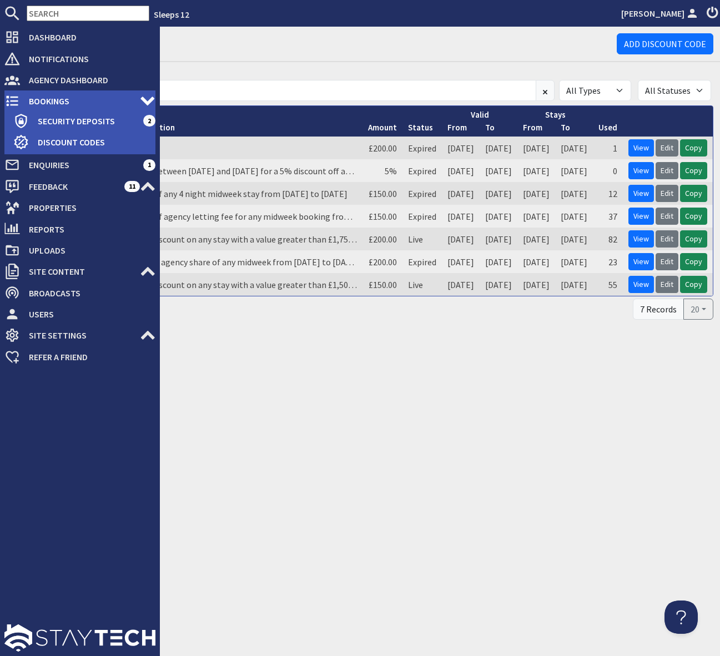
click at [58, 97] on span "Bookings" at bounding box center [80, 101] width 120 height 18
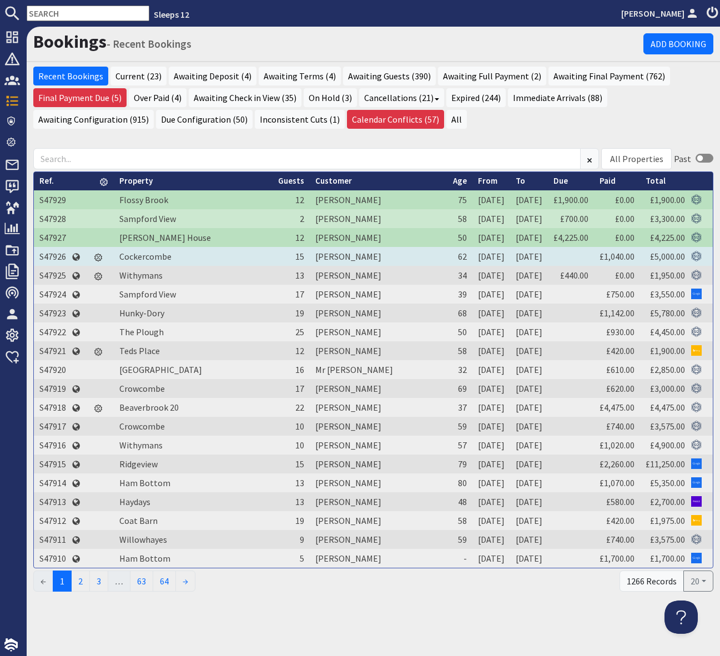
click at [56, 255] on td "S47926" at bounding box center [53, 256] width 38 height 19
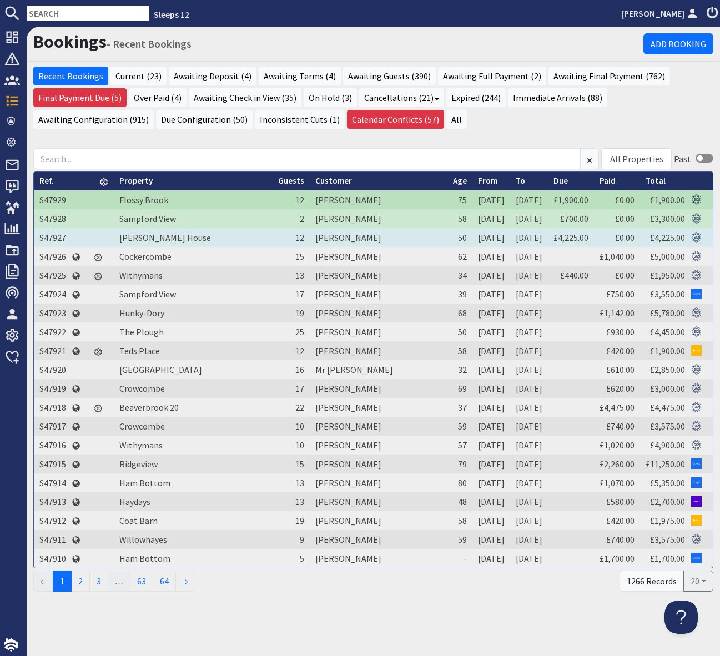
click at [53, 235] on td "S47927" at bounding box center [53, 237] width 38 height 19
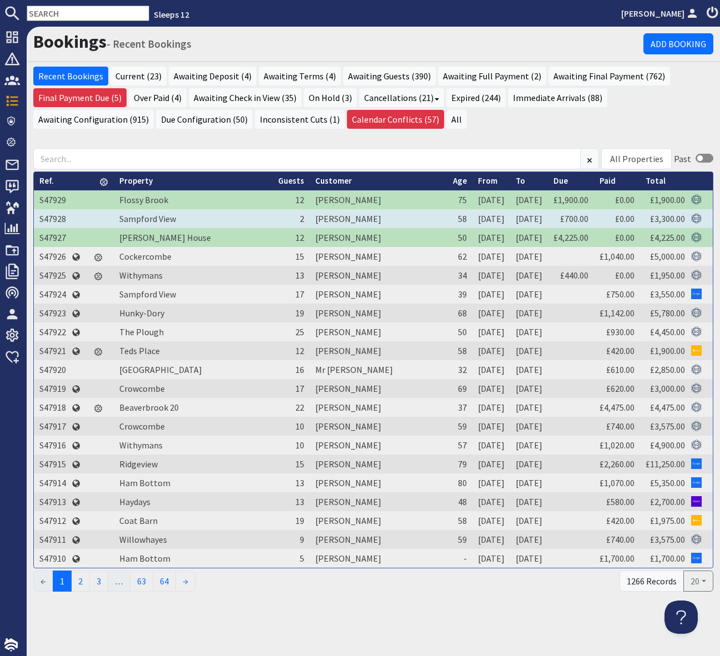
click at [48, 221] on td "S47928" at bounding box center [53, 218] width 38 height 19
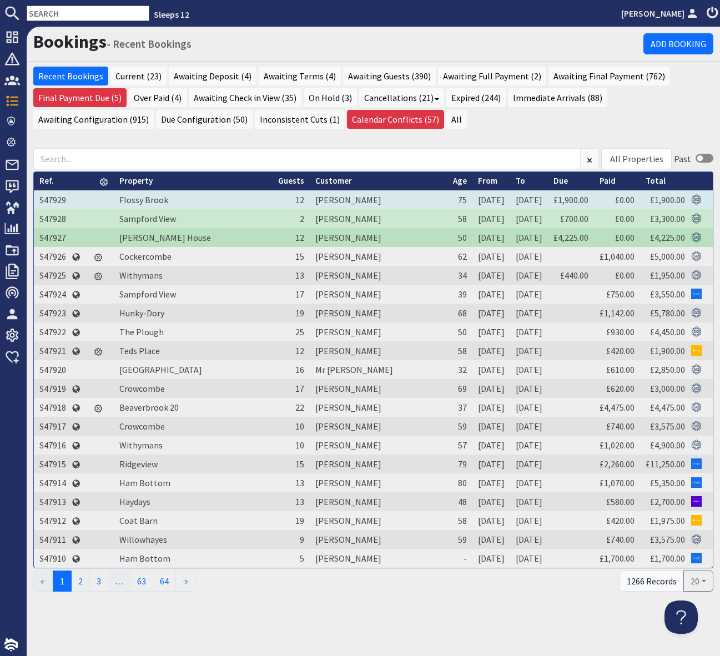
click at [48, 197] on td "S47929" at bounding box center [53, 199] width 38 height 19
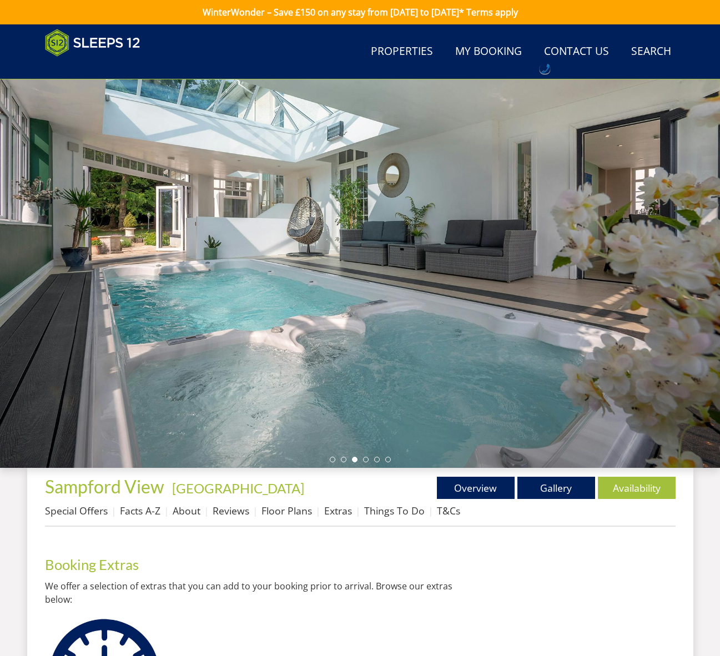
scroll to position [394, 0]
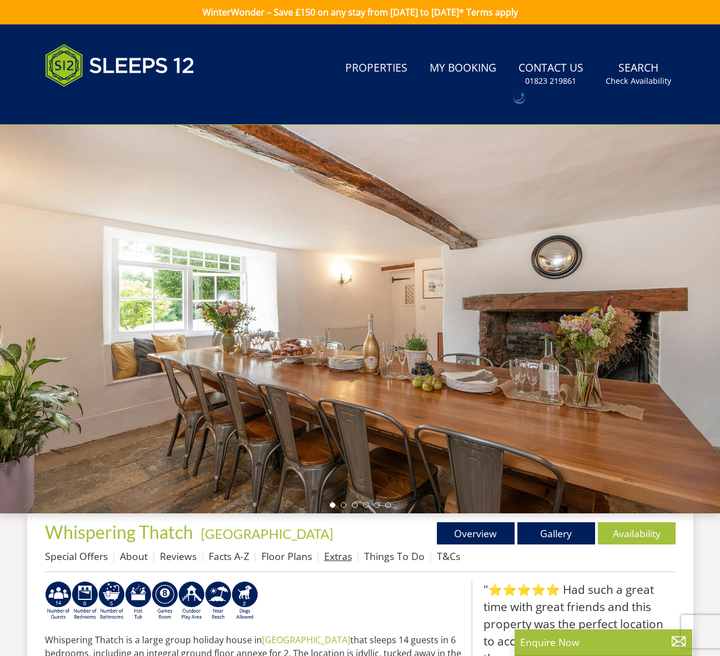
click at [345, 559] on link "Extras" at bounding box center [338, 555] width 28 height 13
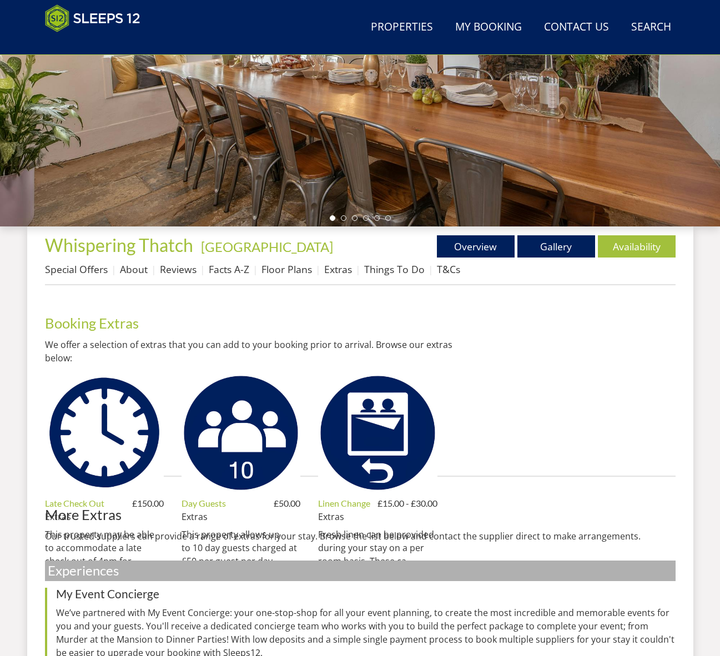
scroll to position [244, 0]
